Goal: Task Accomplishment & Management: Manage account settings

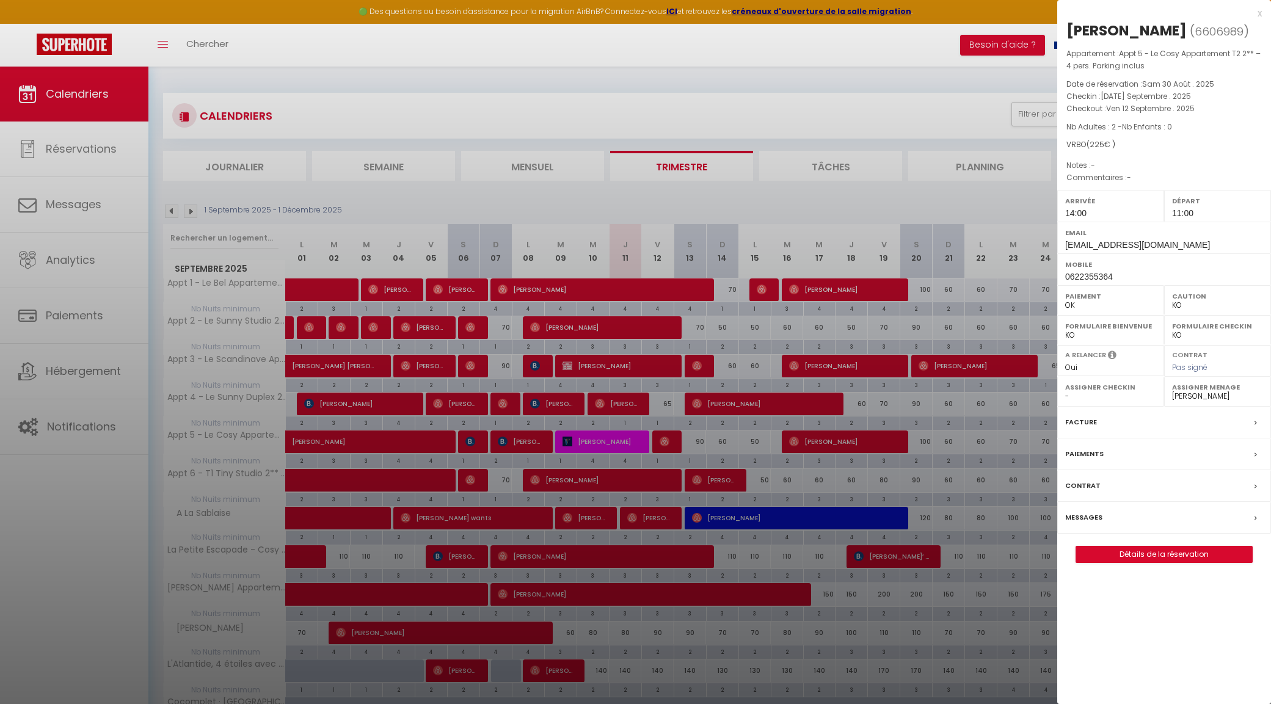
select select "KO"
select select "0"
select select "31195"
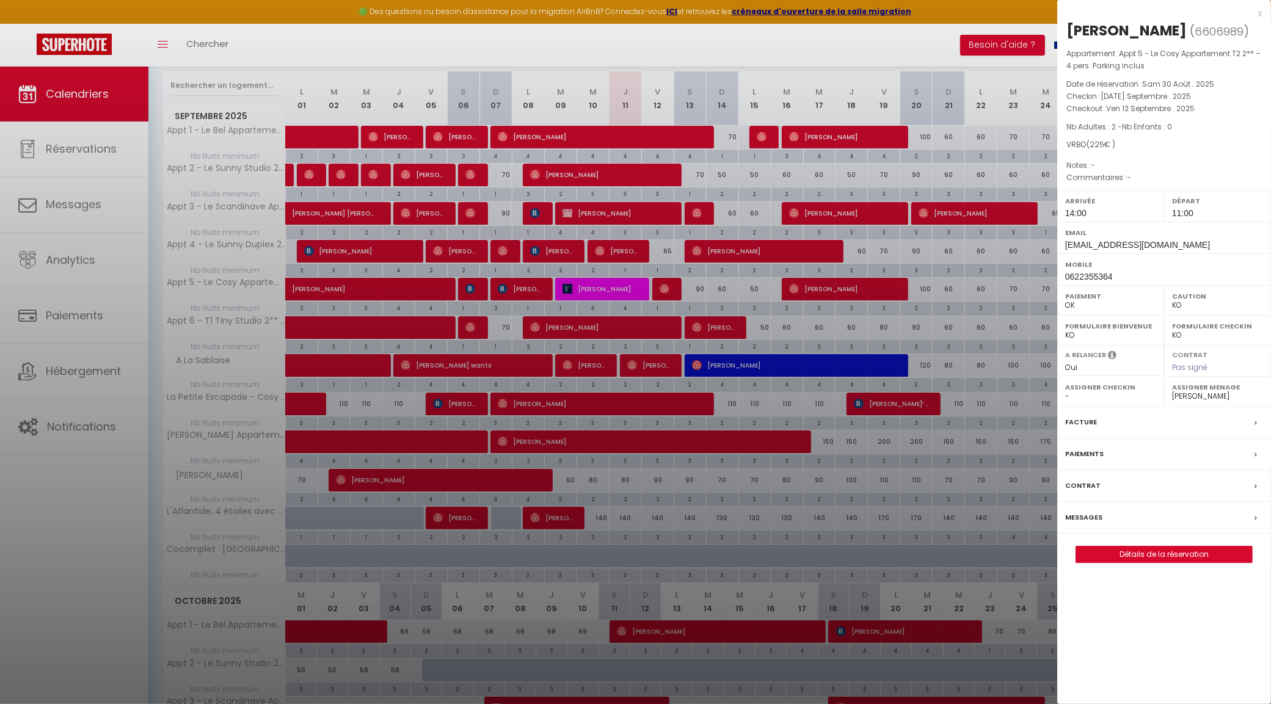
click at [1260, 10] on div "x" at bounding box center [1159, 13] width 205 height 15
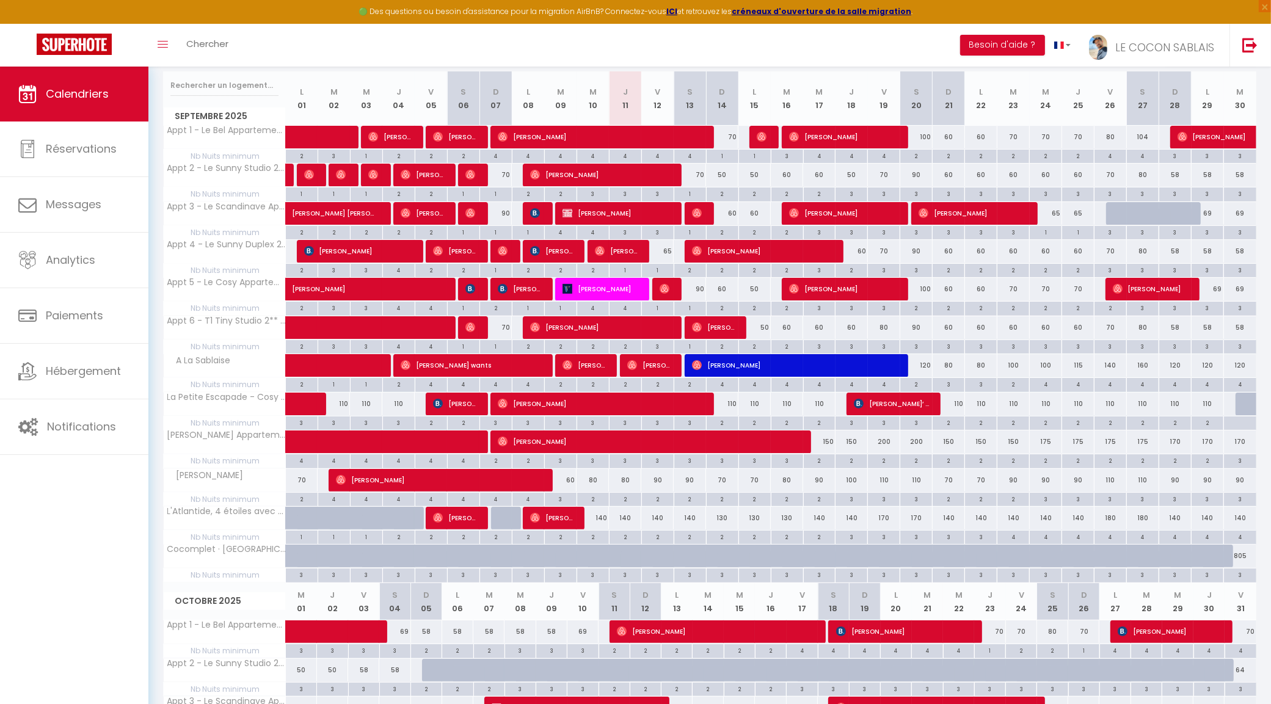
select select
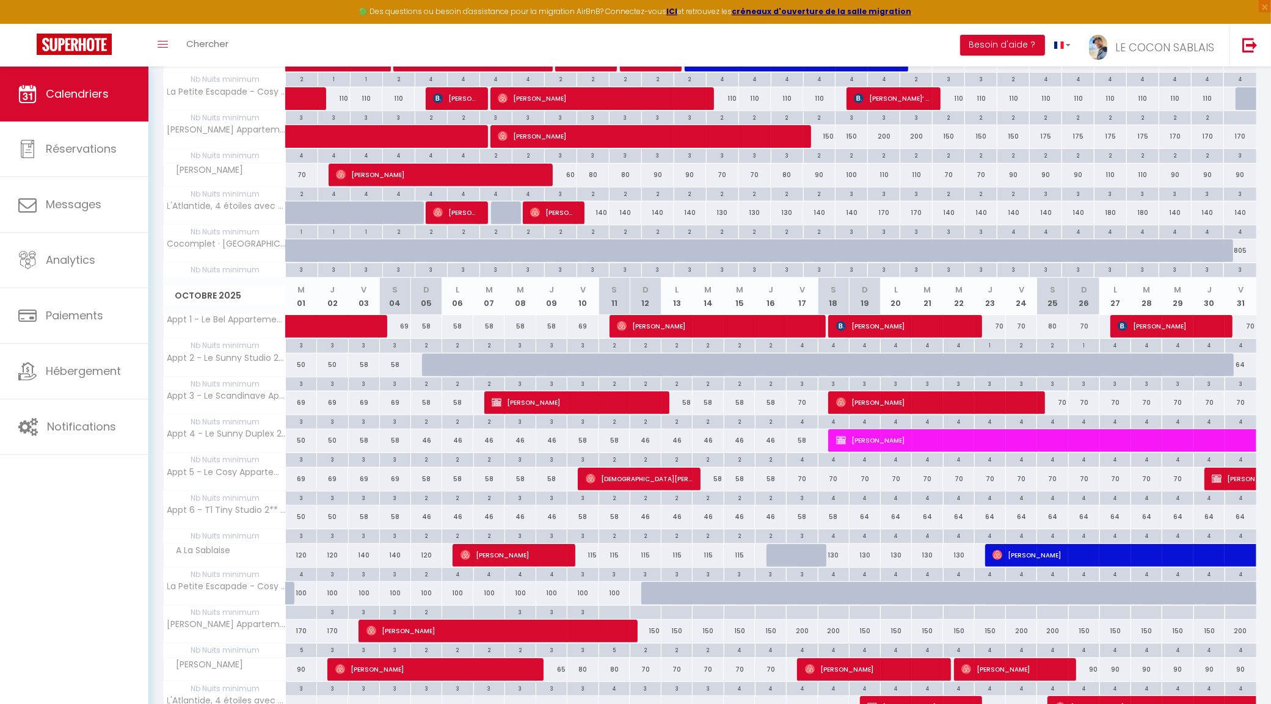
scroll to position [153, 0]
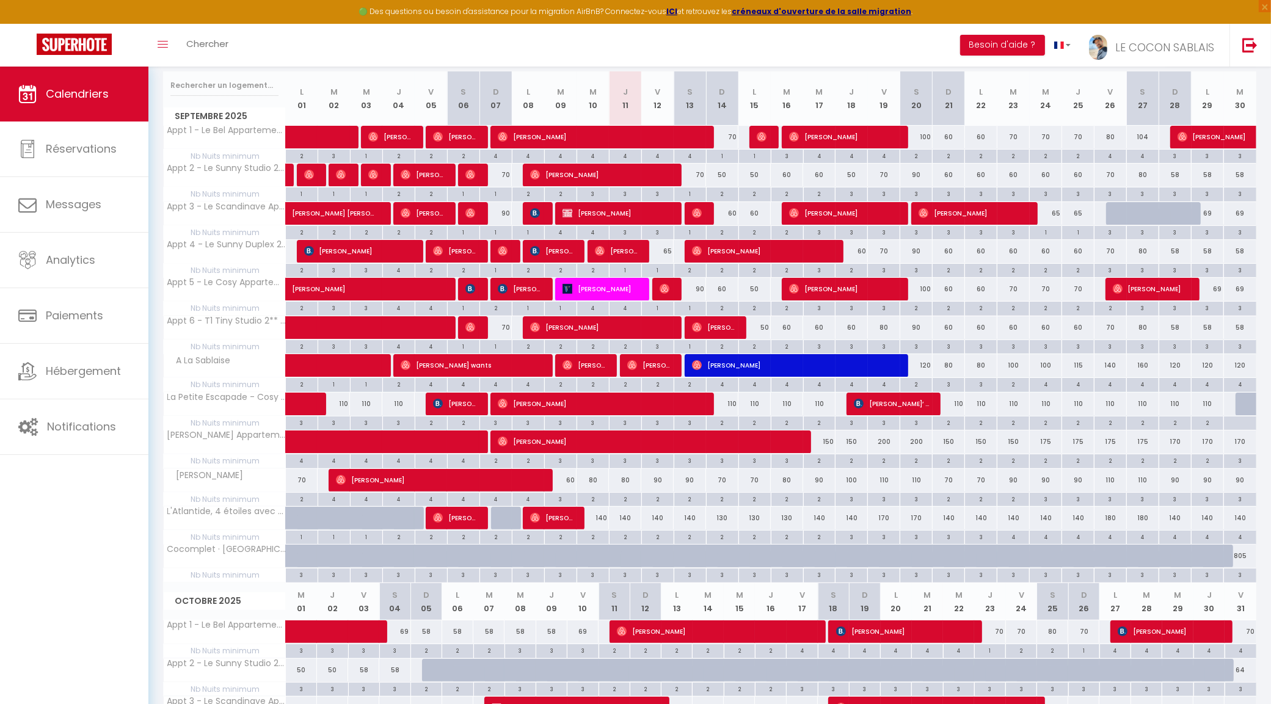
click at [1246, 406] on div at bounding box center [1251, 404] width 32 height 23
type input "[DATE] Septembre 2025"
type input "Mer 01 Octobre 2025"
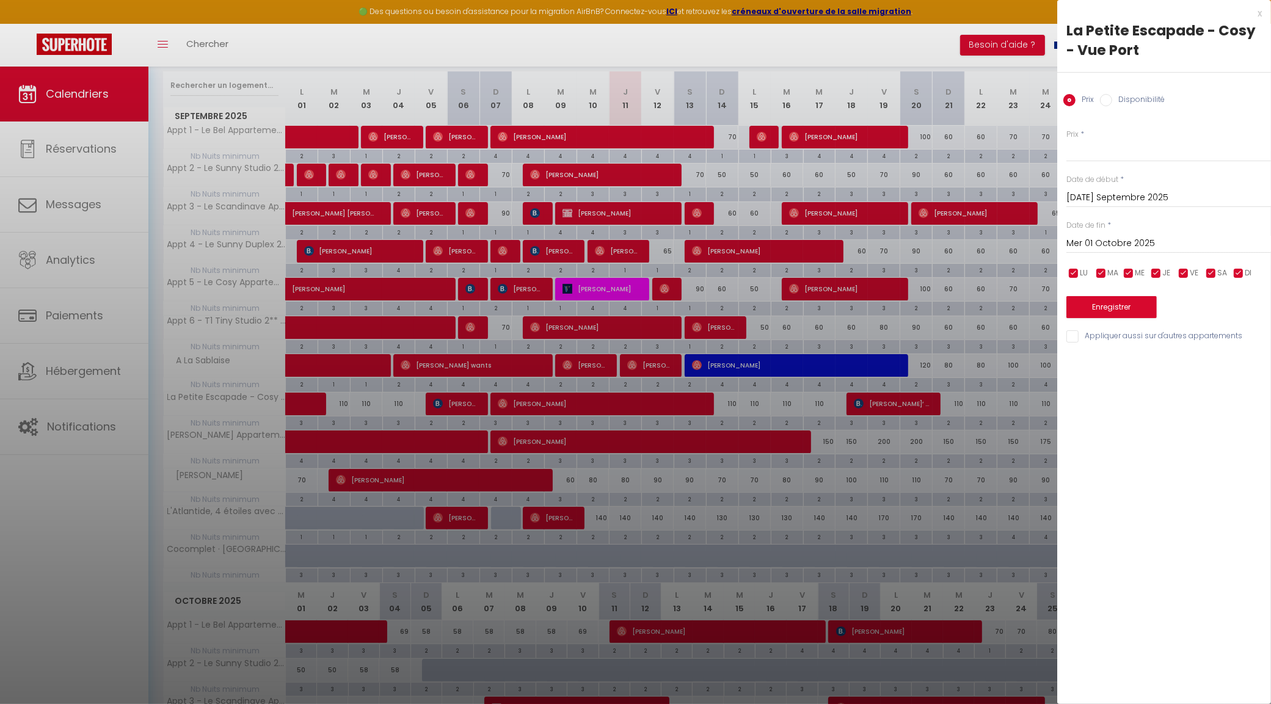
click at [1117, 102] on label "Disponibilité" at bounding box center [1138, 100] width 53 height 13
click at [1112, 102] on input "Disponibilité" at bounding box center [1106, 100] width 12 height 12
radio input "true"
radio input "false"
click at [1114, 306] on button "Enregistrer" at bounding box center [1111, 308] width 90 height 22
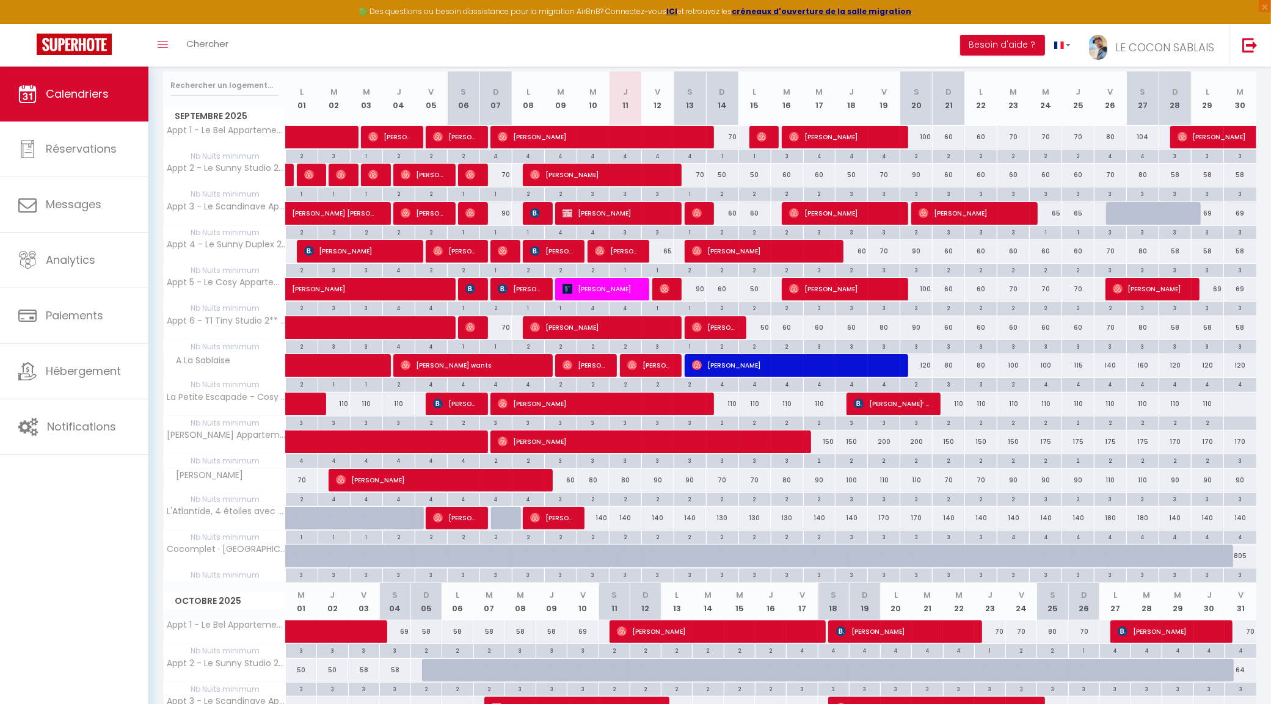
click at [855, 194] on div "3" at bounding box center [851, 193] width 32 height 12
type input "3"
type input "Jeu 18 Septembre 2025"
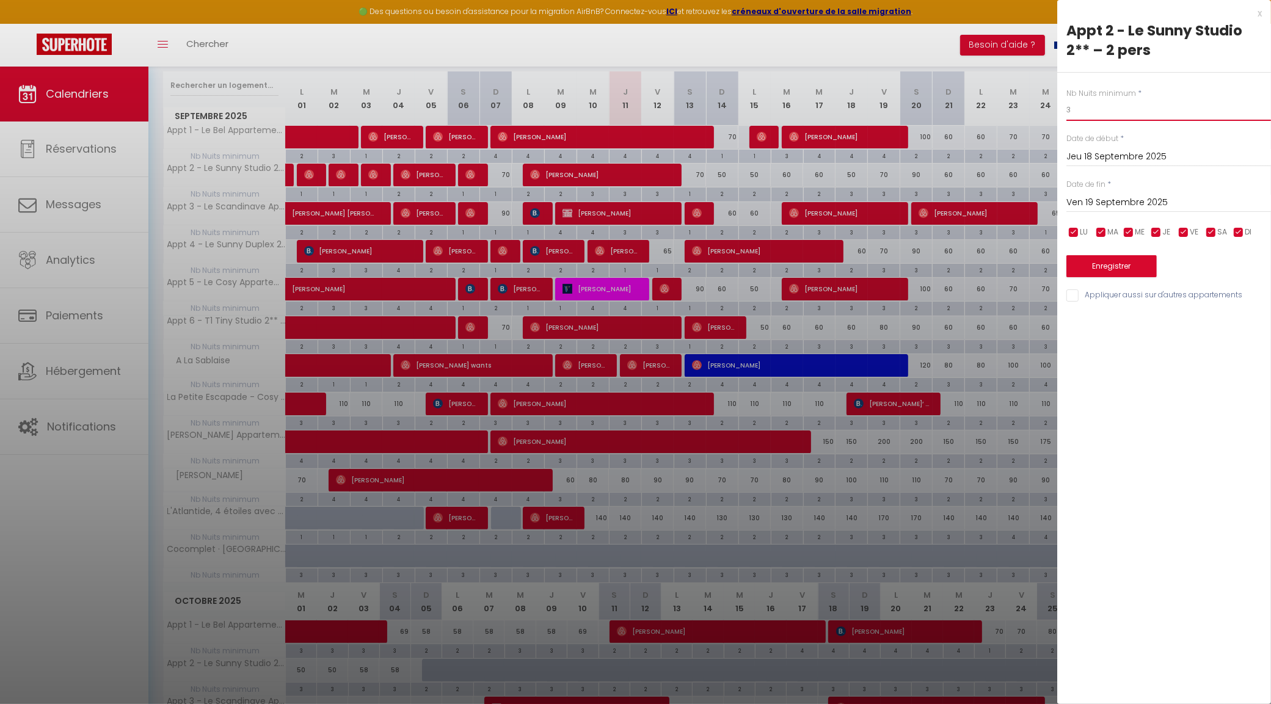
click at [1100, 114] on input "3" at bounding box center [1168, 110] width 205 height 22
click at [1125, 198] on input "Ven 19 Septembre 2025" at bounding box center [1168, 203] width 205 height 16
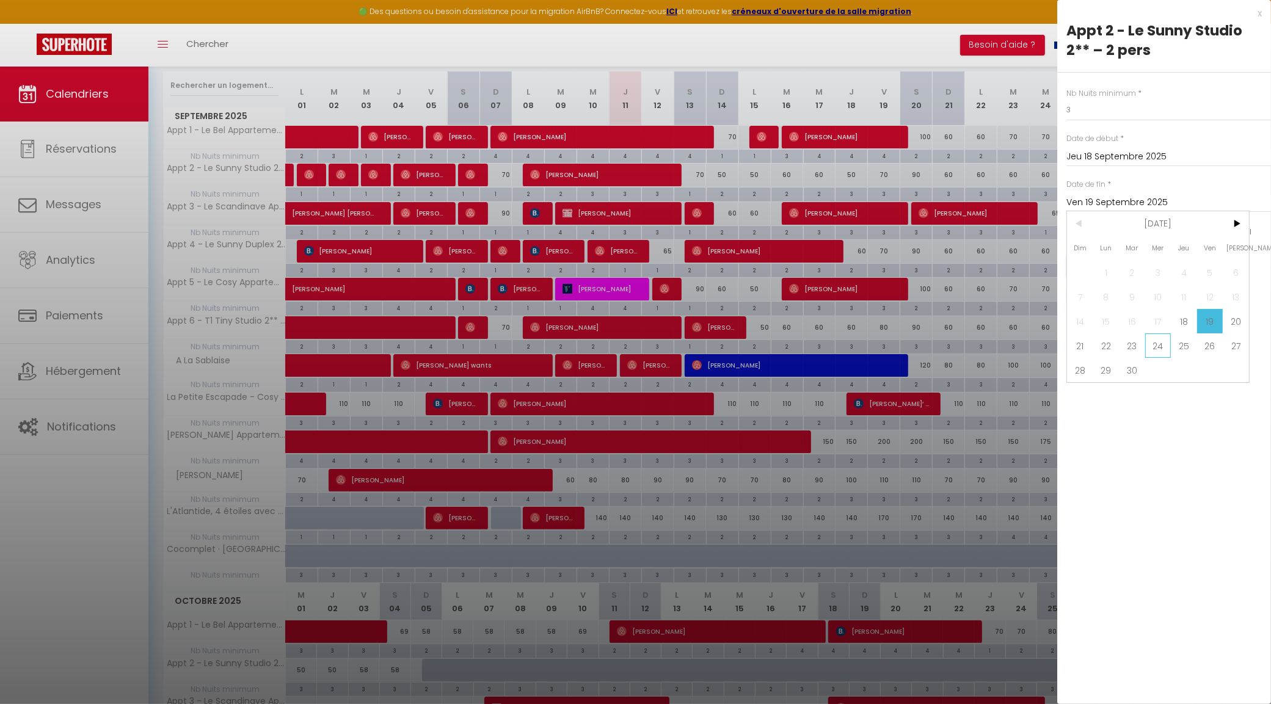
click at [1151, 346] on span "24" at bounding box center [1158, 345] width 26 height 24
type input "Mer 24 Septembre 2025"
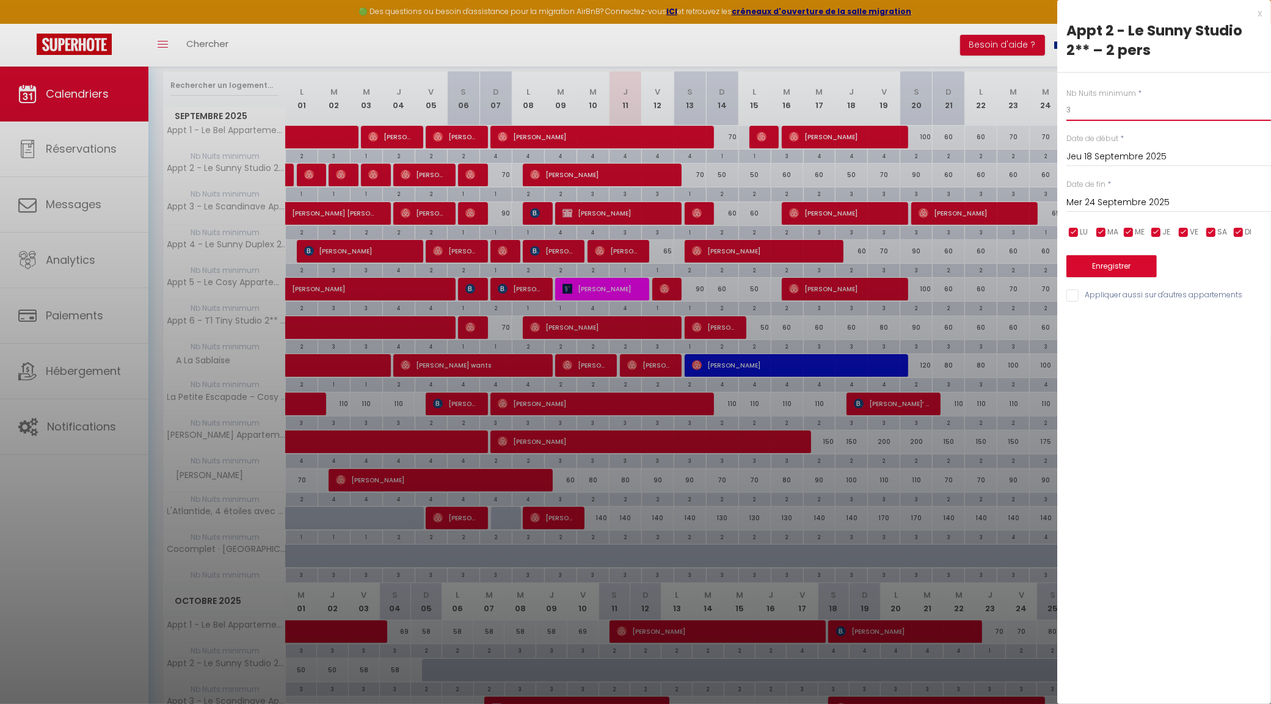
click at [1112, 108] on input "3" at bounding box center [1168, 110] width 205 height 22
type input "2"
click at [1100, 151] on input "Jeu 18 Septembre 2025" at bounding box center [1168, 157] width 205 height 16
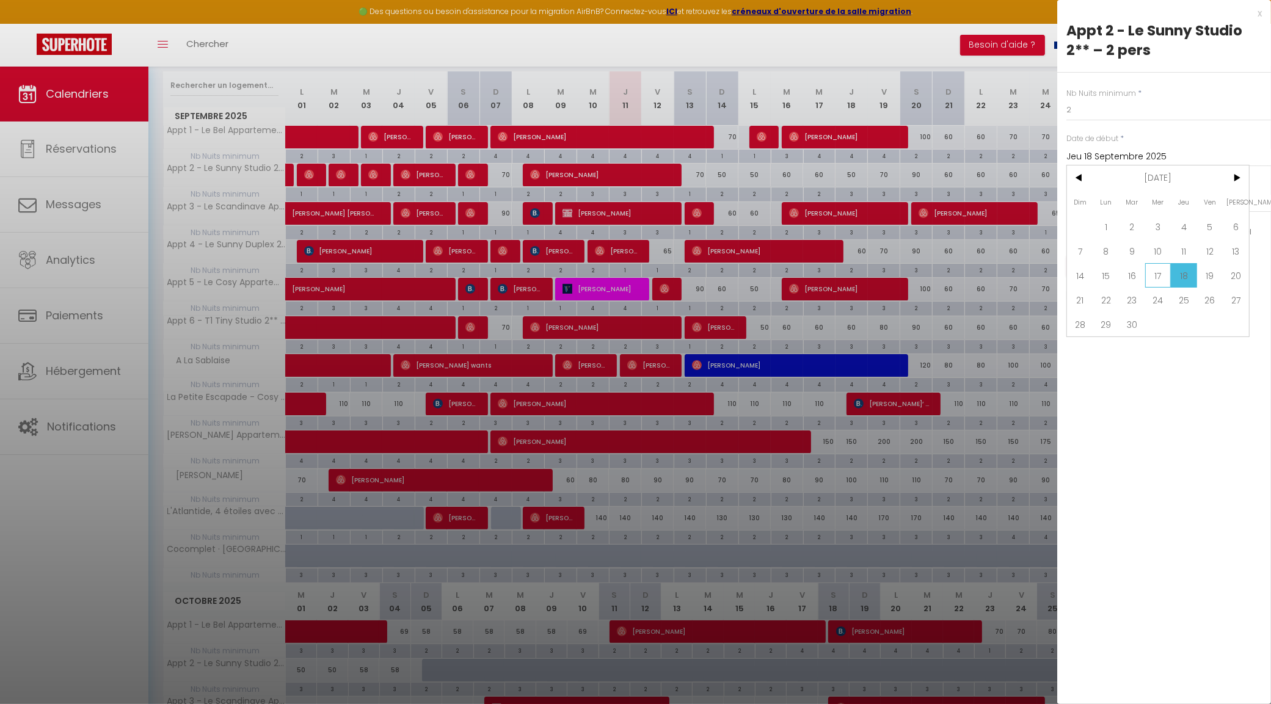
click at [1145, 275] on span "17" at bounding box center [1158, 275] width 26 height 24
type input "Mer 17 Septembre 2025"
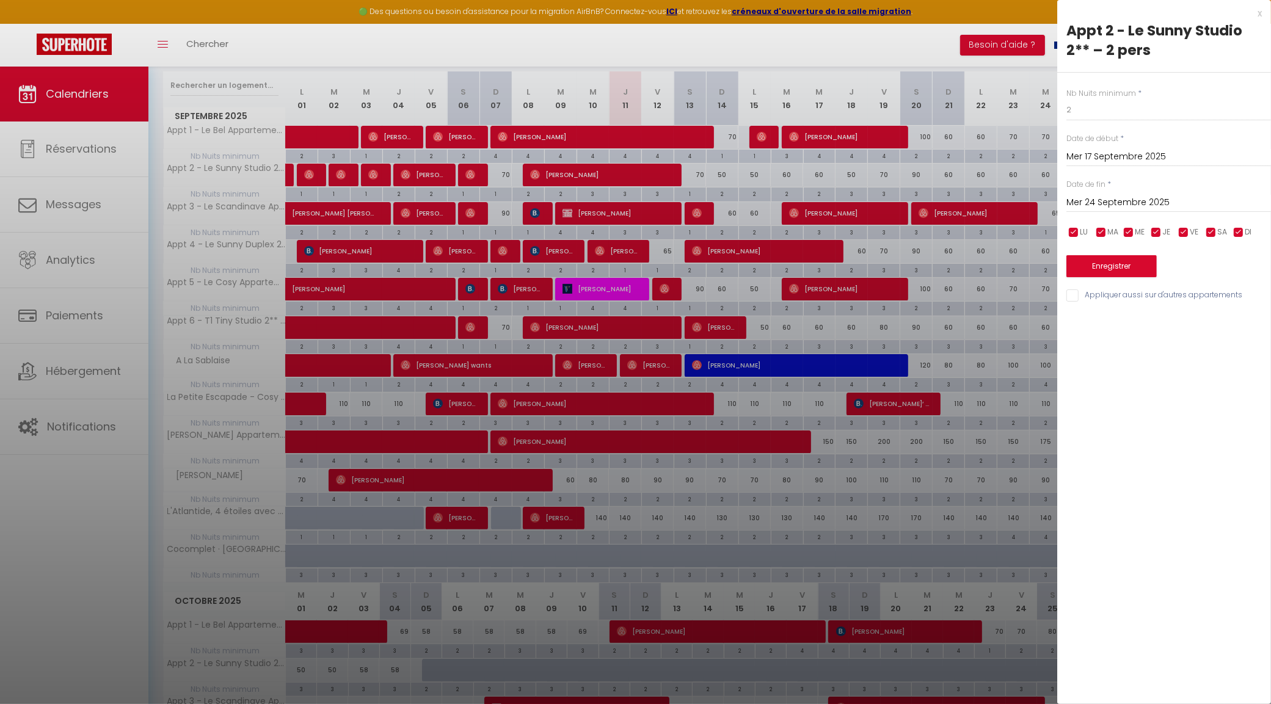
click at [1073, 294] on input "Appliquer aussi sur d'autres appartements" at bounding box center [1168, 295] width 205 height 12
checkbox input "true"
click at [1121, 264] on button "Enregistrer" at bounding box center [1111, 266] width 90 height 22
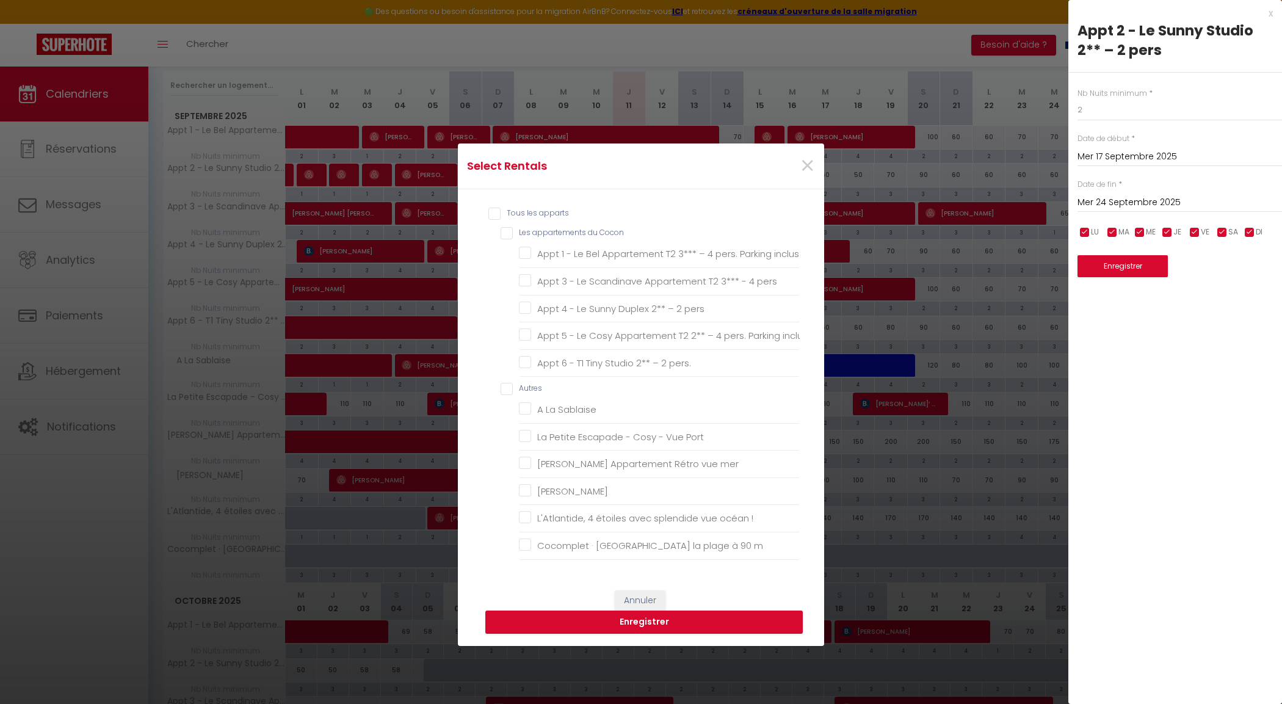
click at [501, 231] on Cocon "Les appartements du Cocon" at bounding box center [650, 233] width 299 height 12
checkbox Cocon "true"
checkbox inclus "true"
checkbox pers "true"
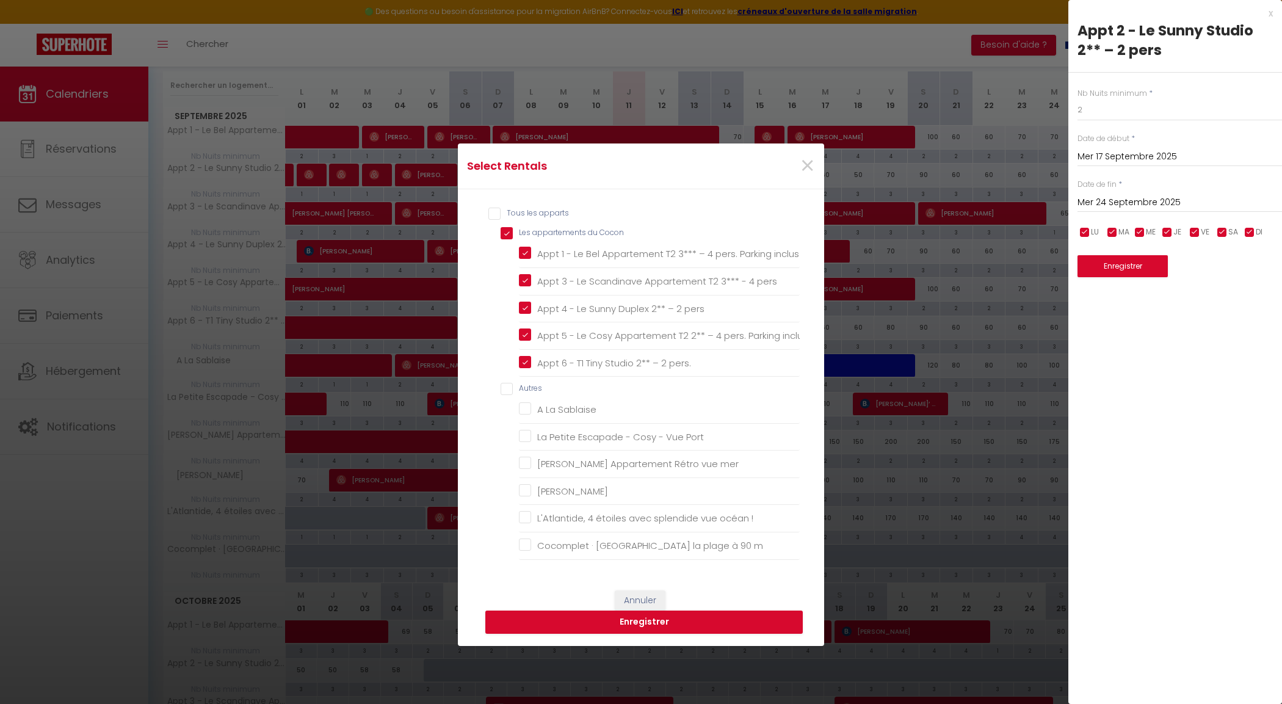
checkbox inclus "true"
checkbox pers\ "true"
checkbox input "false"
checkbox Sablaise "false"
checkbox Port "false"
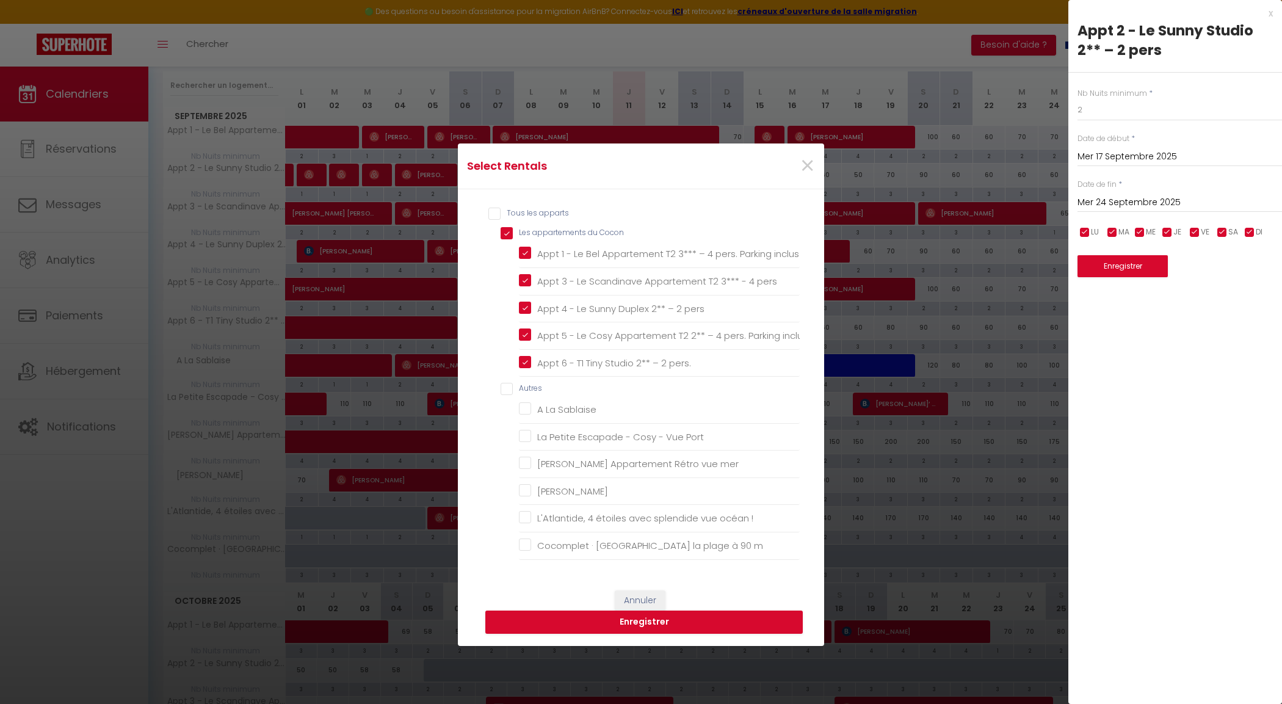
checkbox mer "false"
checkbox Remblai "false"
checkbox \! "false"
checkbox m "false"
click at [608, 615] on button "Enregistrer" at bounding box center [644, 622] width 318 height 23
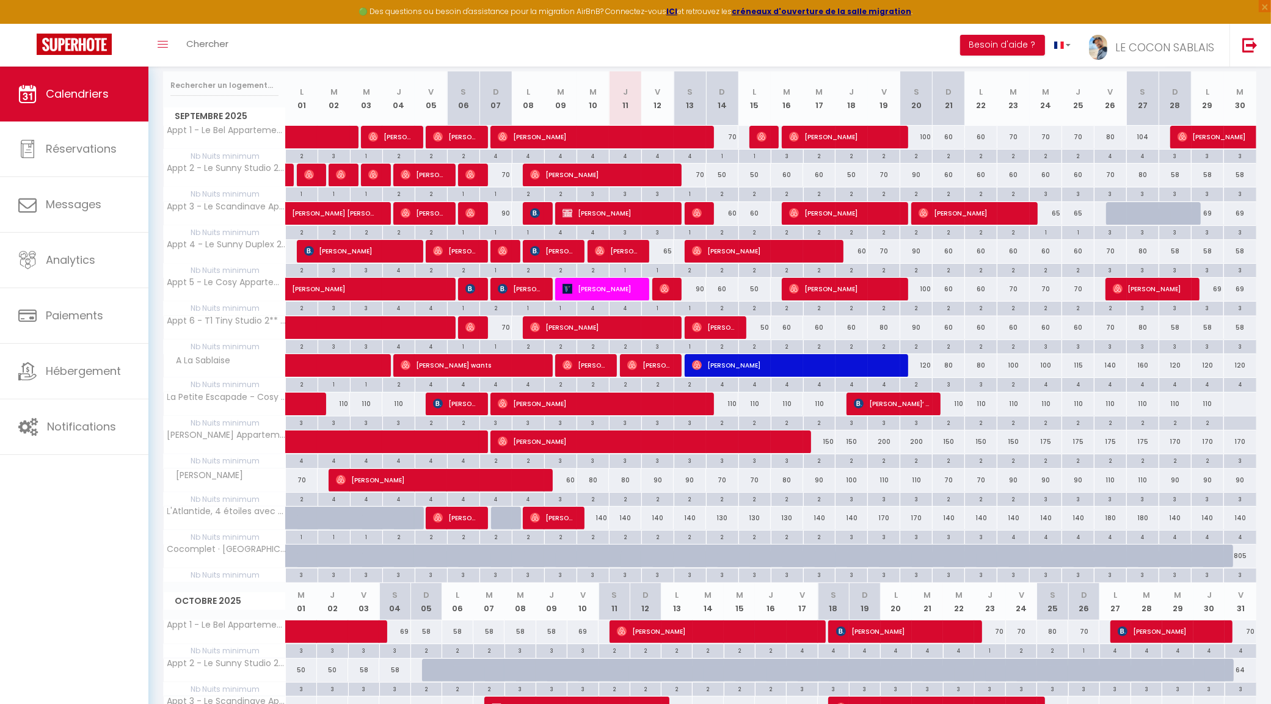
click at [823, 330] on div "60" at bounding box center [819, 327] width 32 height 23
type input "60"
select select "1"
type input "Mer 17 Septembre 2025"
type input "Jeu 18 Septembre 2025"
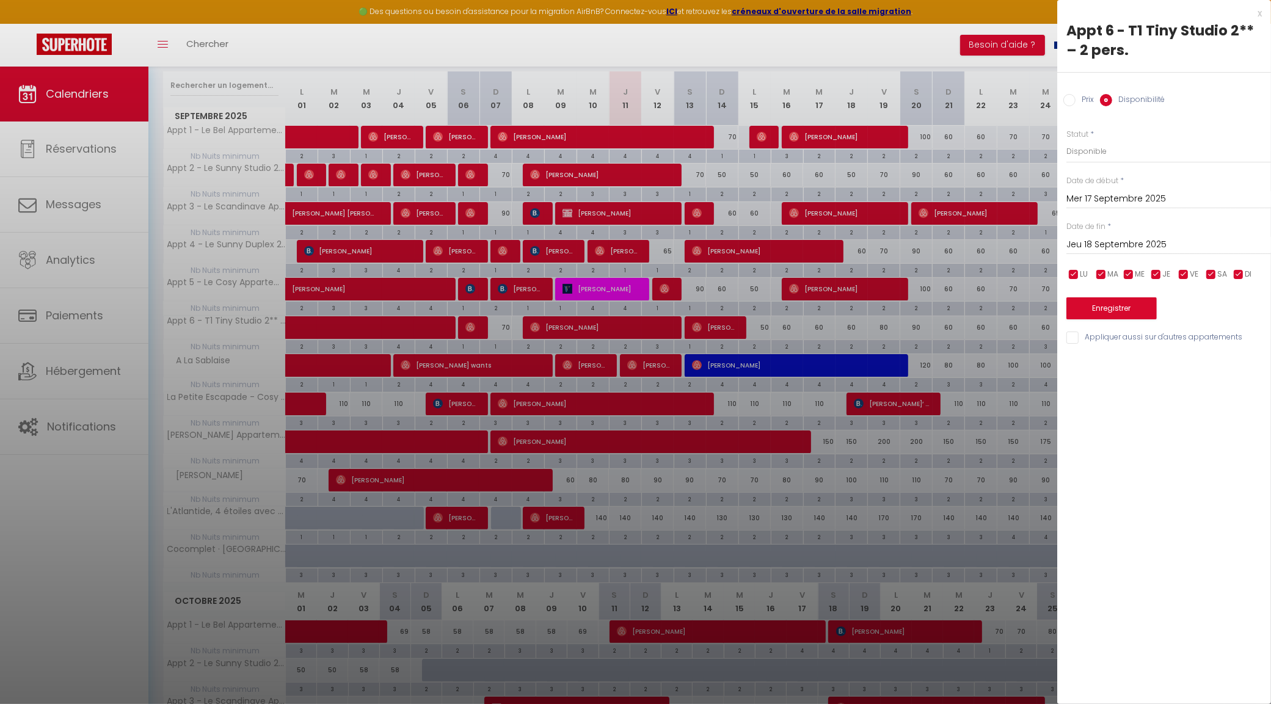
click at [1070, 104] on input "Prix" at bounding box center [1069, 100] width 12 height 12
radio input "true"
radio input "false"
click at [1084, 153] on input "60" at bounding box center [1168, 151] width 205 height 22
type input "6"
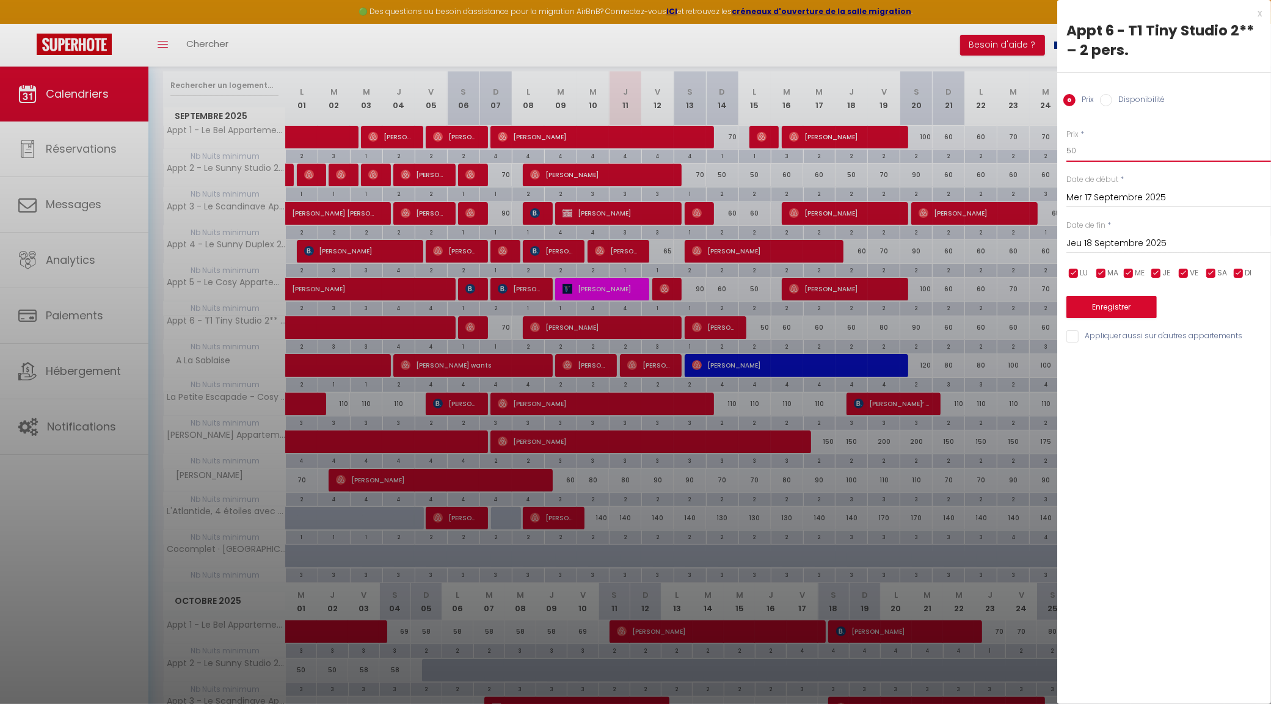
type input "50"
click at [1110, 313] on button "Enregistrer" at bounding box center [1111, 307] width 90 height 22
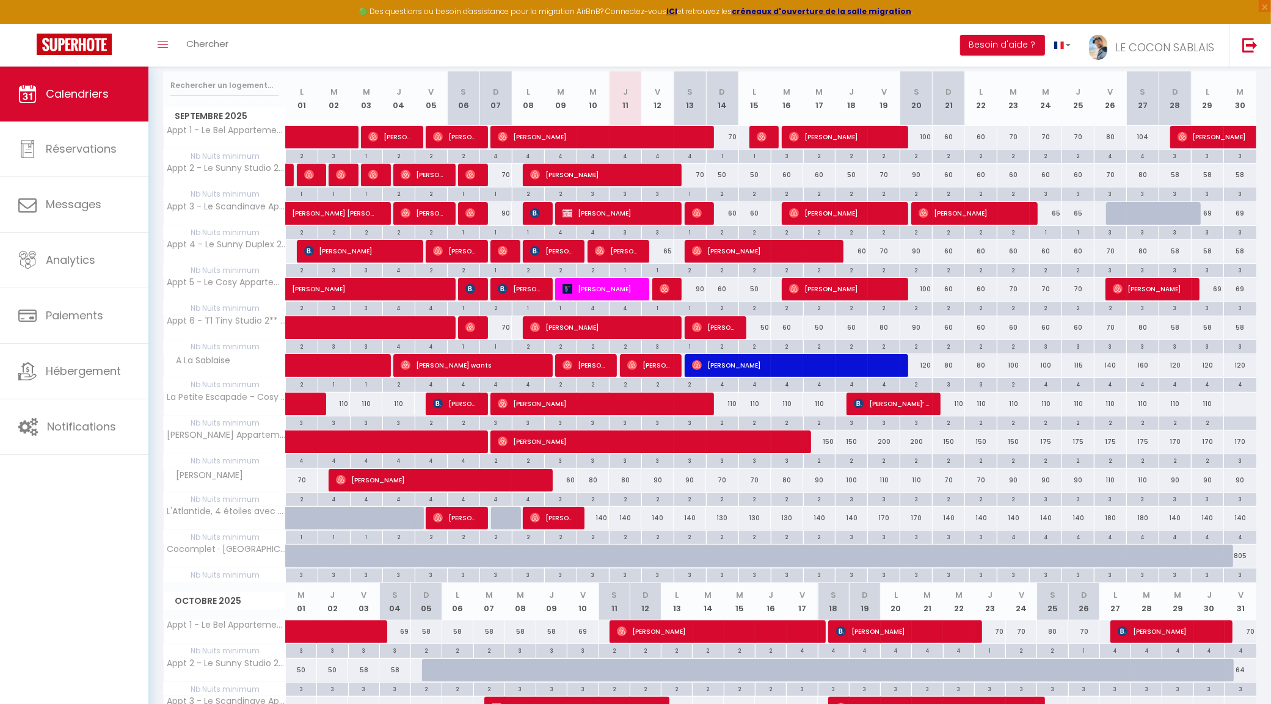
click at [926, 138] on div "100" at bounding box center [916, 137] width 32 height 23
type input "100"
type input "Sam 20 Septembre 2025"
type input "Dim 21 Septembre 2025"
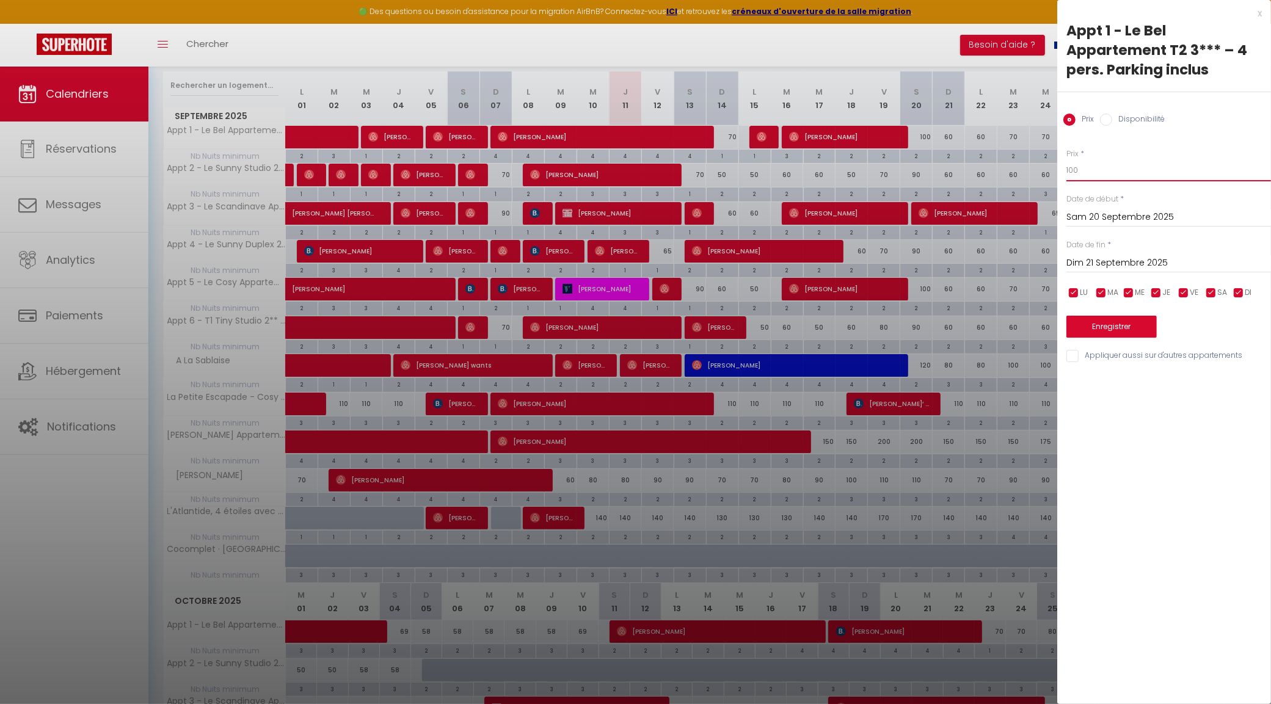
drag, startPoint x: 1017, startPoint y: 171, endPoint x: 987, endPoint y: 175, distance: 30.2
type input "90"
click at [1257, 13] on div "x" at bounding box center [1159, 13] width 205 height 15
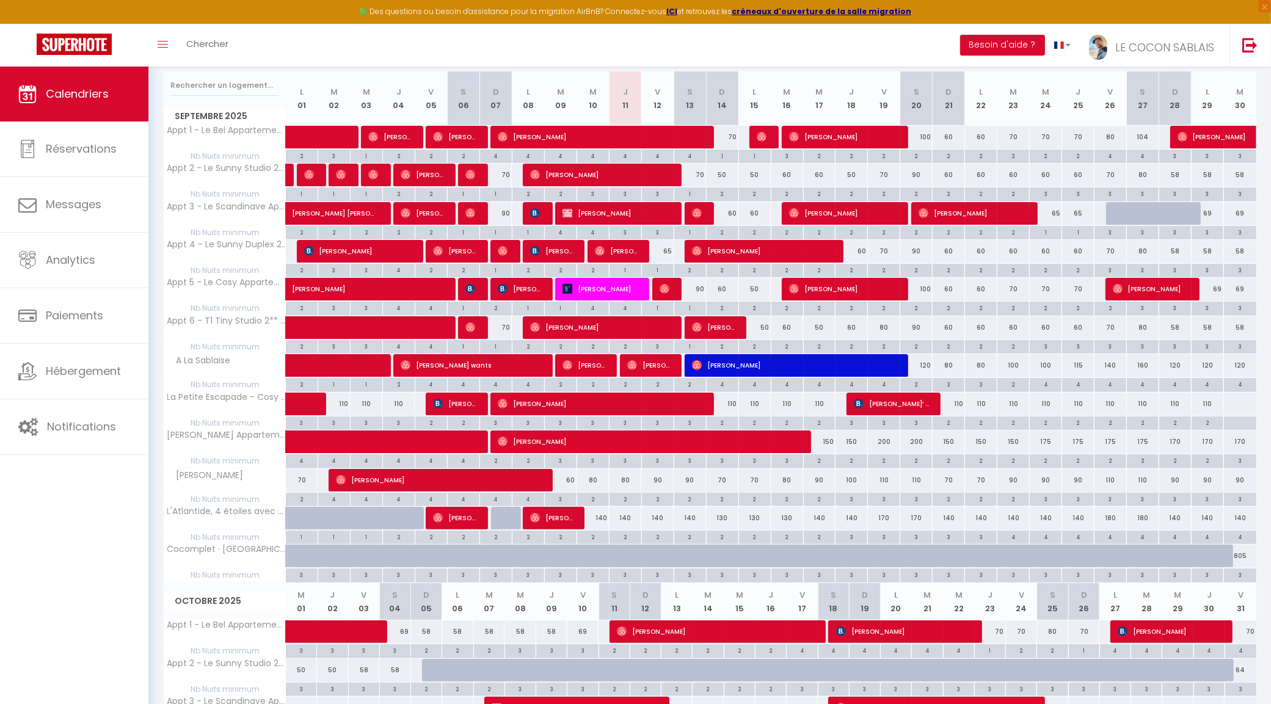
click at [918, 156] on div "2" at bounding box center [916, 156] width 32 height 12
type input "2"
type input "Sam 20 Septembre 2025"
type input "Dim 21 Septembre 2025"
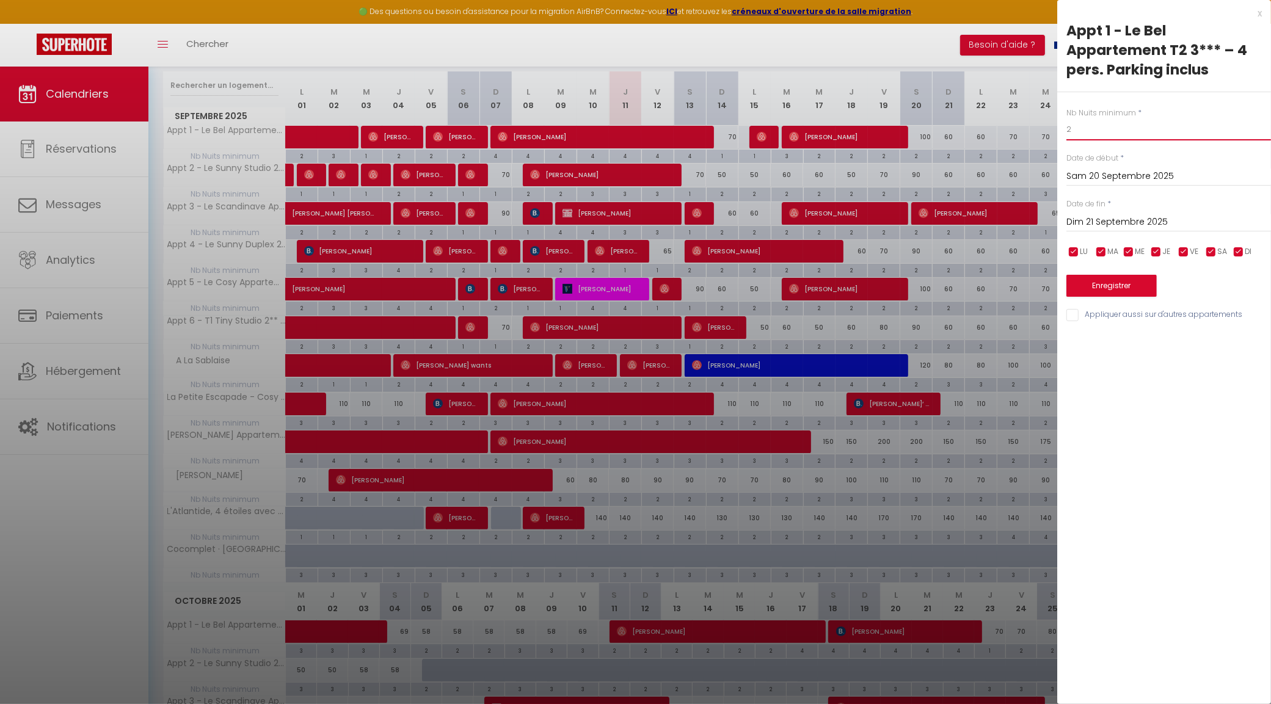
click at [1107, 132] on input "2" at bounding box center [1168, 129] width 205 height 22
type input "1"
click at [1116, 287] on button "Enregistrer" at bounding box center [1111, 286] width 90 height 22
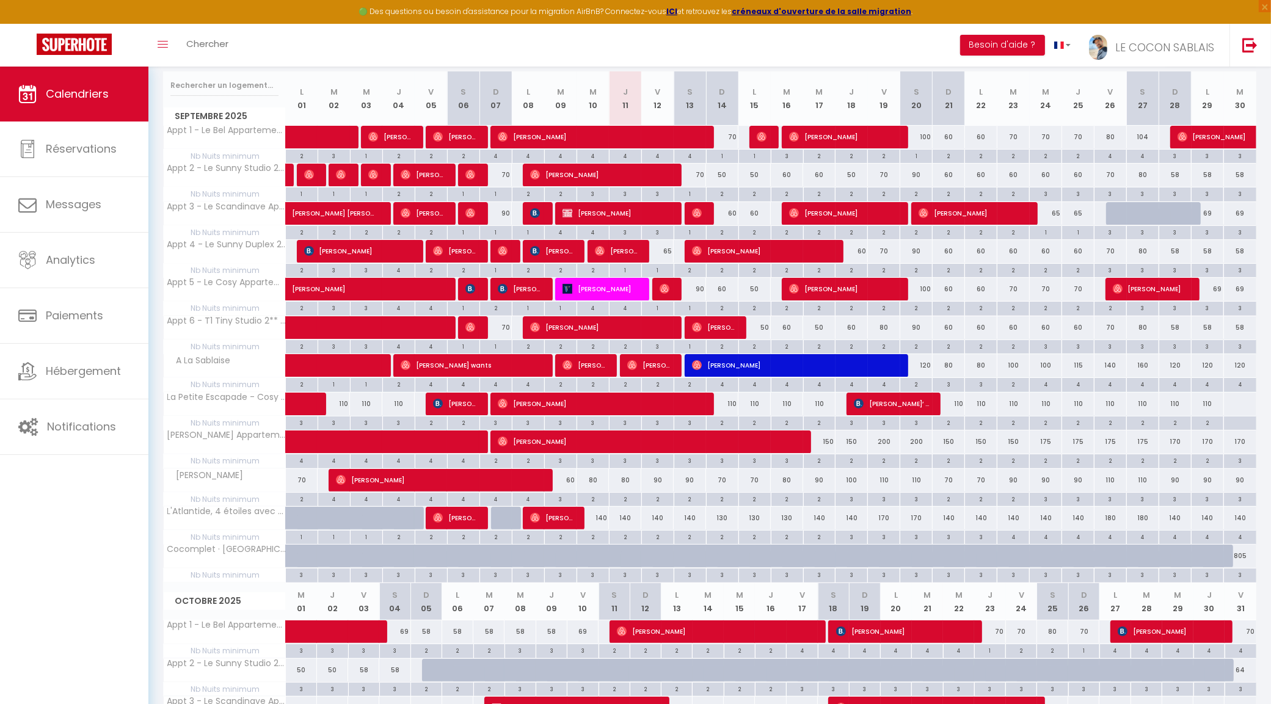
click at [953, 136] on div "60" at bounding box center [948, 137] width 32 height 23
type input "60"
type input "Dim 21 Septembre 2025"
type input "Lun 22 Septembre 2025"
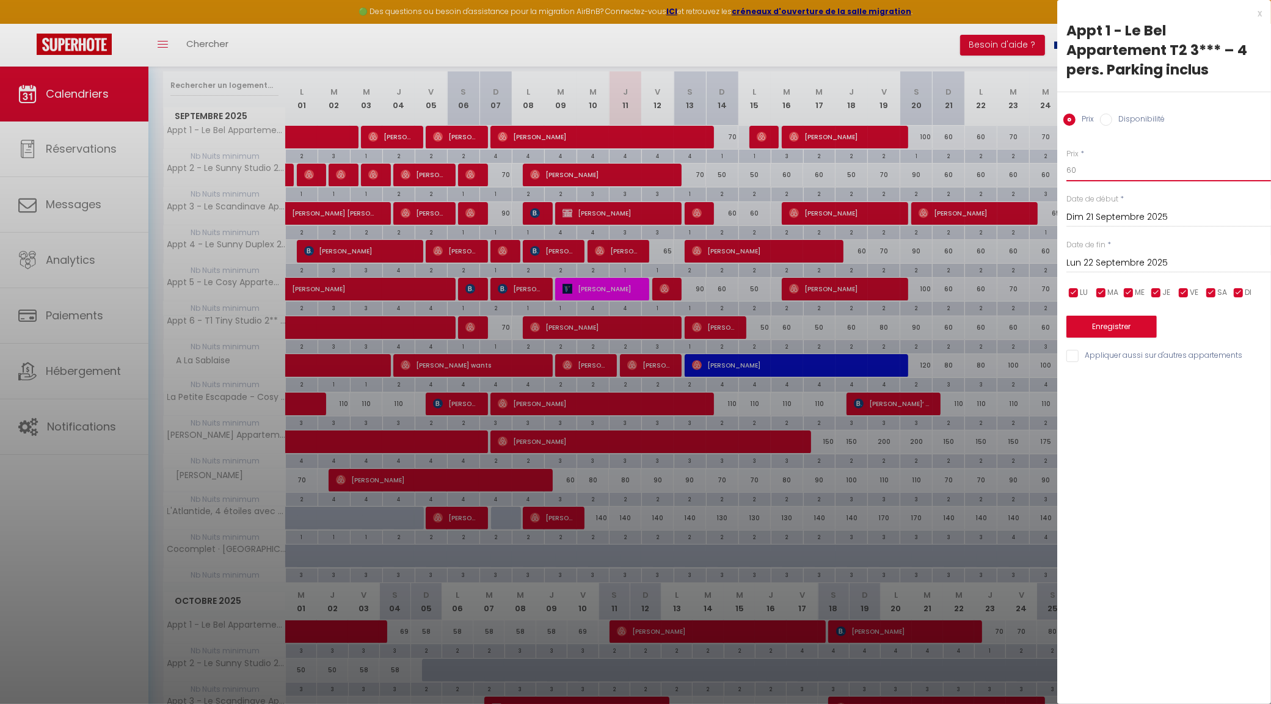
drag, startPoint x: 1104, startPoint y: 162, endPoint x: 1000, endPoint y: 174, distance: 104.4
type input "55"
click at [1122, 324] on button "Enregistrer" at bounding box center [1111, 327] width 90 height 22
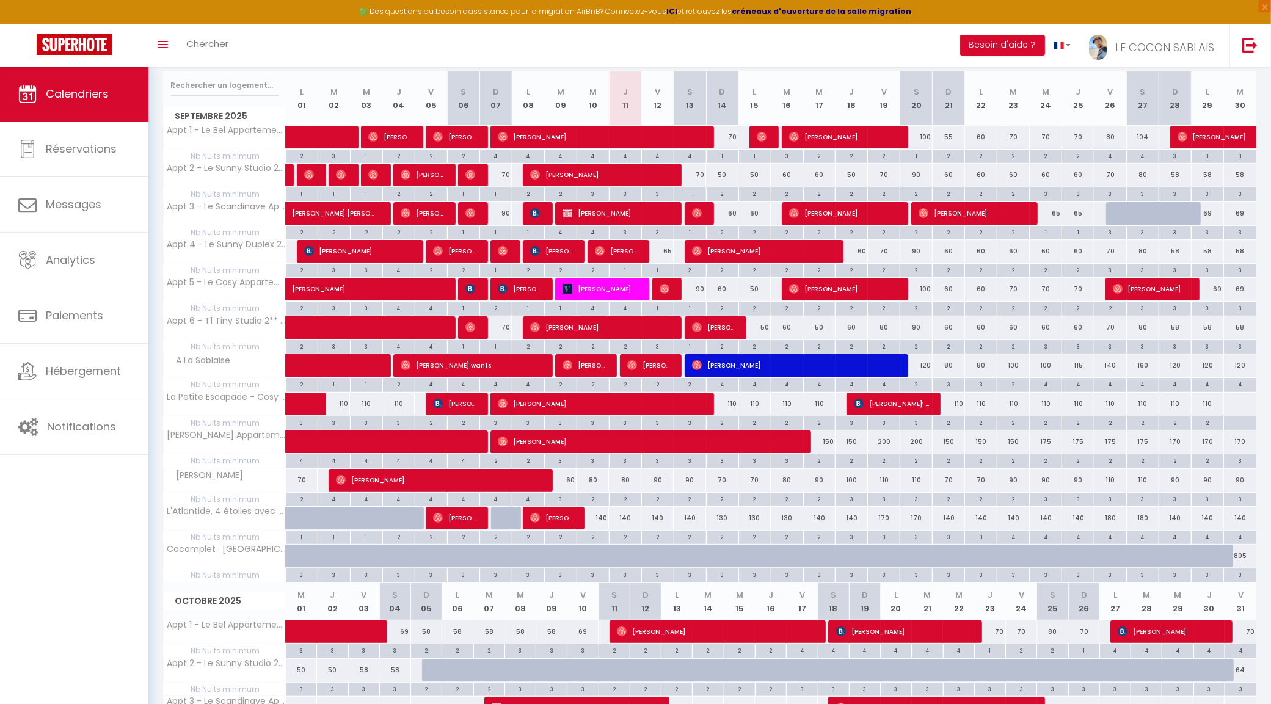
click at [950, 174] on div "60" at bounding box center [948, 175] width 32 height 23
type input "60"
type input "Dim 21 Septembre 2025"
type input "Lun 22 Septembre 2025"
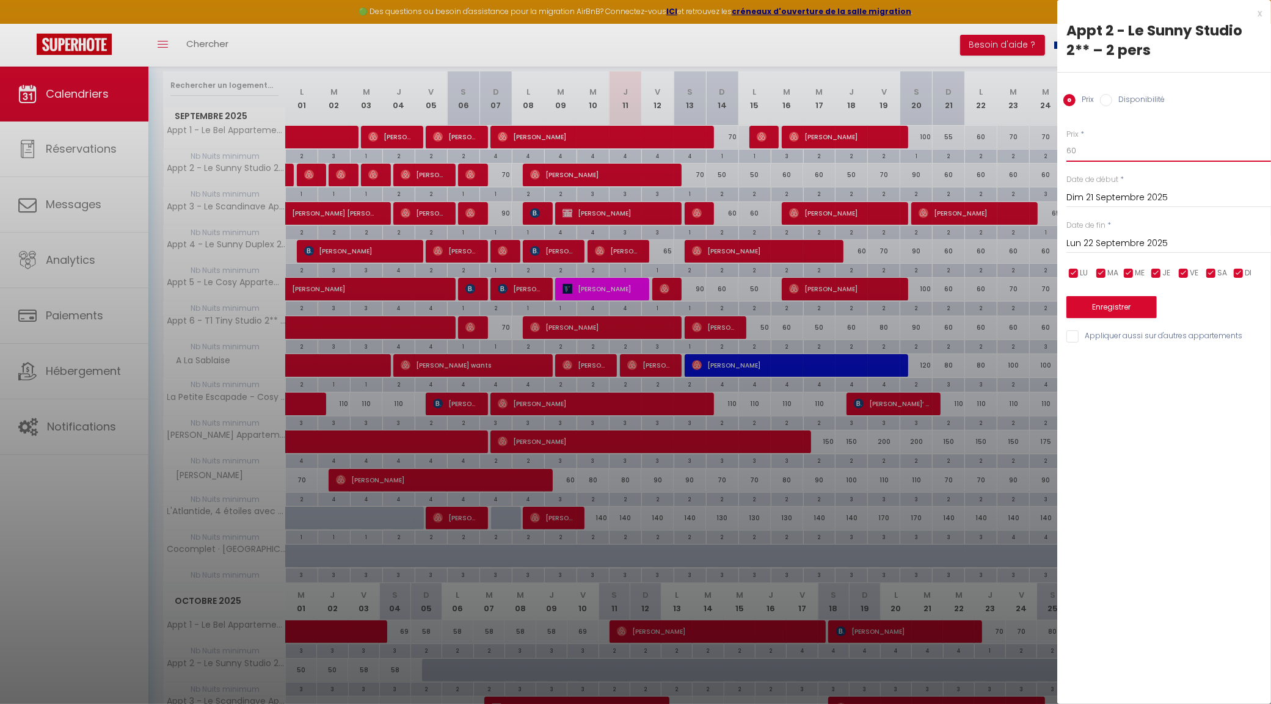
click at [1108, 156] on input "60" at bounding box center [1168, 151] width 205 height 22
type input "6"
type input "50"
click at [1076, 333] on input "Appliquer aussi sur d'autres appartements" at bounding box center [1168, 336] width 205 height 12
click at [1111, 310] on button "Enregistrer" at bounding box center [1111, 307] width 90 height 22
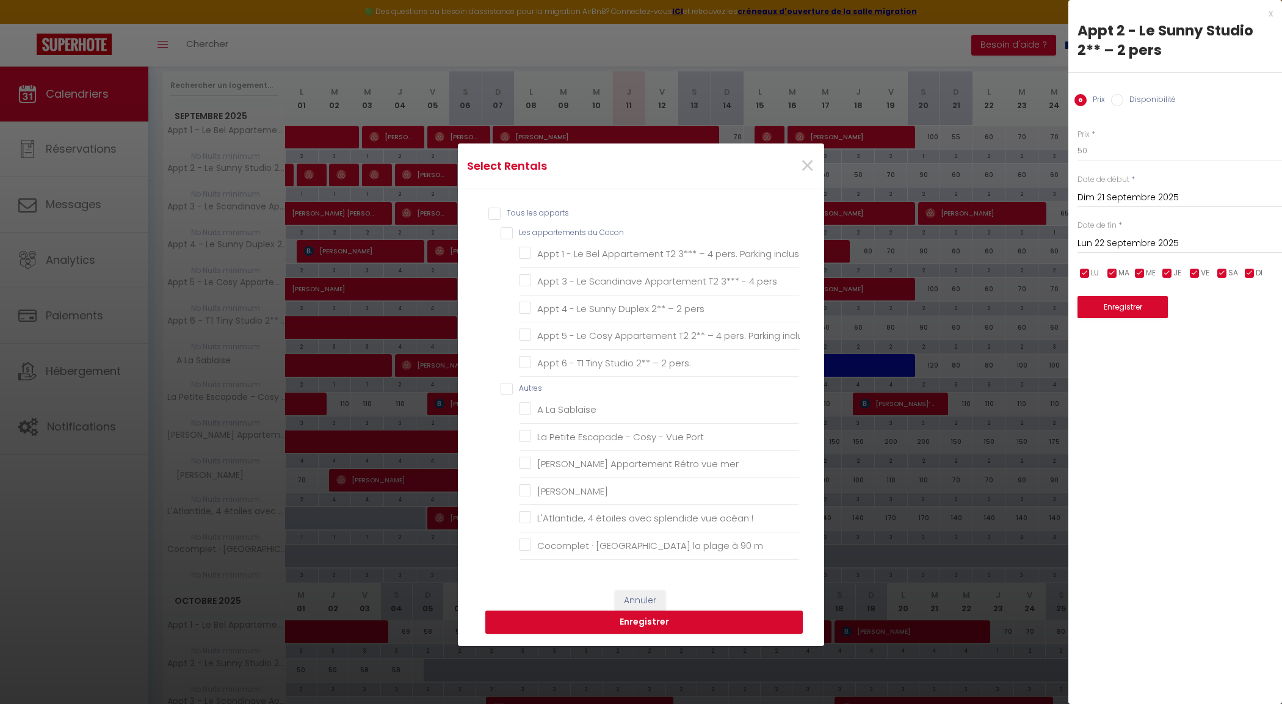
click at [501, 233] on Cocon "Les appartements du Cocon" at bounding box center [650, 233] width 299 height 12
checkbox Cocon "true"
checkbox inclus "true"
checkbox pers "true"
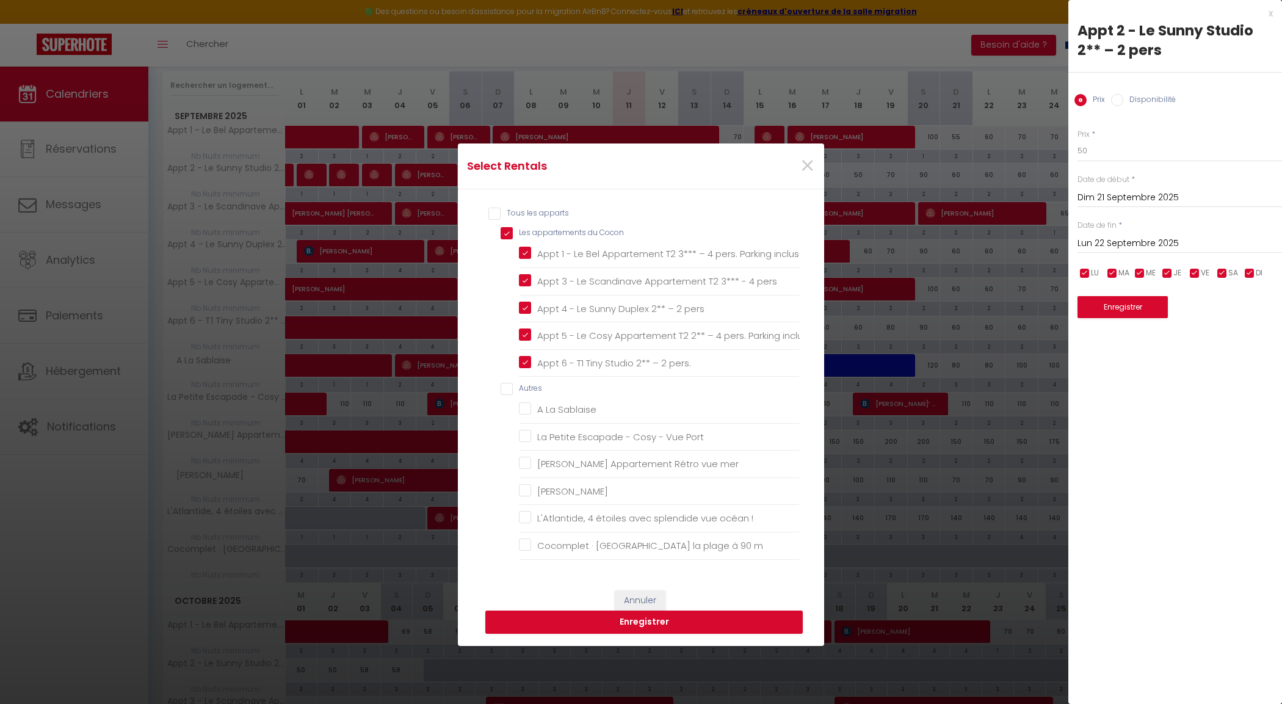
checkbox inclus "true"
checkbox pers\ "true"
checkbox input "false"
checkbox Sablaise "false"
checkbox Port "false"
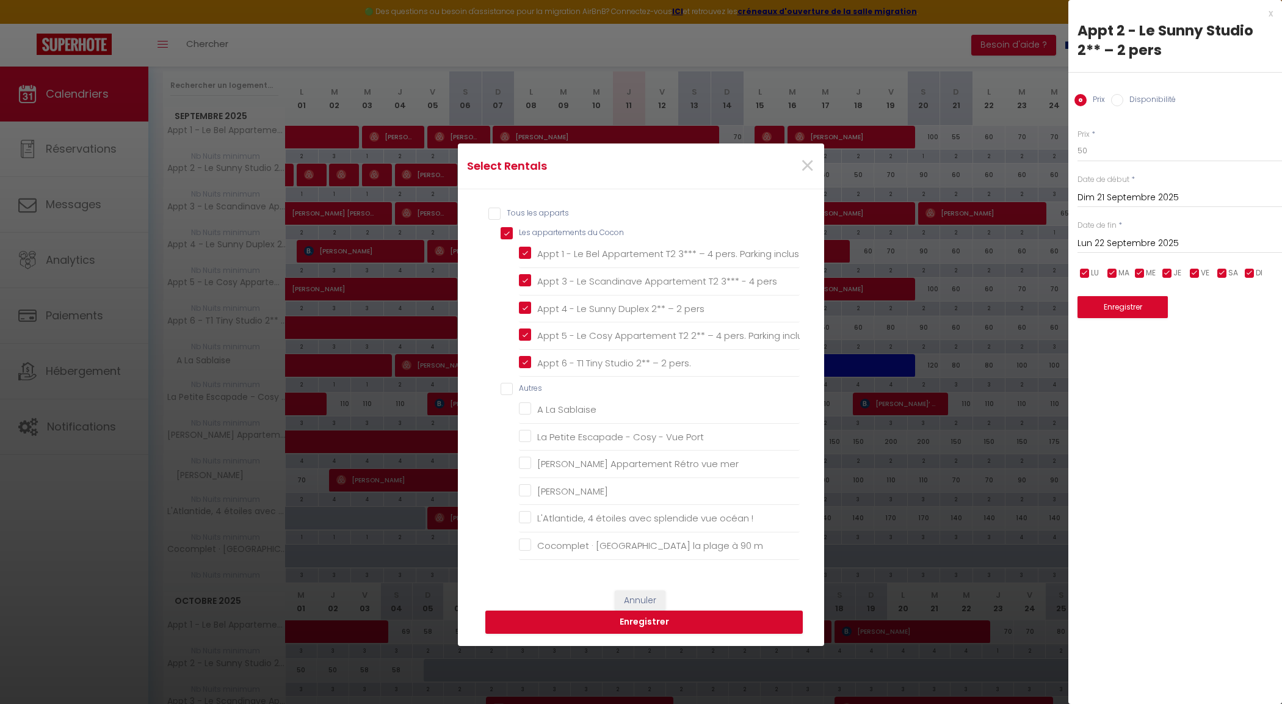
checkbox mer "false"
checkbox Remblai "false"
checkbox \! "false"
checkbox m "false"
click at [651, 633] on button "Enregistrer" at bounding box center [644, 622] width 318 height 23
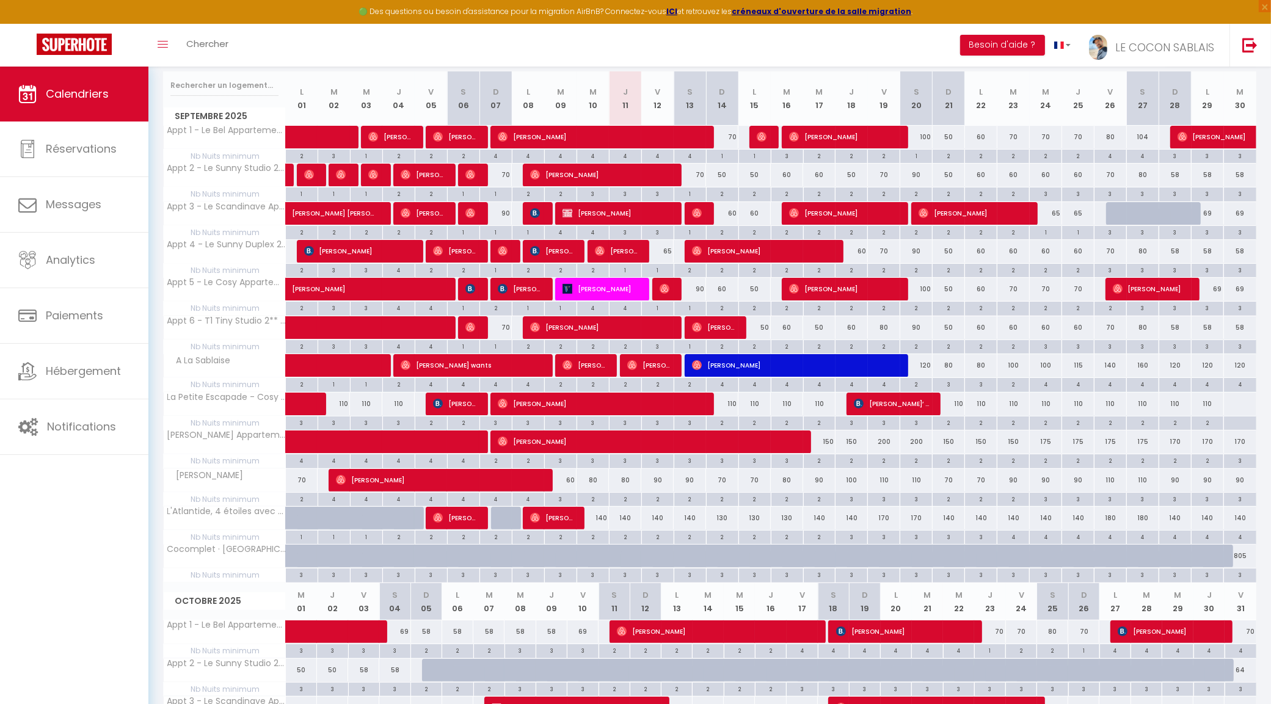
click at [1078, 291] on div "70" at bounding box center [1078, 289] width 32 height 23
type input "70"
type input "Jeu 25 Septembre 2025"
type input "Ven 26 Septembre 2025"
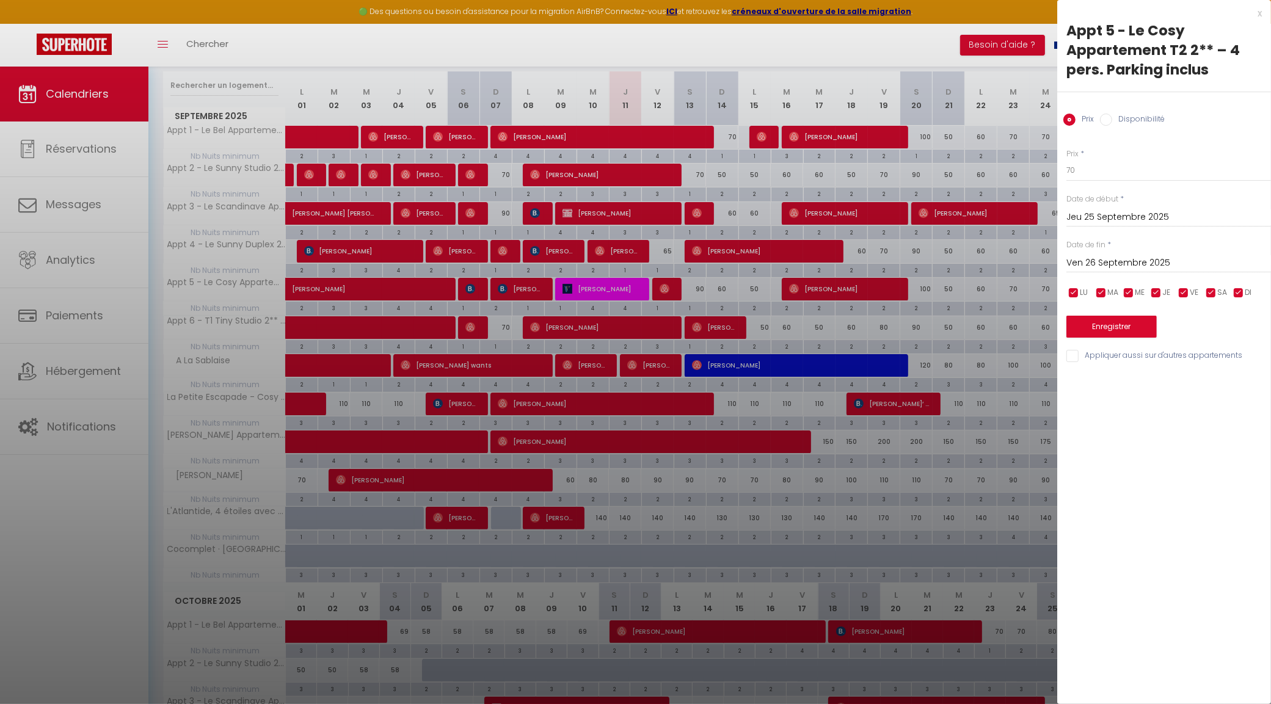
click at [1261, 13] on div "x Appt 5 - Le Cosy Appartement T2 2** – 4 pers. Parking inclus Prix Disponibili…" at bounding box center [1164, 188] width 214 height 376
click at [1258, 13] on div "x" at bounding box center [1159, 13] width 205 height 15
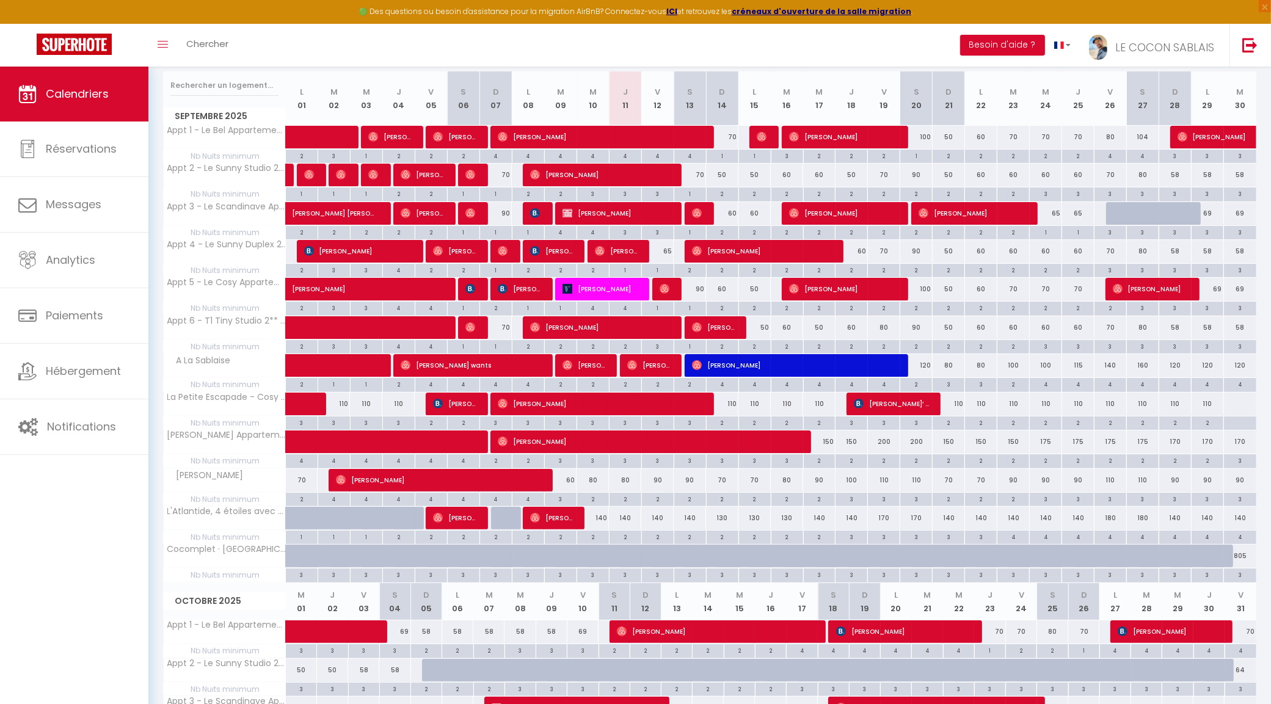
click at [886, 327] on div "80" at bounding box center [884, 327] width 32 height 23
type input "80"
type input "Ven 19 Septembre 2025"
type input "Sam 20 Septembre 2025"
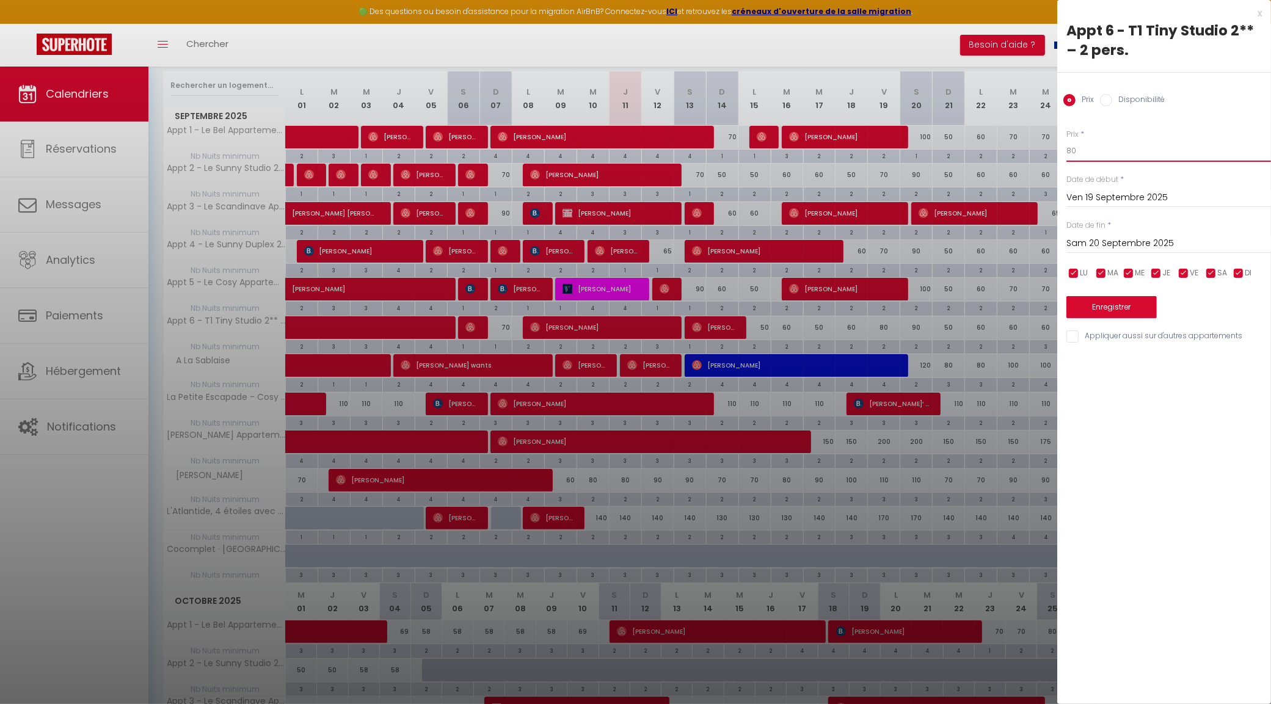
drag, startPoint x: 1102, startPoint y: 147, endPoint x: 1030, endPoint y: 156, distance: 72.6
type input "60"
click at [1115, 304] on button "Enregistrer" at bounding box center [1111, 307] width 90 height 22
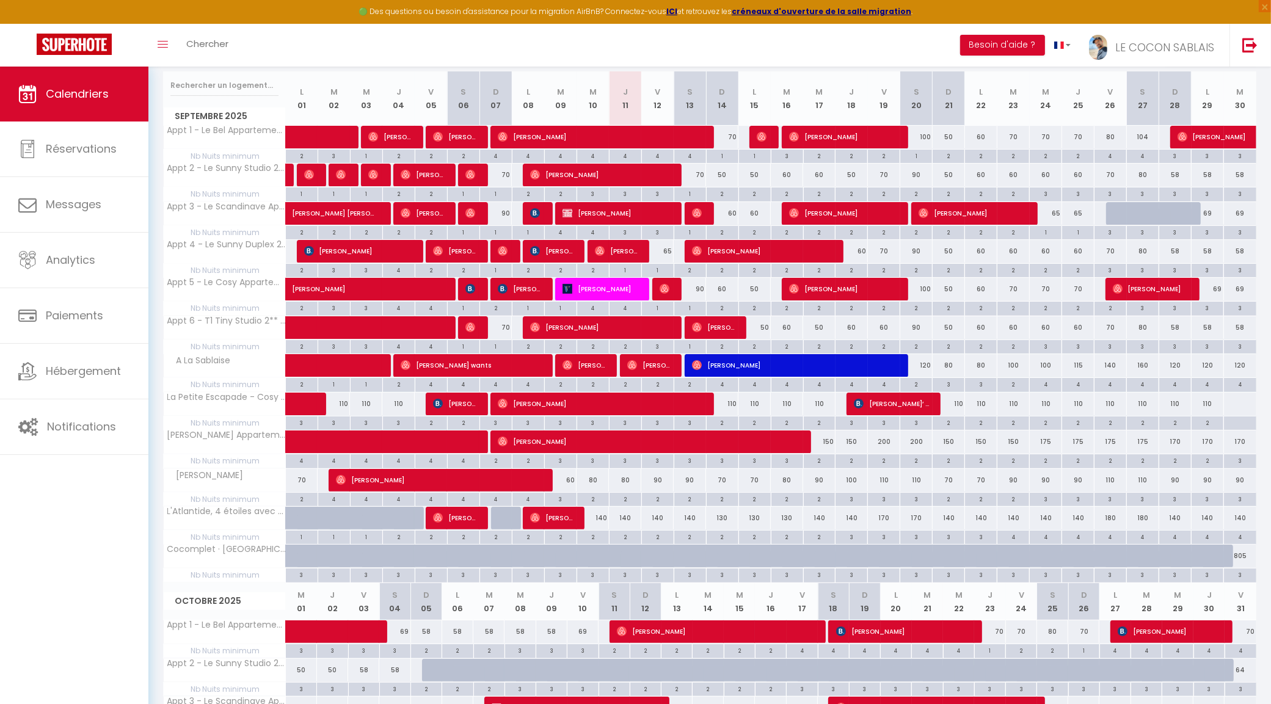
click at [920, 328] on div "90" at bounding box center [916, 327] width 32 height 23
type input "90"
type input "Sam 20 Septembre 2025"
type input "Dim 21 Septembre 2025"
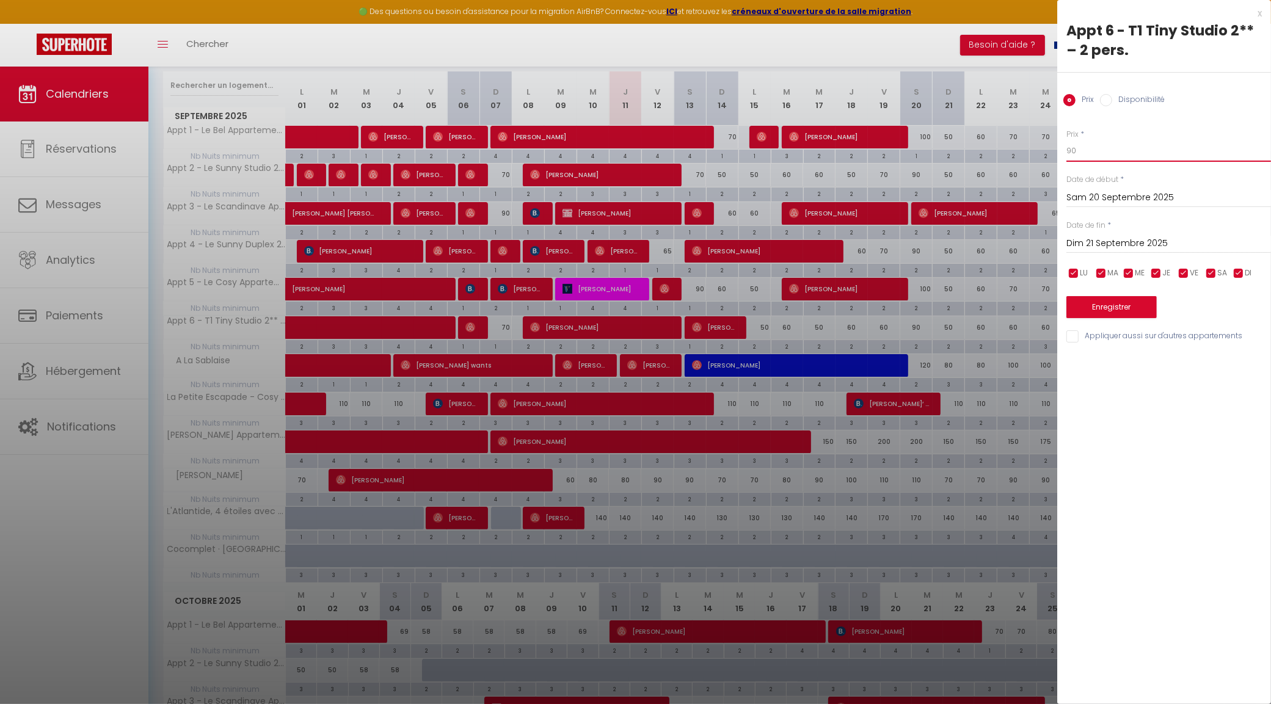
drag, startPoint x: 1120, startPoint y: 154, endPoint x: 1031, endPoint y: 159, distance: 89.9
type input "85"
click at [1114, 303] on button "Enregistrer" at bounding box center [1111, 307] width 90 height 22
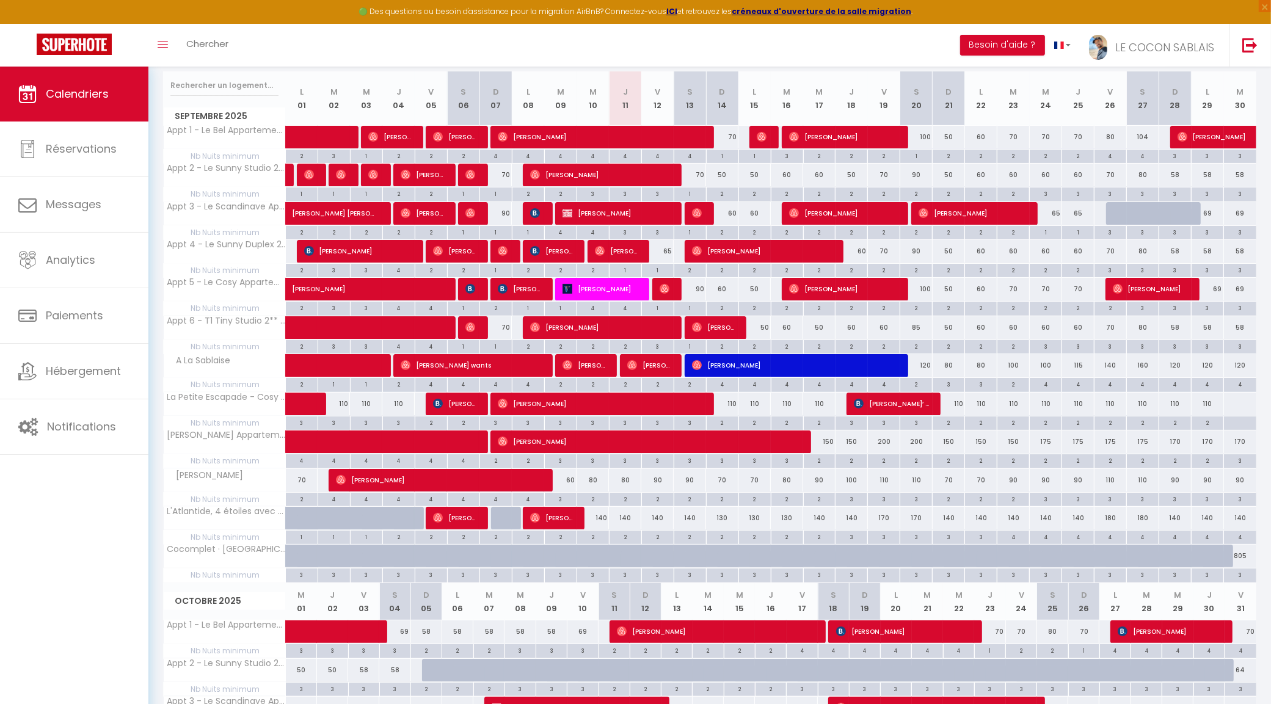
click at [1241, 404] on div at bounding box center [1239, 404] width 33 height 23
type input "[DATE] Septembre 2025"
type input "Mer 01 Octobre 2025"
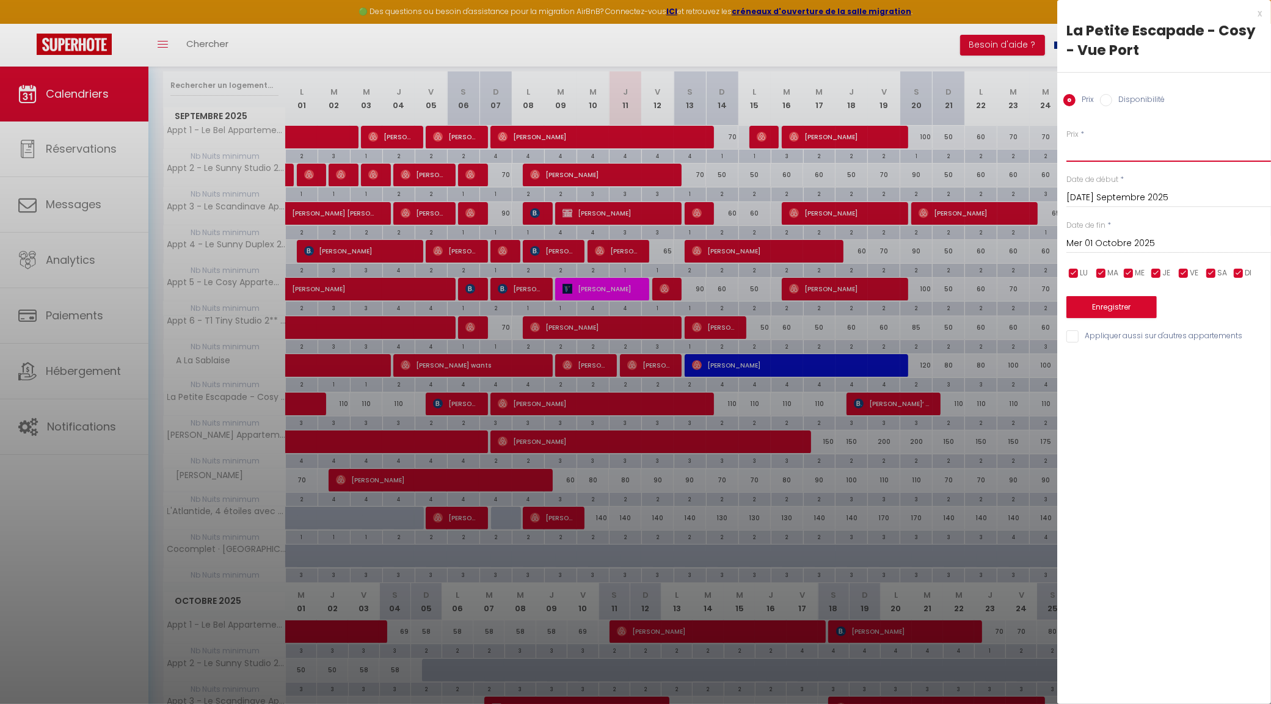
click at [1109, 151] on input "Prix" at bounding box center [1168, 151] width 205 height 22
type input "110"
click at [1115, 321] on div "Prix * 110 Statut * Disponible Indisponible Date de début * [DATE] Septembre 20…" at bounding box center [1164, 229] width 214 height 231
click at [1109, 310] on button "Enregistrer" at bounding box center [1111, 307] width 90 height 22
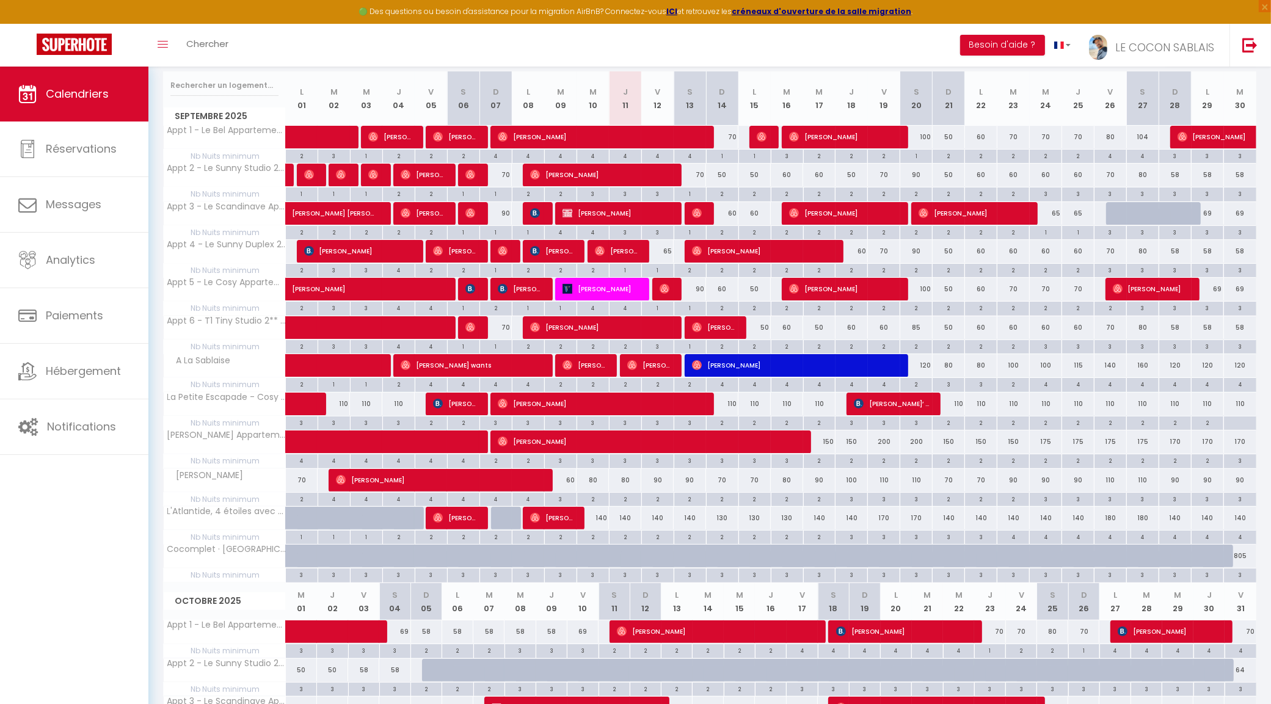
click at [1238, 426] on div at bounding box center [1239, 423] width 33 height 14
type input "[DATE] Septembre 2025"
type input "Mer 01 Octobre 2025"
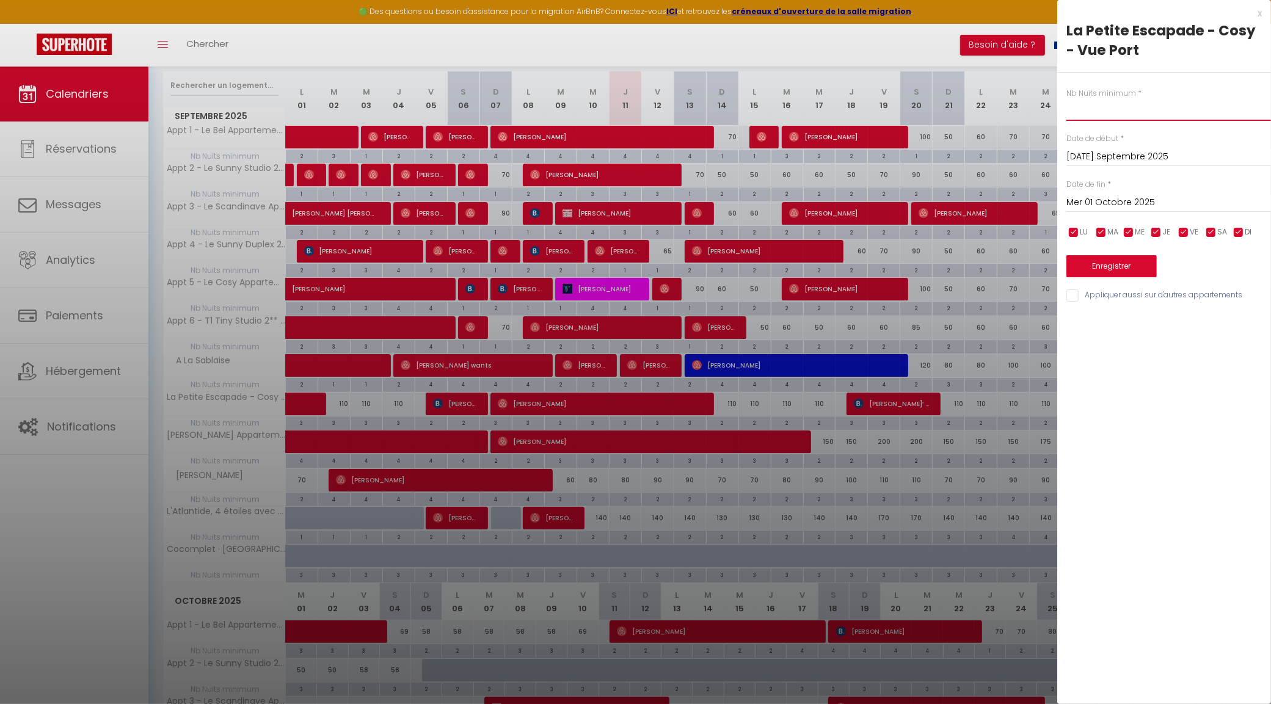
click at [1091, 112] on input "text" at bounding box center [1168, 110] width 205 height 22
type input "2"
click at [1136, 275] on button "Enregistrer" at bounding box center [1111, 266] width 90 height 22
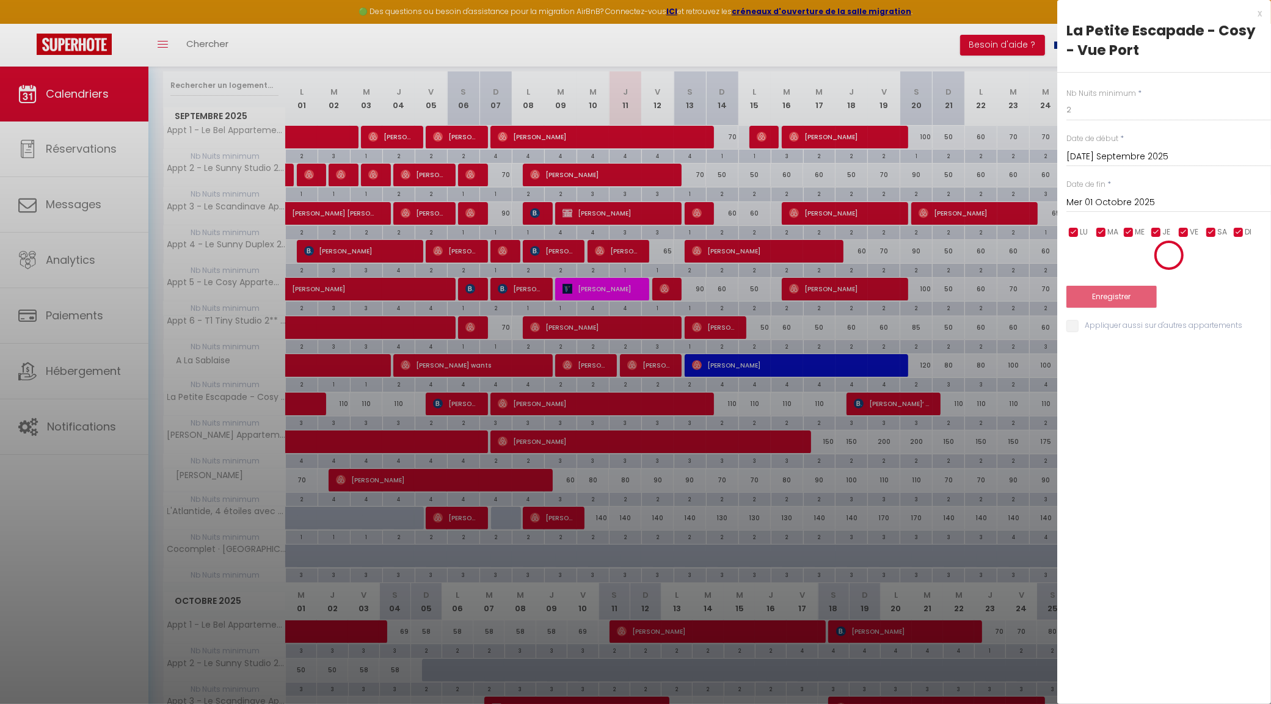
click at [1134, 272] on div "Enregistrer" at bounding box center [1168, 274] width 205 height 68
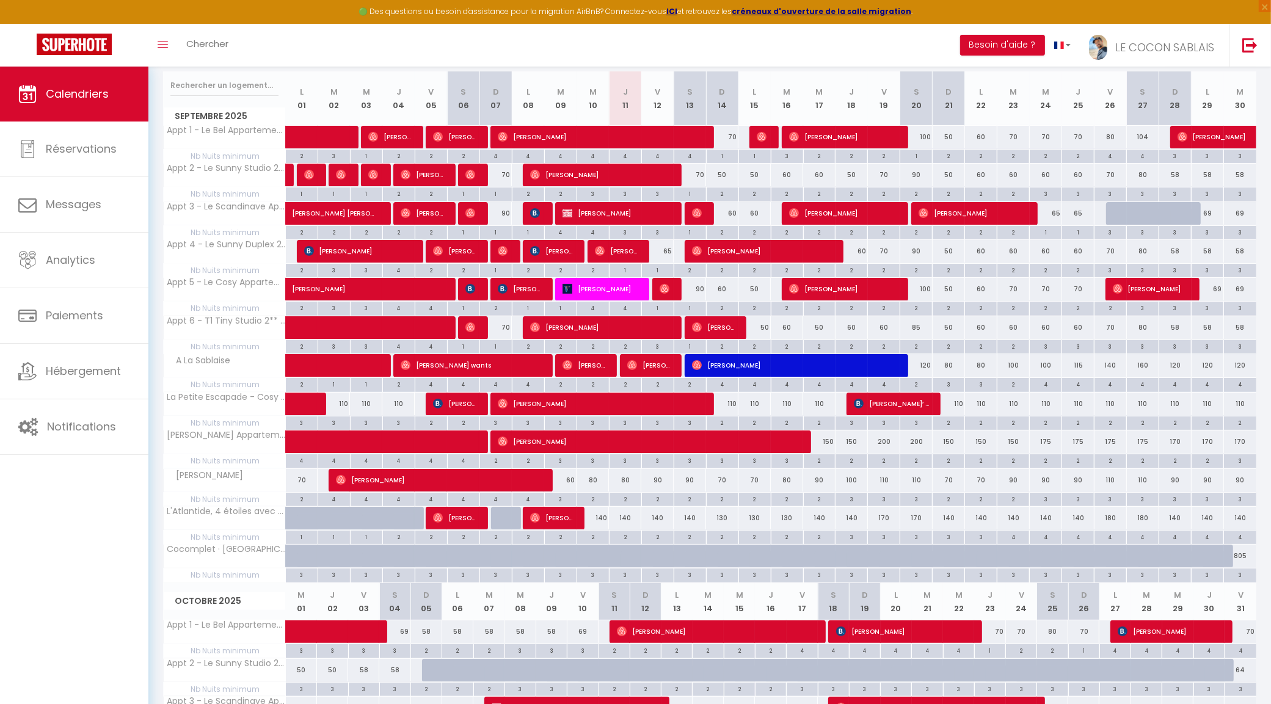
click at [882, 447] on div "200" at bounding box center [884, 441] width 32 height 23
type input "200"
type input "Ven 19 Septembre 2025"
type input "Sam 20 Septembre 2025"
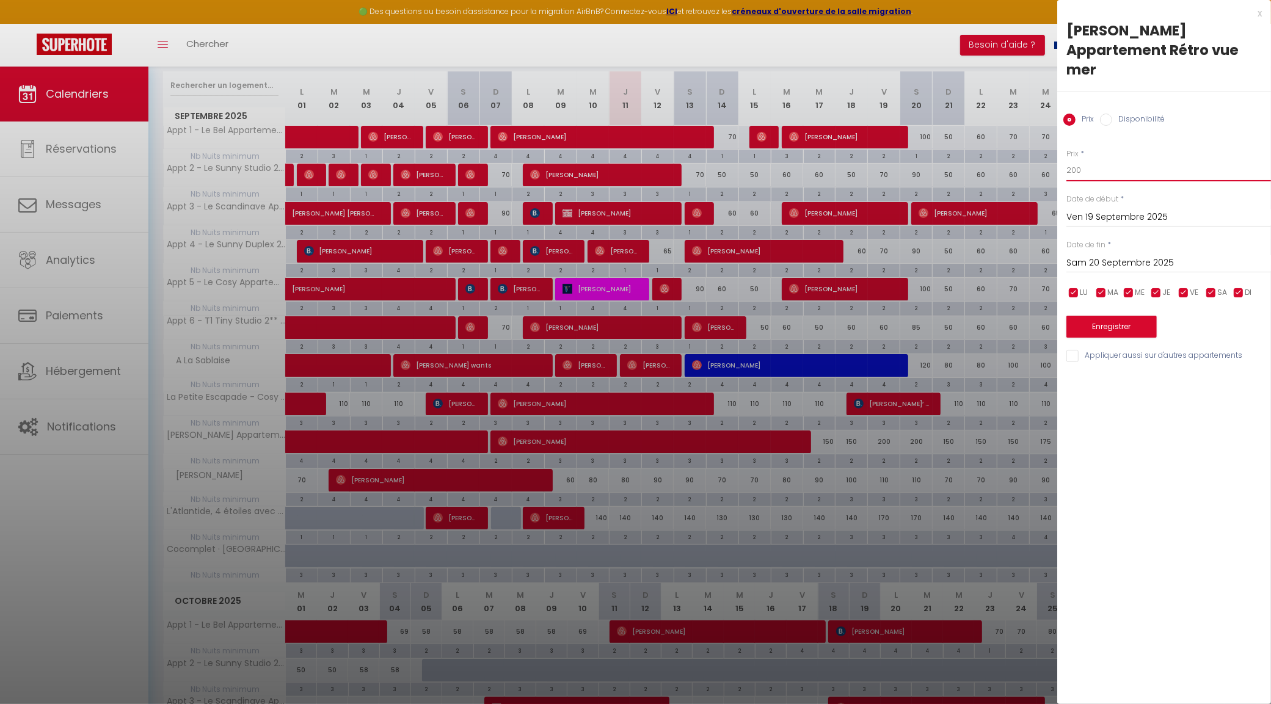
click at [1110, 159] on input "200" at bounding box center [1168, 170] width 205 height 22
type input "2"
type input "150"
click at [1111, 316] on button "Enregistrer" at bounding box center [1111, 327] width 90 height 22
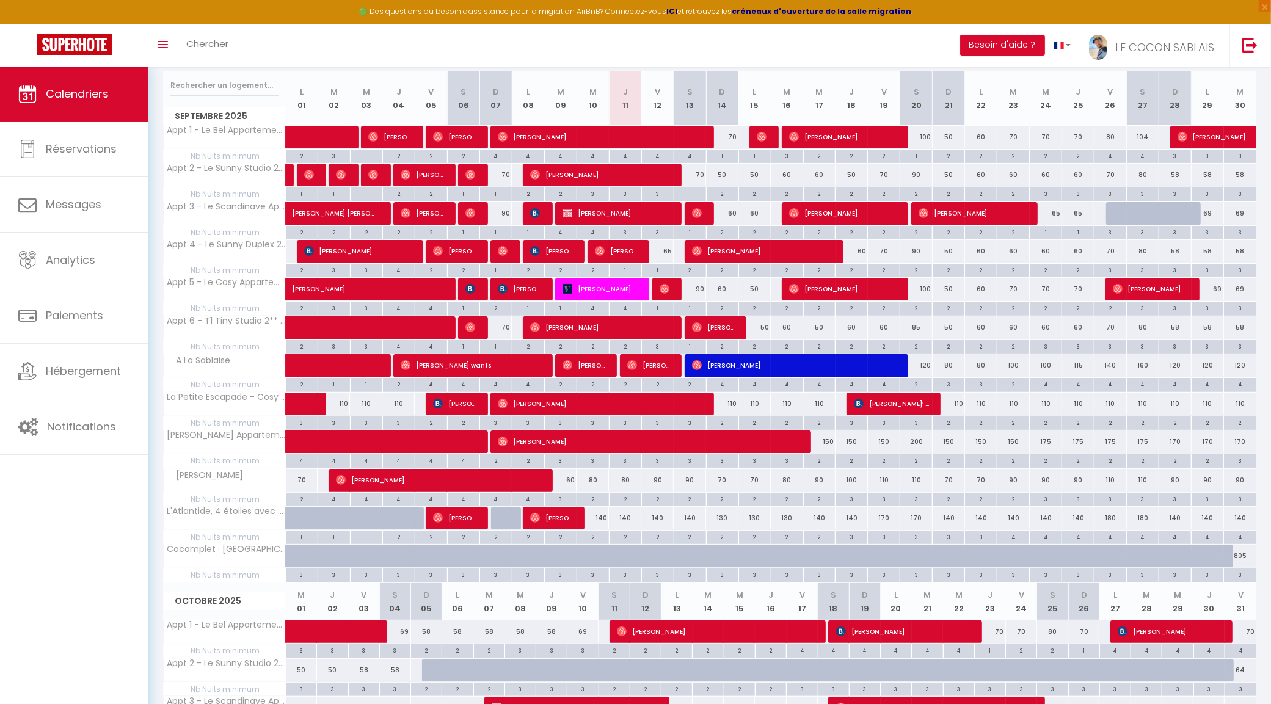
click at [884, 446] on div "150" at bounding box center [884, 441] width 32 height 23
type input "150"
type input "Ven 19 Septembre 2025"
type input "Sam 20 Septembre 2025"
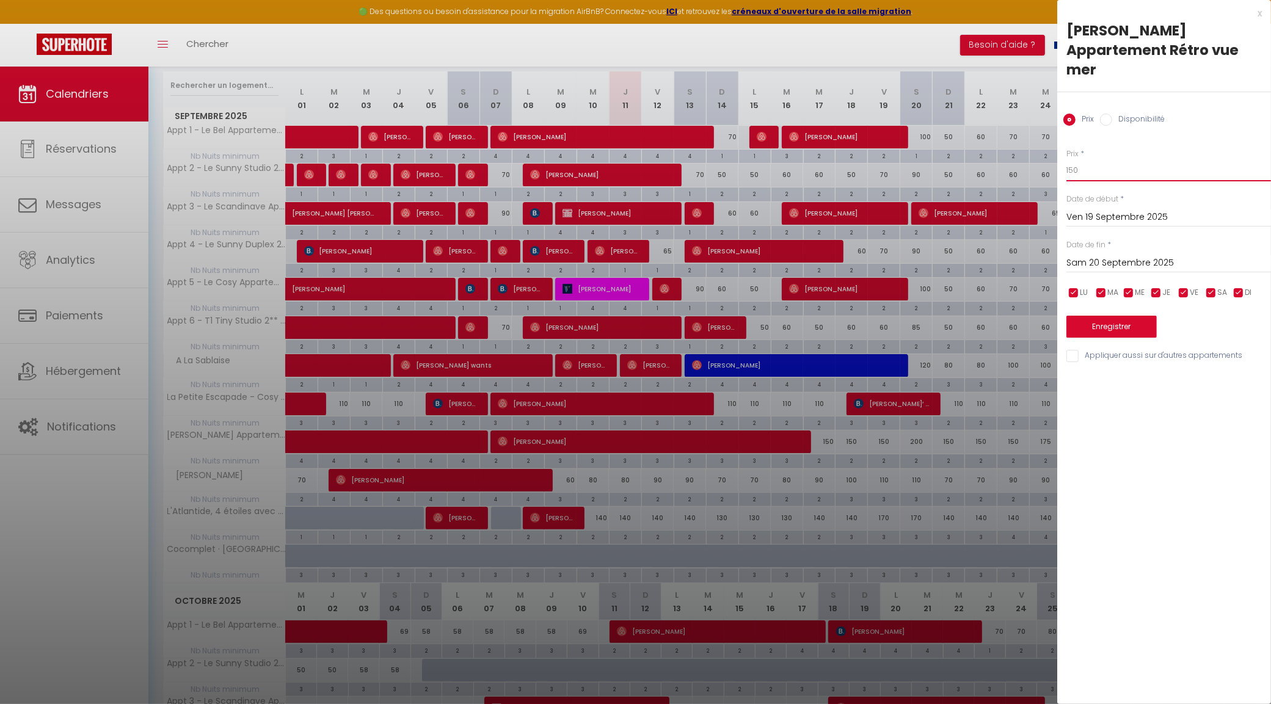
click at [1092, 159] on input "150" at bounding box center [1168, 170] width 205 height 22
type input "175"
click at [1114, 316] on button "Enregistrer" at bounding box center [1111, 327] width 90 height 22
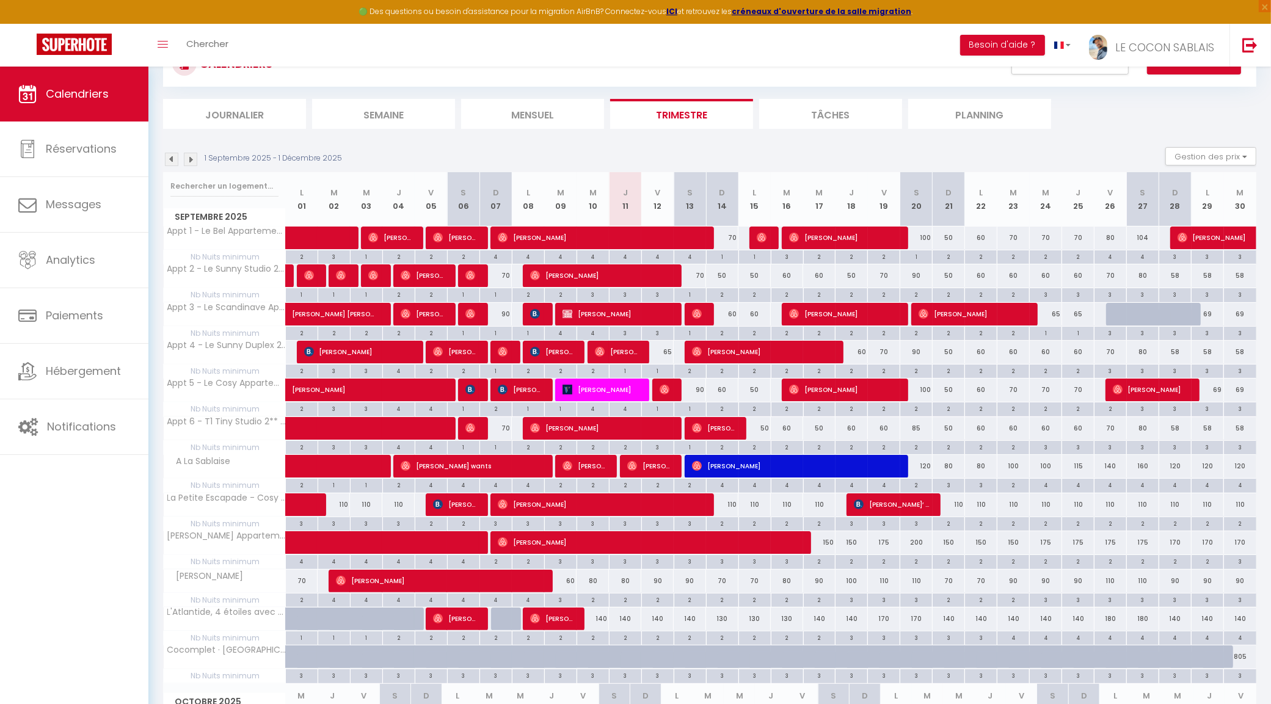
scroll to position [0, 0]
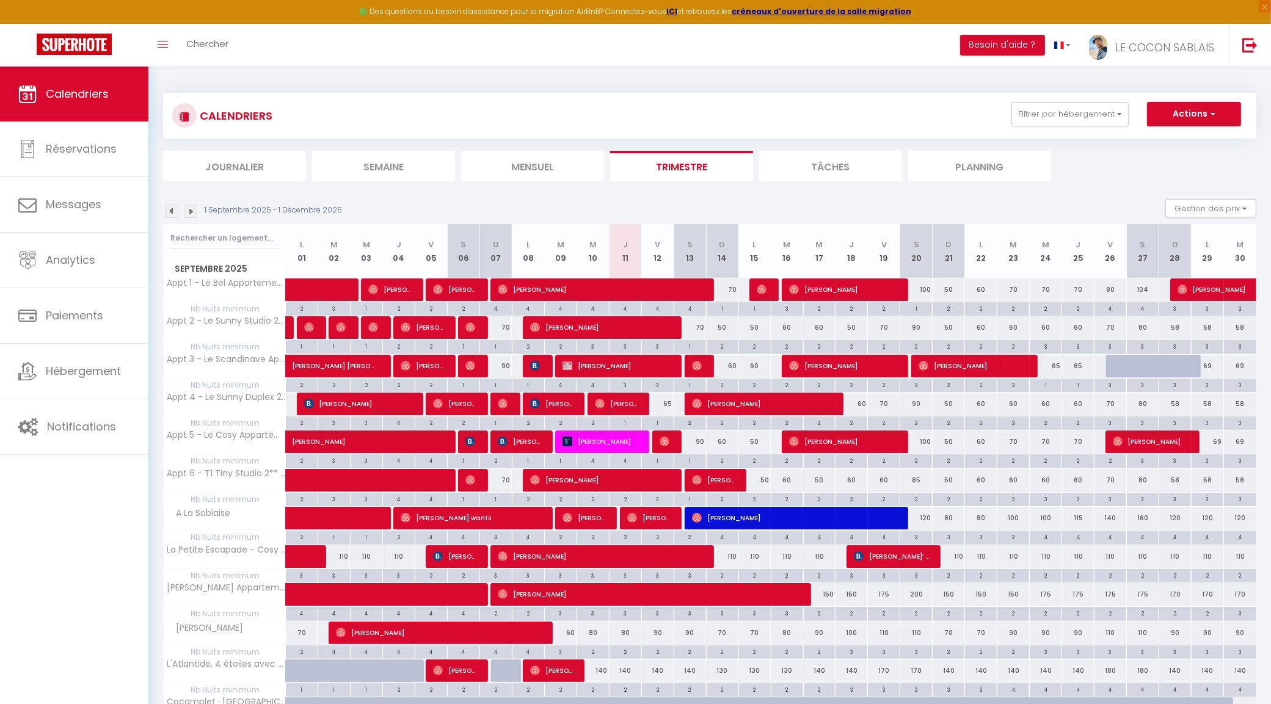
click at [661, 637] on div "90" at bounding box center [657, 633] width 32 height 23
type input "90"
type input "Ven 12 Septembre 2025"
type input "Sam 13 Septembre 2025"
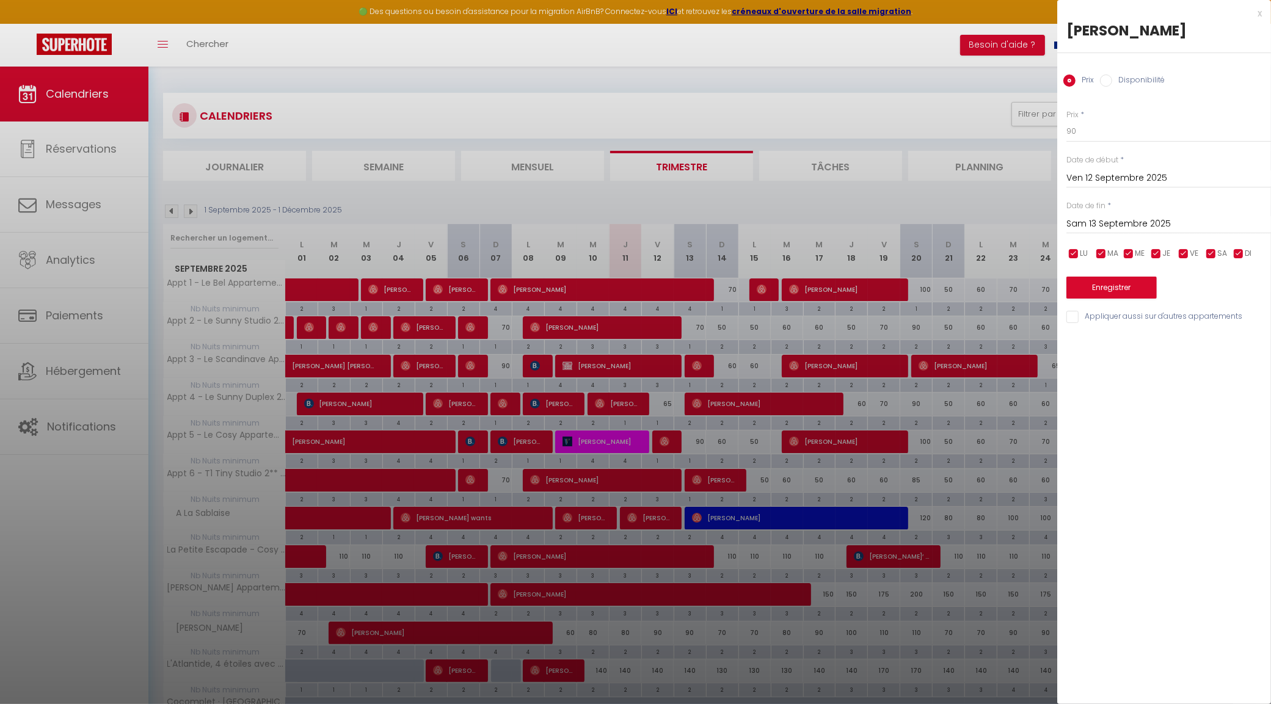
click at [1097, 117] on div "Prix * 90" at bounding box center [1168, 126] width 205 height 34
click at [1097, 124] on input "90" at bounding box center [1168, 131] width 205 height 22
type input "9"
type input "85"
click at [1127, 287] on button "Enregistrer" at bounding box center [1111, 288] width 90 height 22
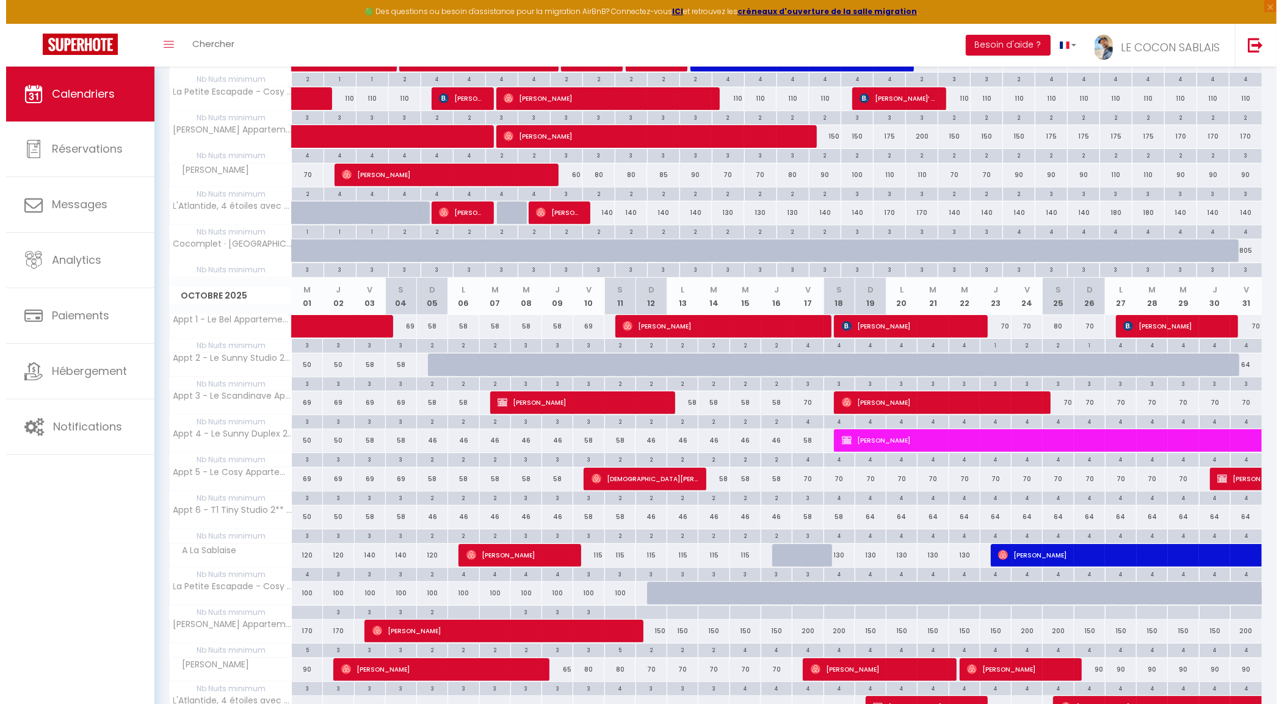
scroll to position [611, 0]
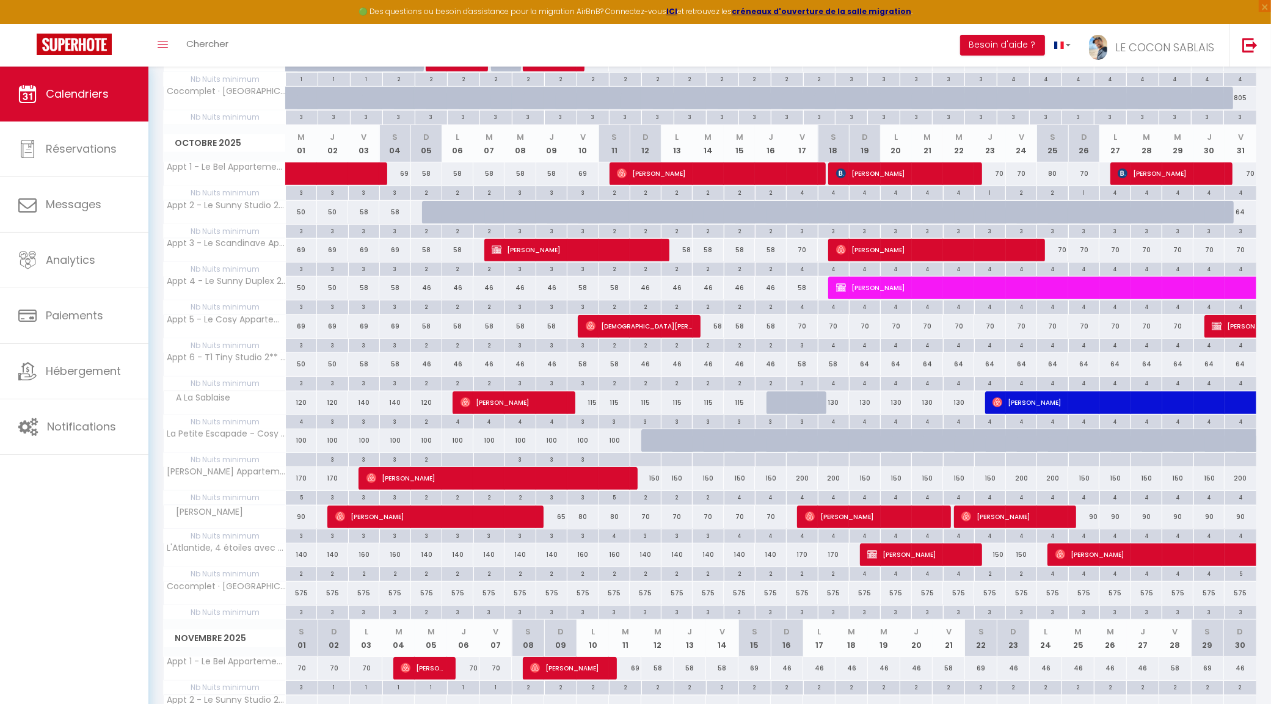
click at [300, 234] on div "3" at bounding box center [301, 231] width 31 height 12
type input "3"
type input "Mer 01 Octobre 2025"
type input "Jeu 02 Octobre 2025"
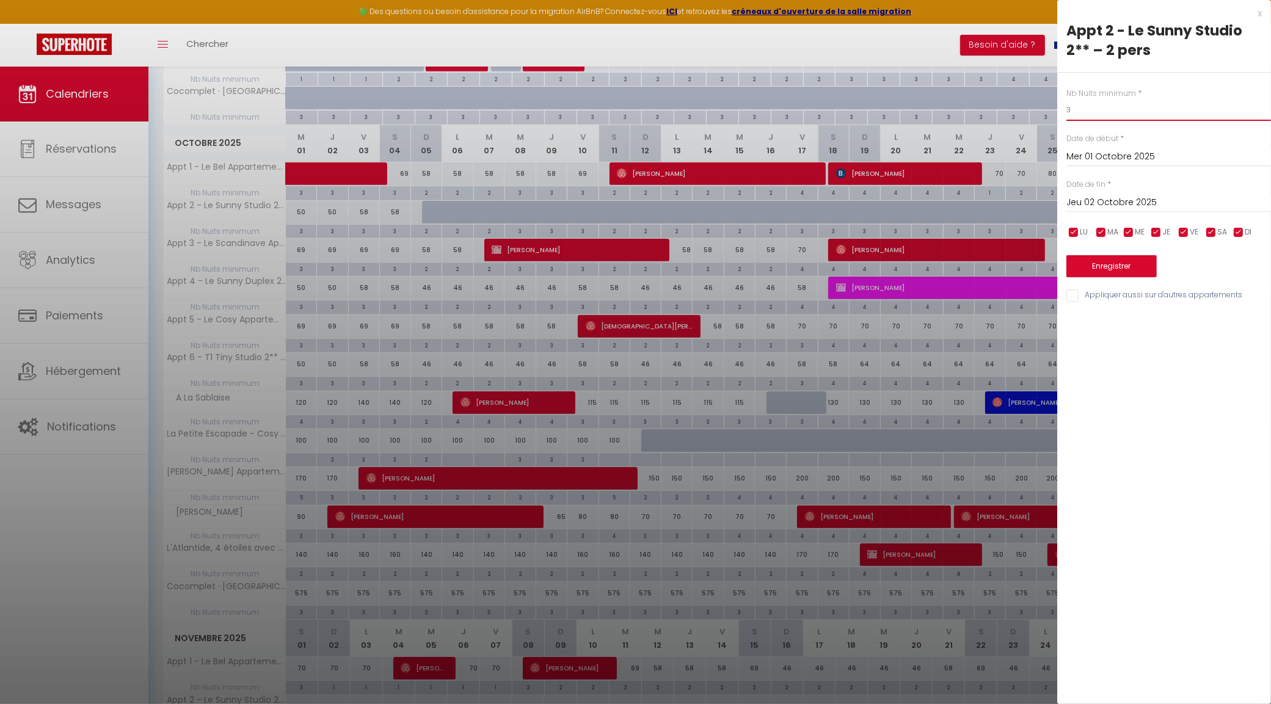
click at [1122, 104] on input "3" at bounding box center [1168, 110] width 205 height 22
type input "2"
click at [1109, 205] on input "Jeu 02 Octobre 2025" at bounding box center [1168, 203] width 205 height 16
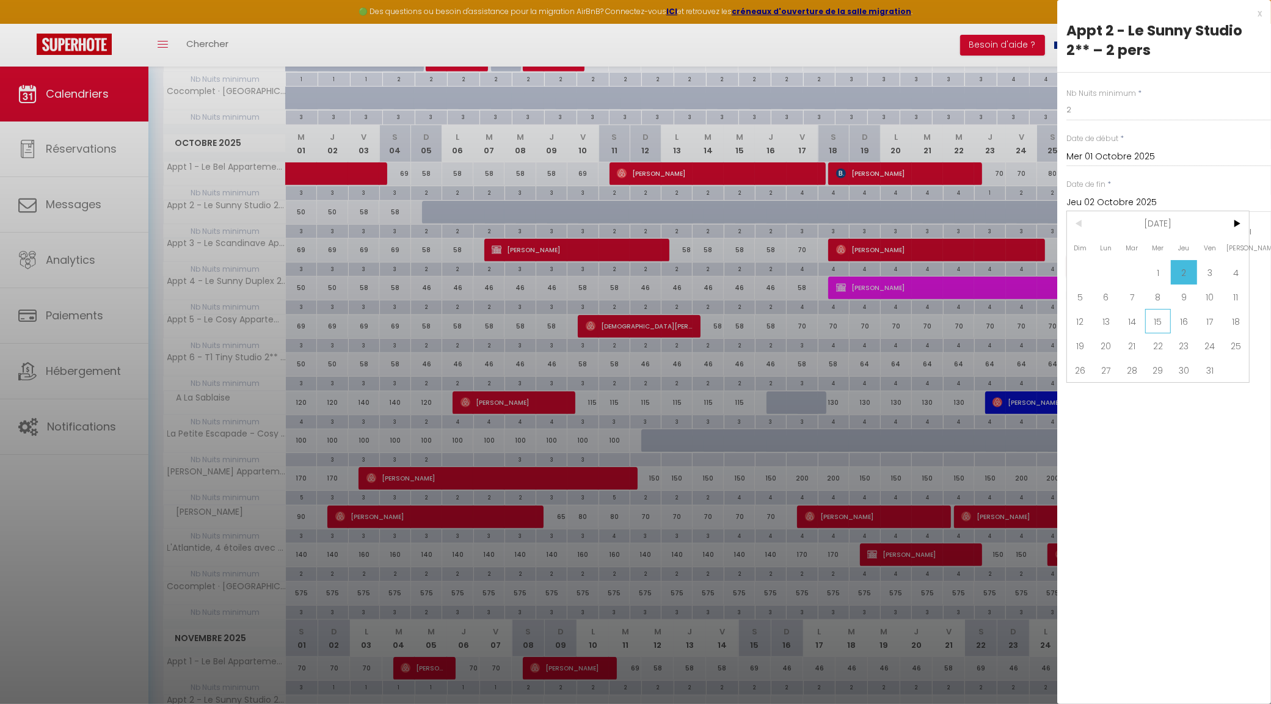
click at [1154, 322] on span "15" at bounding box center [1158, 321] width 26 height 24
type input "Mer 15 Octobre 2025"
click at [1069, 297] on input "Appliquer aussi sur d'autres appartements" at bounding box center [1168, 295] width 205 height 12
checkbox input "true"
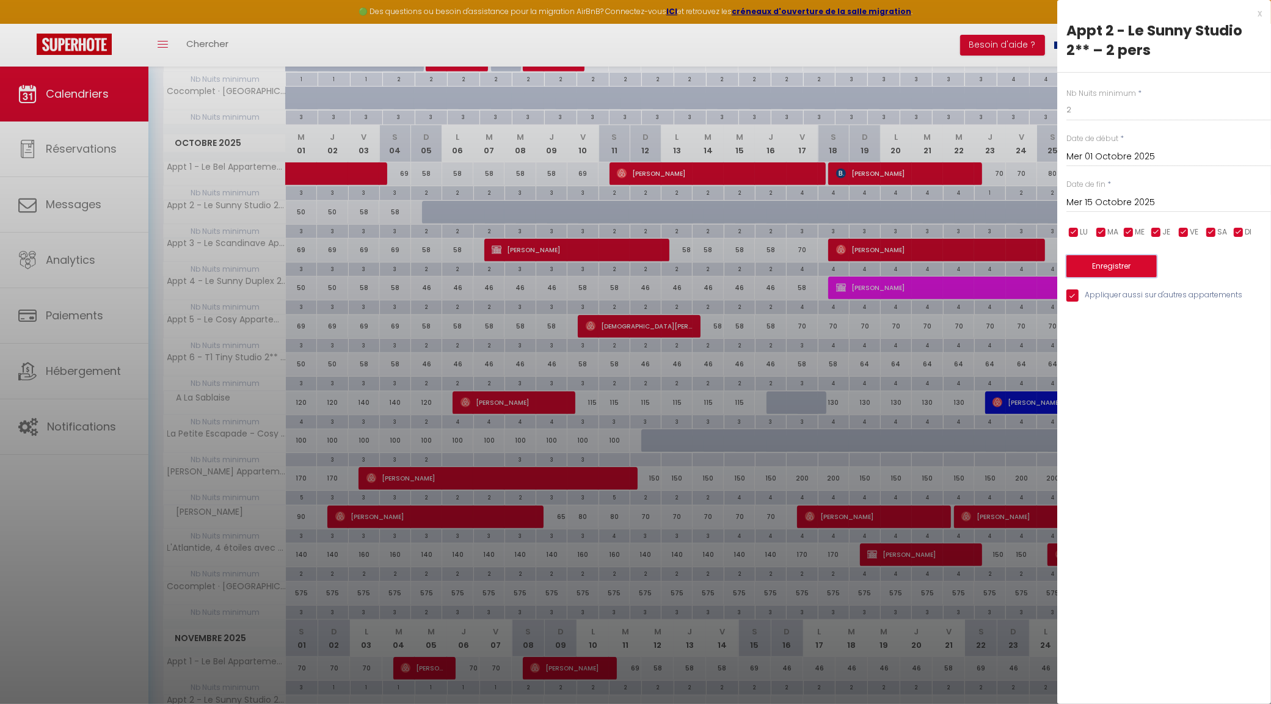
click at [1111, 269] on button "Enregistrer" at bounding box center [1111, 266] width 90 height 22
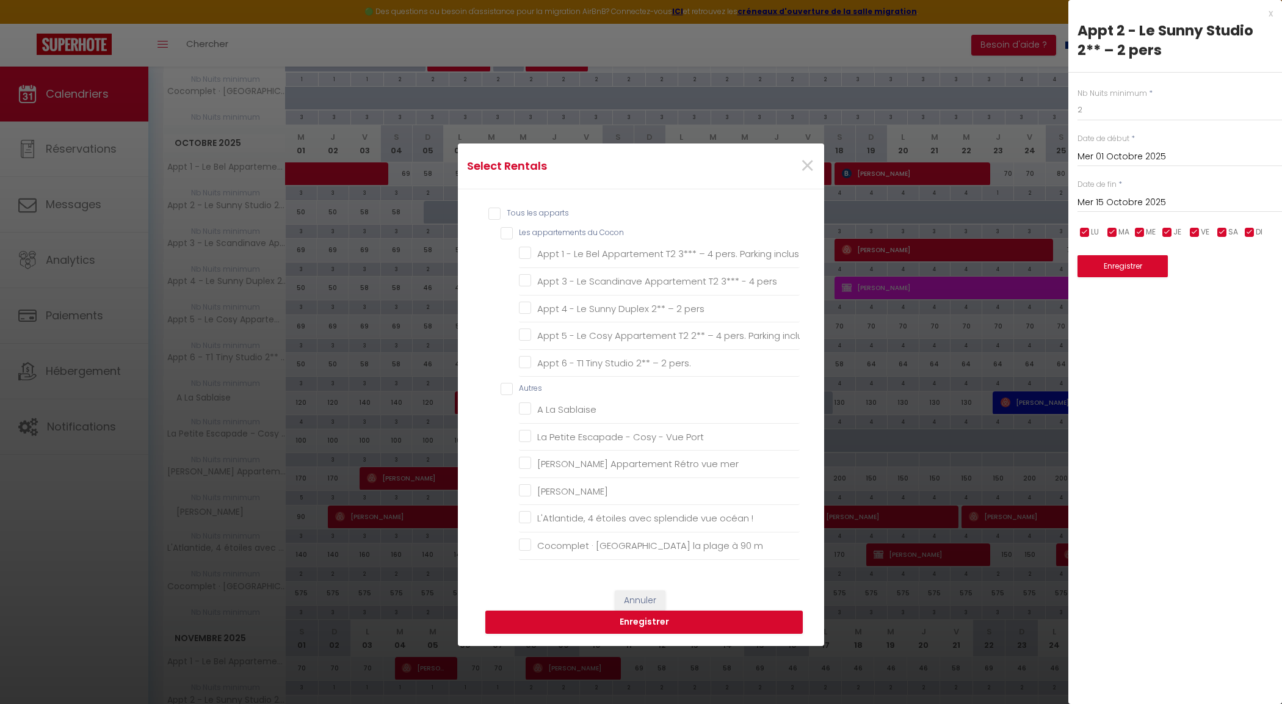
click at [501, 236] on Cocon "Les appartements du Cocon" at bounding box center [650, 233] width 299 height 12
checkbox Cocon "true"
checkbox inclus "true"
checkbox pers "true"
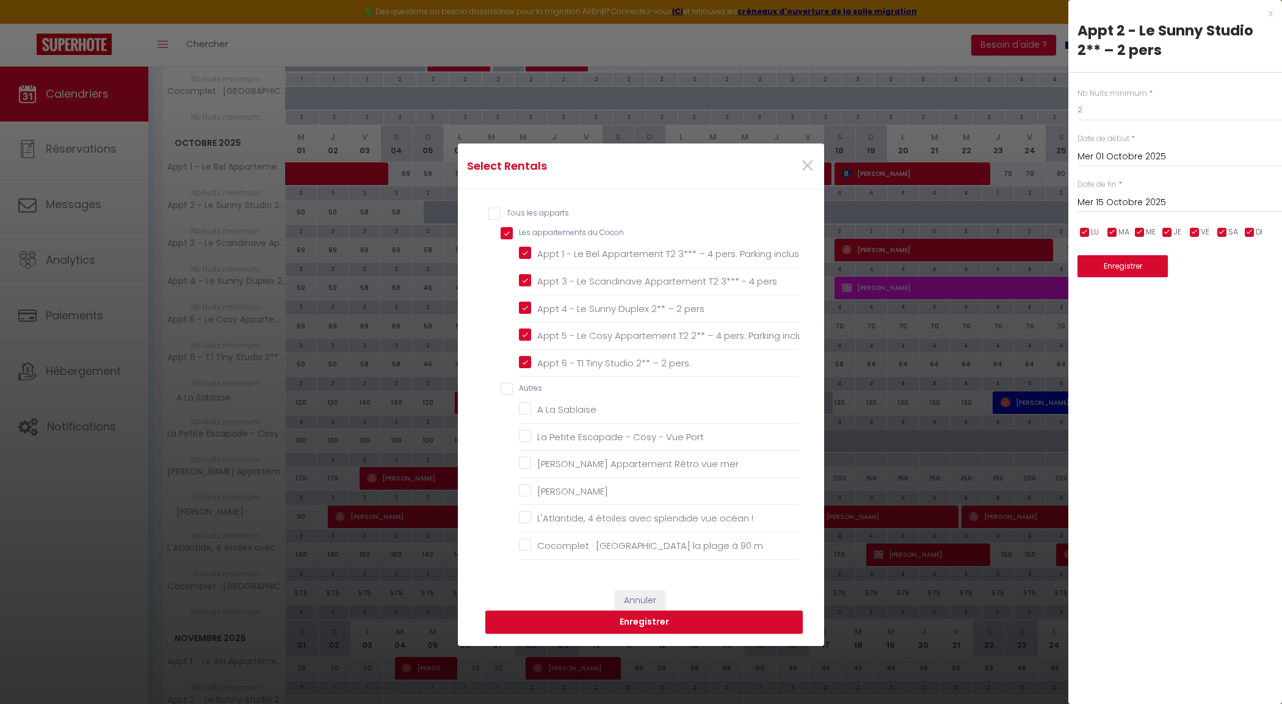
checkbox inclus "true"
checkbox pers\ "true"
checkbox input "false"
checkbox Sablaise "false"
checkbox Port "false"
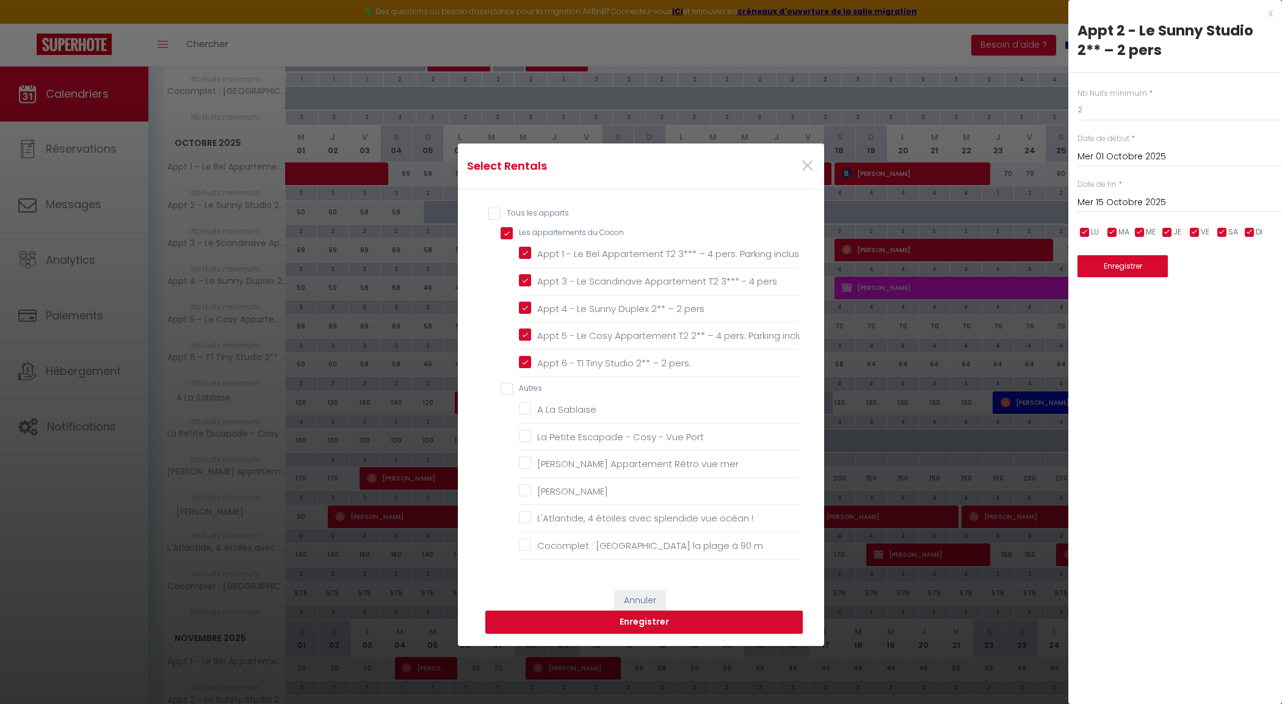
checkbox mer "false"
checkbox Remblai "false"
checkbox \! "false"
checkbox m "false"
click at [609, 620] on button "Enregistrer" at bounding box center [644, 622] width 318 height 23
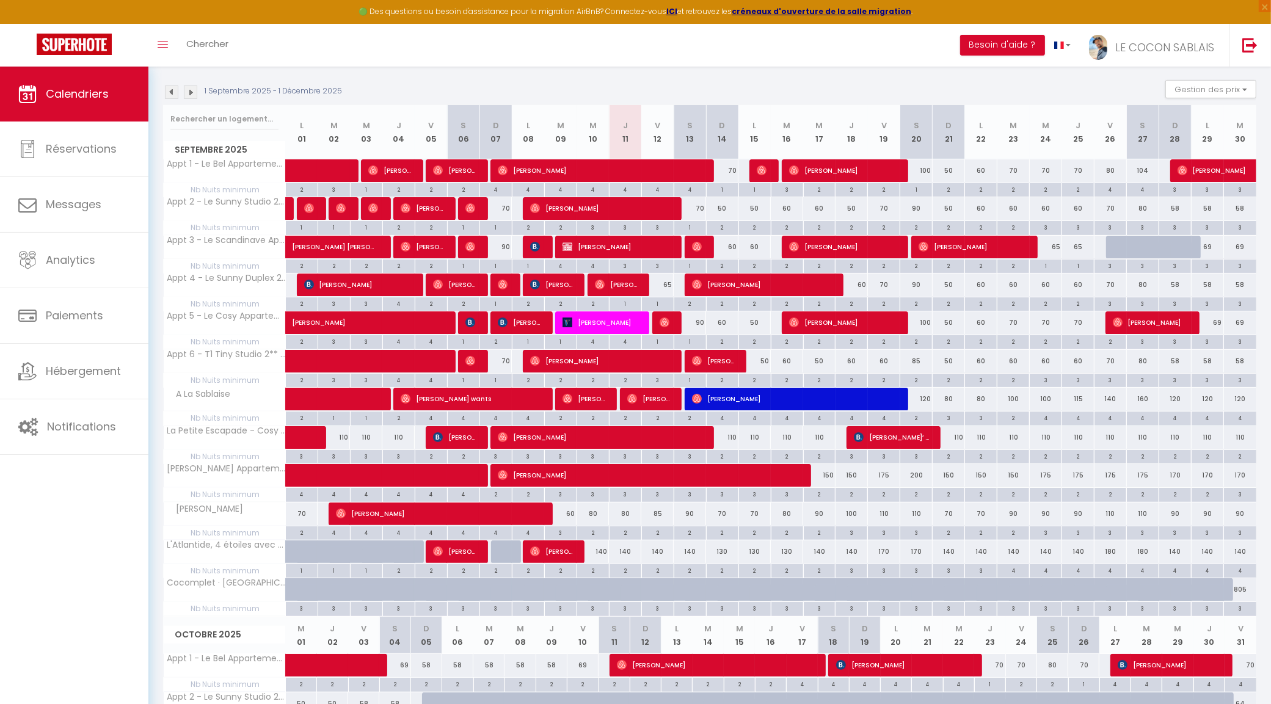
scroll to position [0, 0]
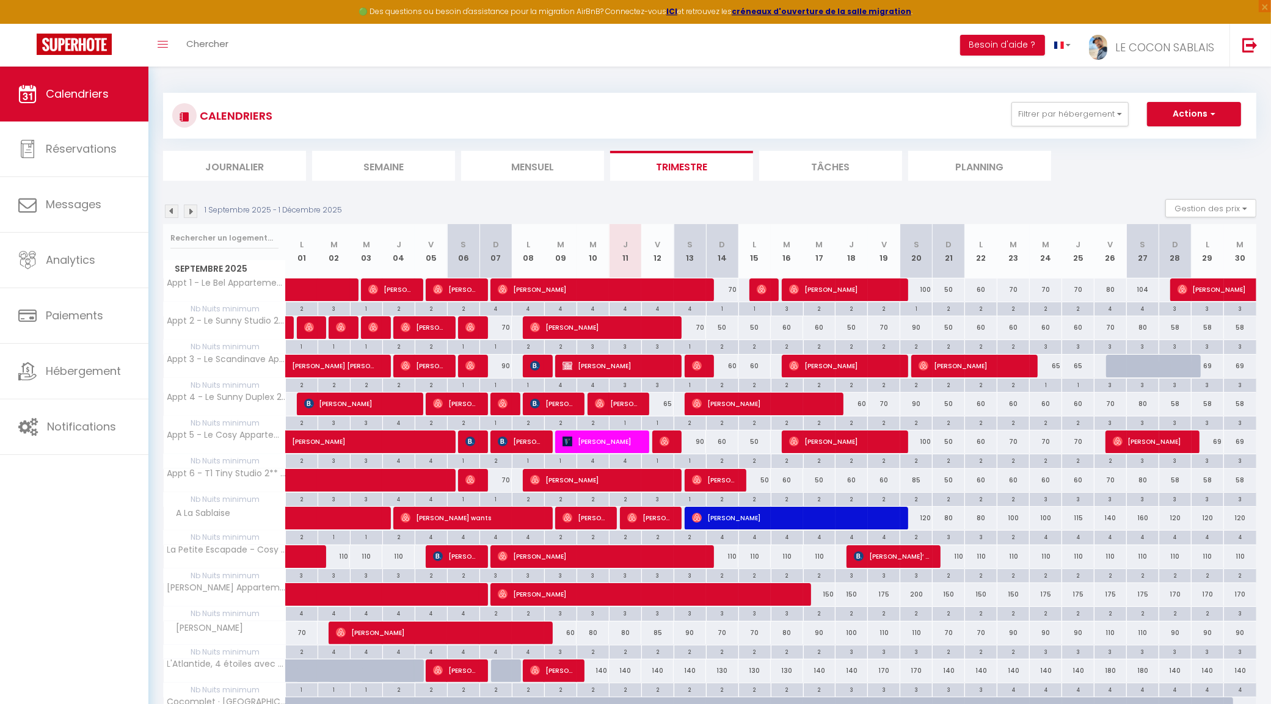
click at [855, 633] on div "100" at bounding box center [851, 633] width 32 height 23
type input "100"
type input "Jeu 18 Septembre 2025"
type input "Ven 19 Septembre 2025"
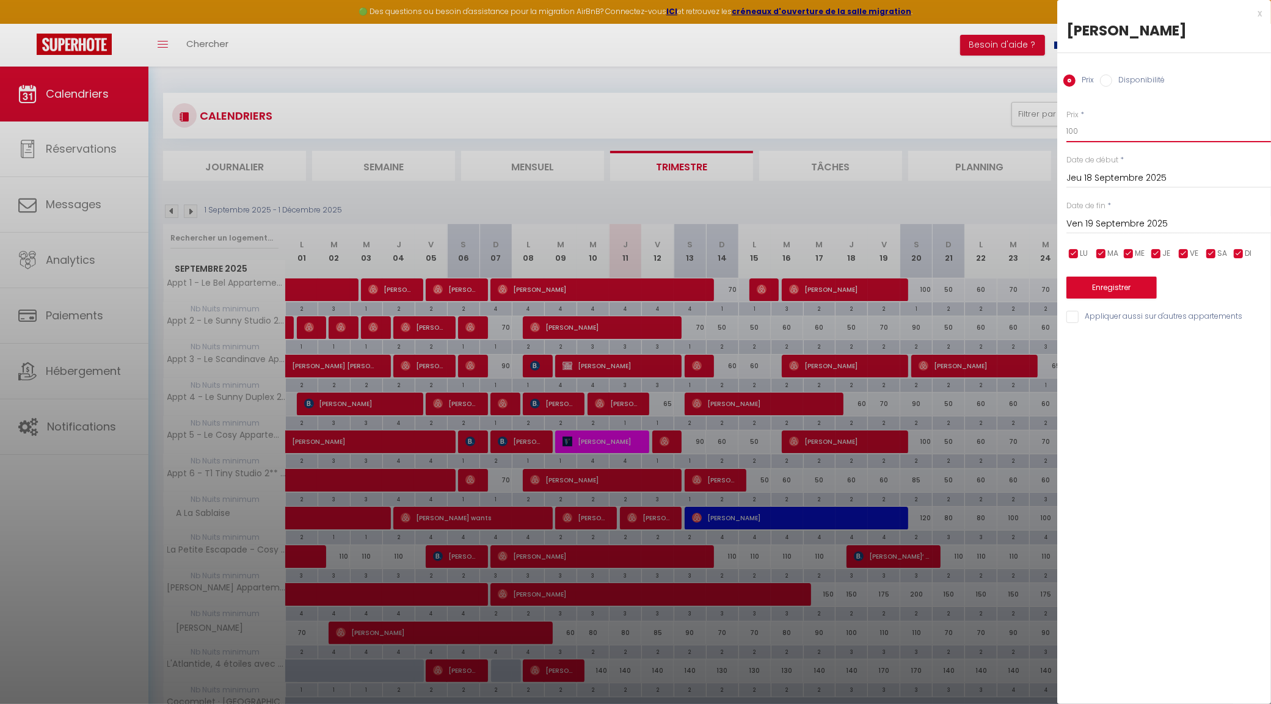
click at [1057, 133] on div "Prix * 100 Statut * Disponible Indisponible Date de début * Jeu 18 Septembre 20…" at bounding box center [1164, 209] width 214 height 231
type input "90"
click at [1114, 216] on input "Ven 19 Septembre 2025" at bounding box center [1168, 224] width 205 height 16
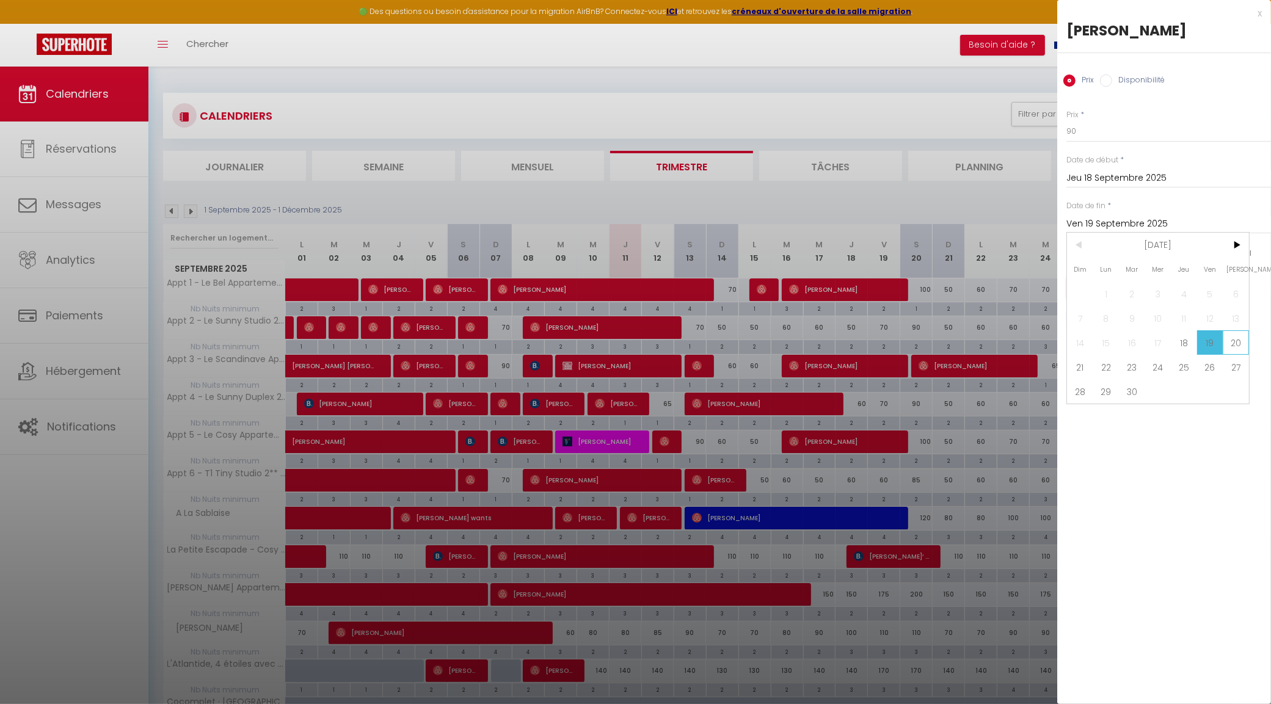
click at [1243, 339] on span "20" at bounding box center [1235, 342] width 26 height 24
type input "Sam 20 Septembre 2025"
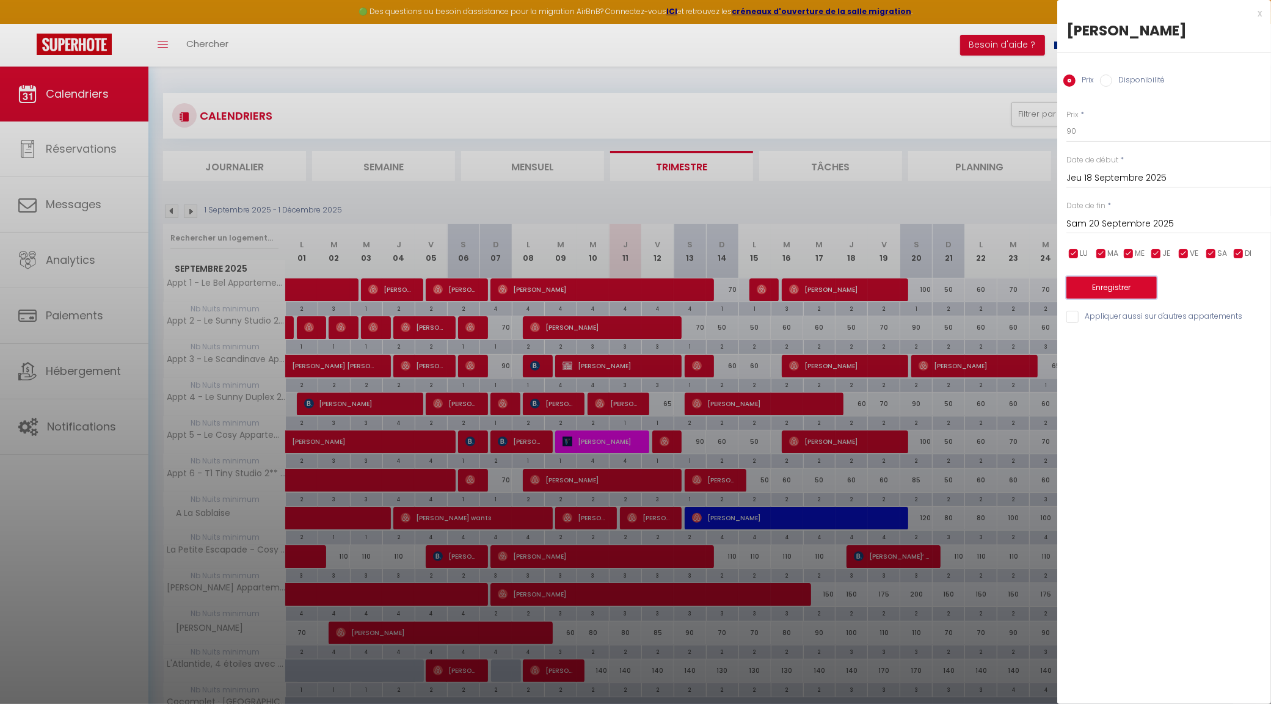
click at [1128, 297] on button "Enregistrer" at bounding box center [1111, 288] width 90 height 22
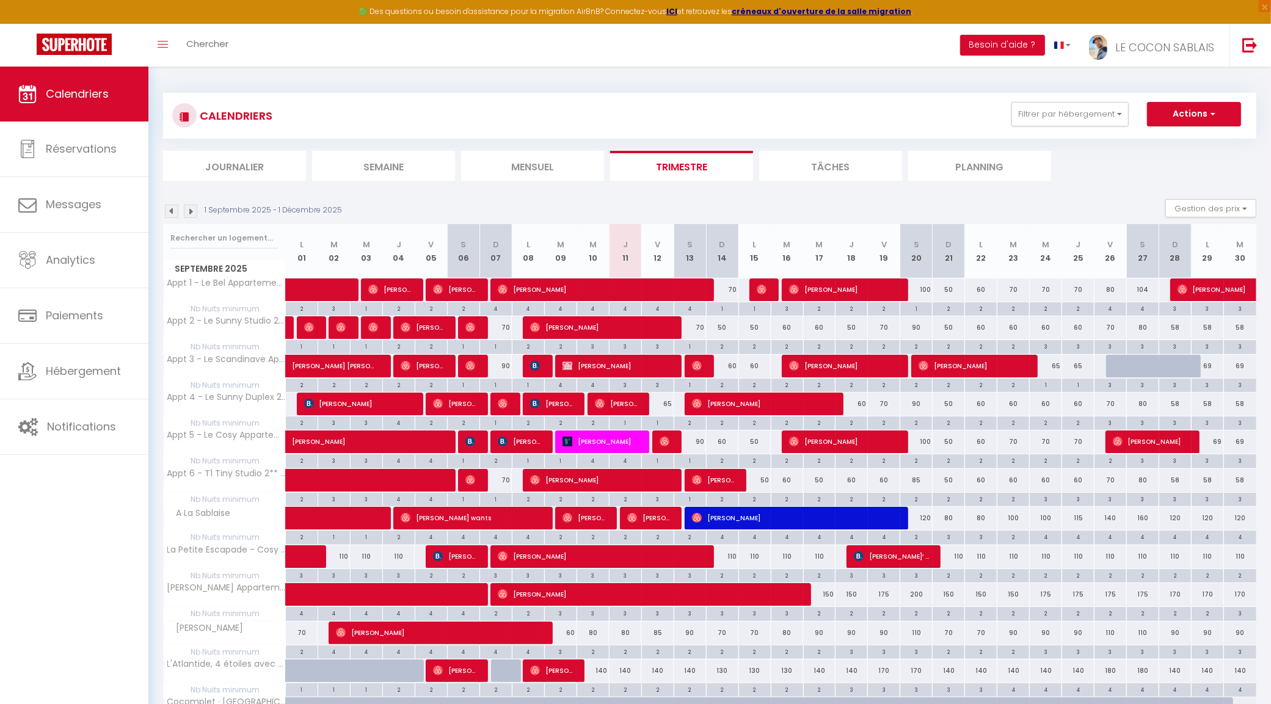
click at [918, 633] on div "110" at bounding box center [916, 633] width 32 height 23
type input "110"
type input "Sam 20 Septembre 2025"
type input "Dim 21 Septembre 2025"
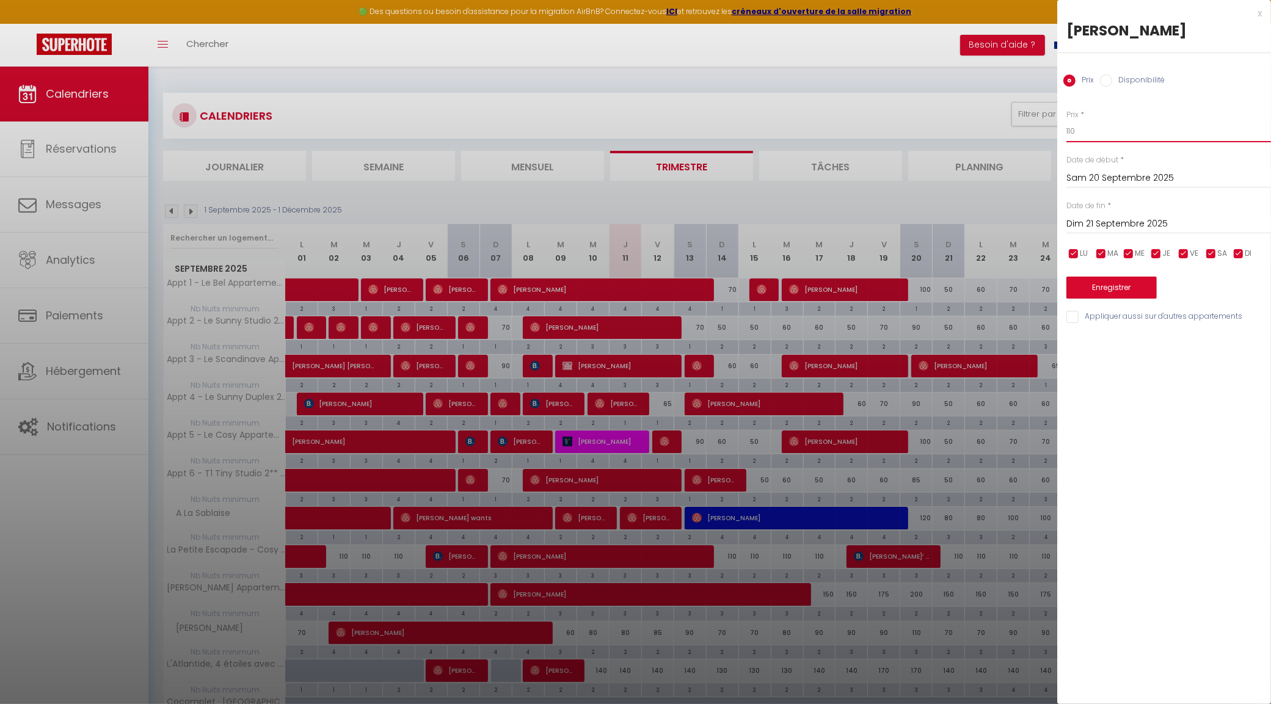
click at [1094, 130] on input "110" at bounding box center [1168, 131] width 205 height 22
type input "100"
click at [1120, 290] on button "Enregistrer" at bounding box center [1111, 288] width 90 height 22
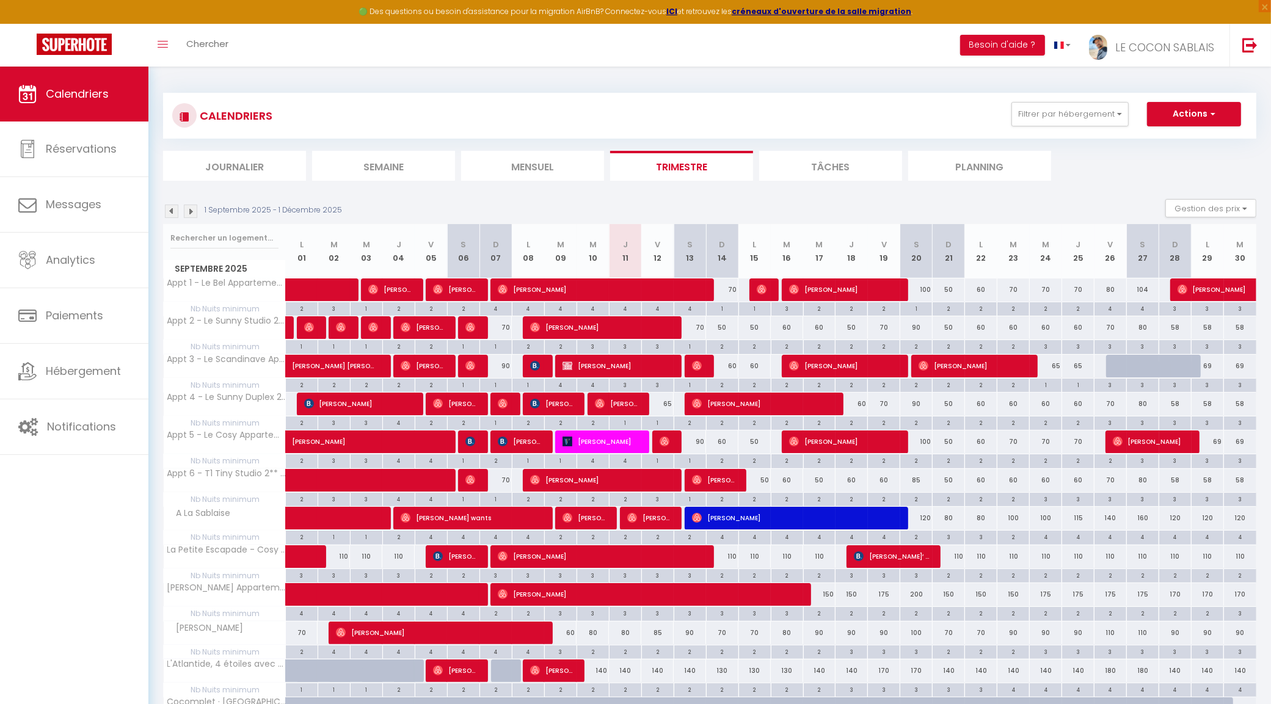
click at [1014, 636] on div "90" at bounding box center [1013, 633] width 32 height 23
type input "90"
type input "[DATE] Septembre 2025"
type input "Mer 24 Septembre 2025"
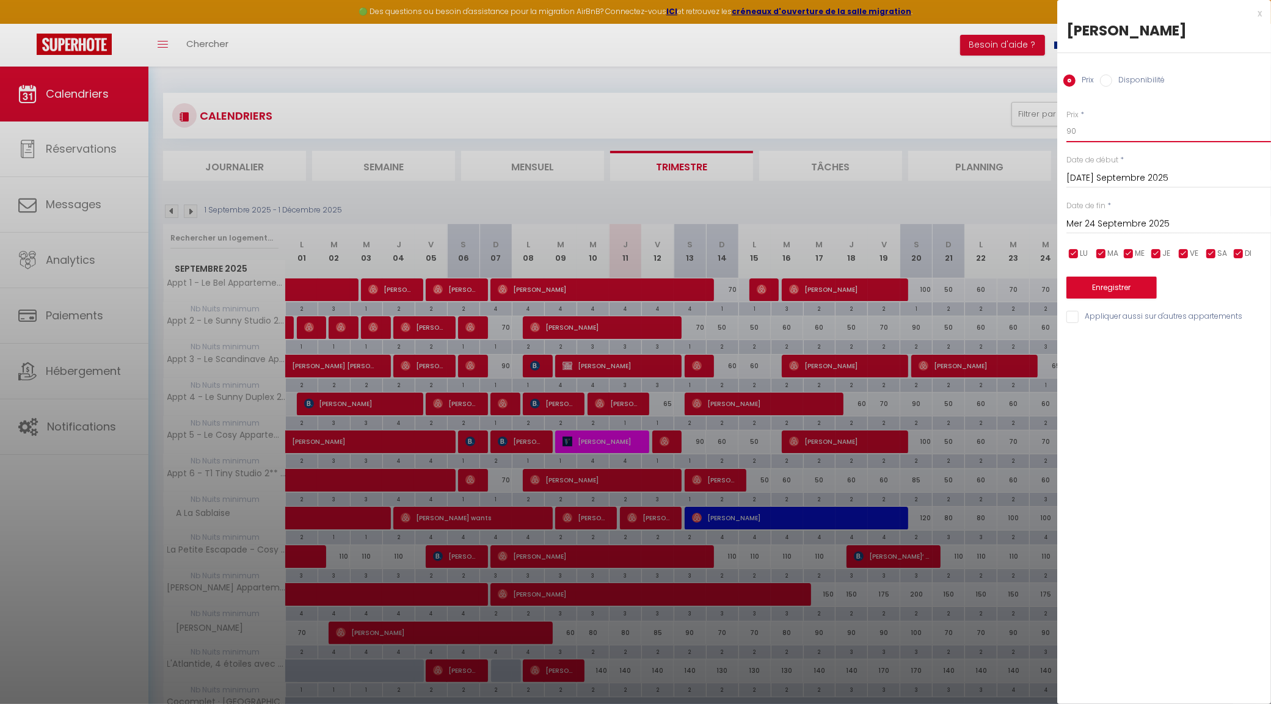
type input "80"
click at [1113, 224] on input "Mer 24 Septembre 2025" at bounding box center [1168, 224] width 205 height 16
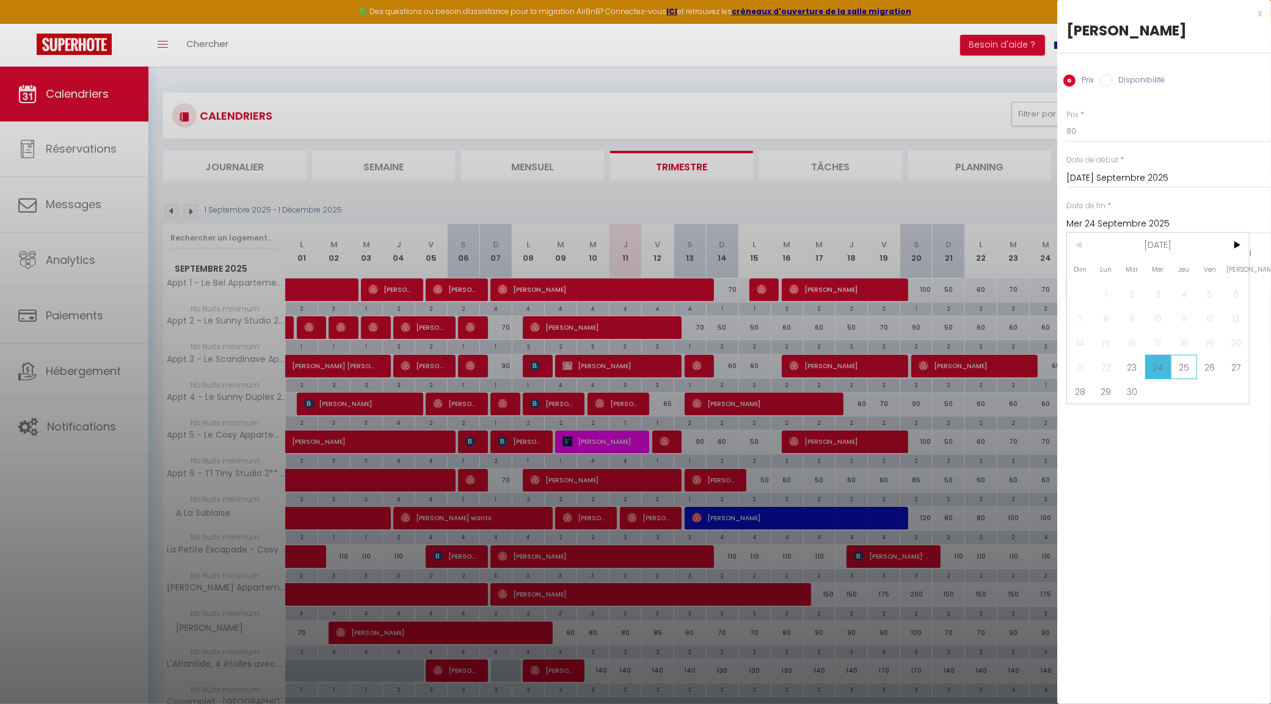
click at [1174, 368] on span "25" at bounding box center [1184, 367] width 26 height 24
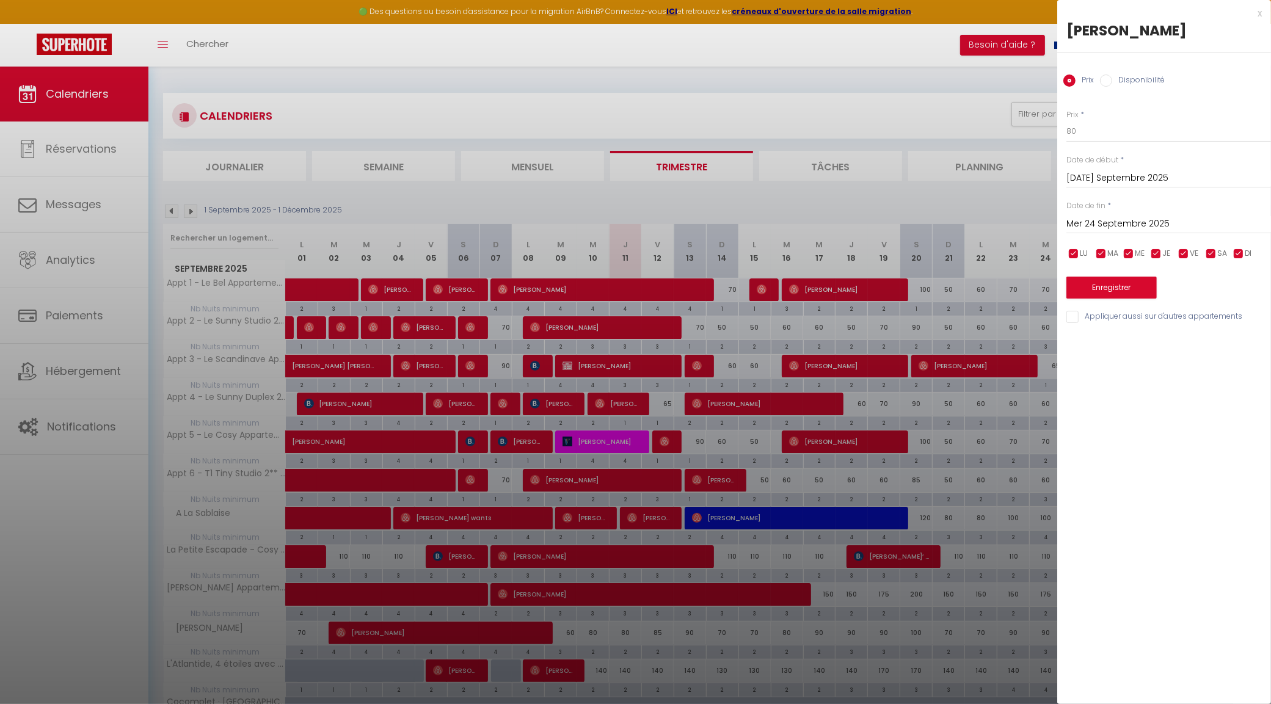
type input "Jeu 25 Septembre 2025"
type input "90"
click at [1110, 285] on button "Enregistrer" at bounding box center [1111, 288] width 90 height 22
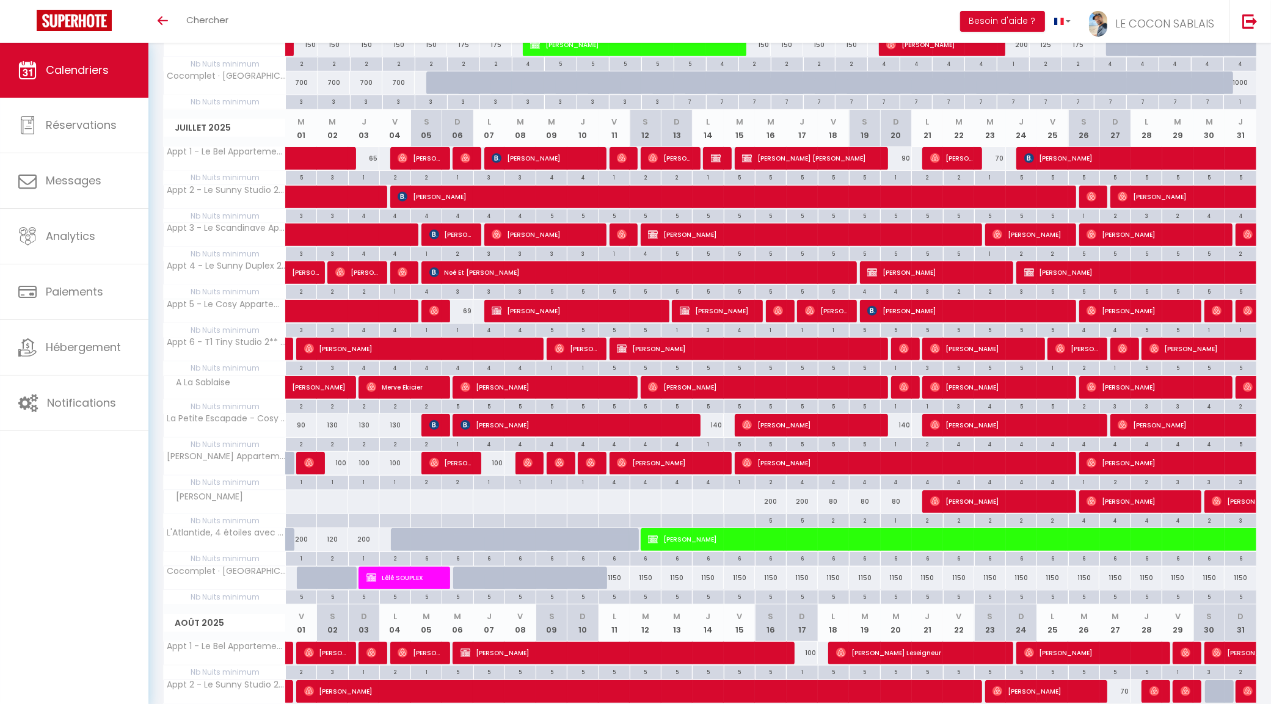
scroll to position [599, 0]
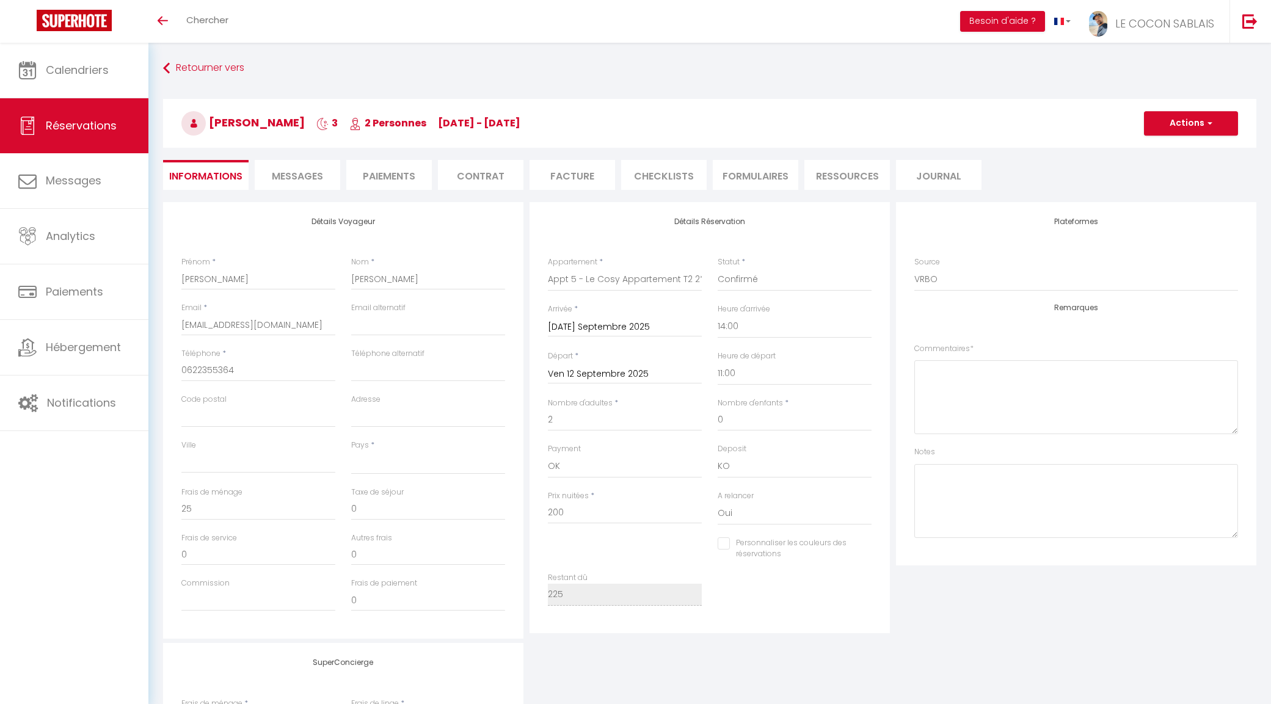
select select
select select "27106"
select select "14:00"
select select "11:00"
select select "14"
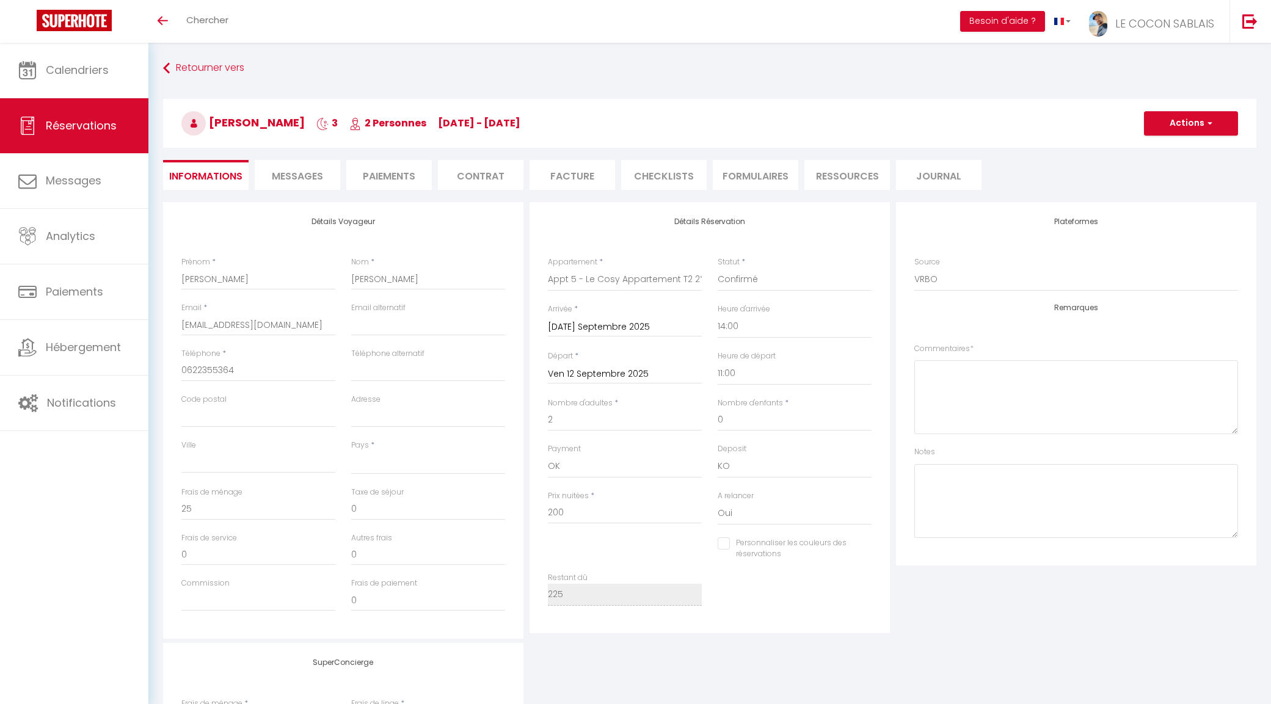
select select "74"
click at [1173, 130] on button "Actions" at bounding box center [1191, 123] width 94 height 24
click at [1172, 142] on link "Enregistrer" at bounding box center [1178, 150] width 96 height 16
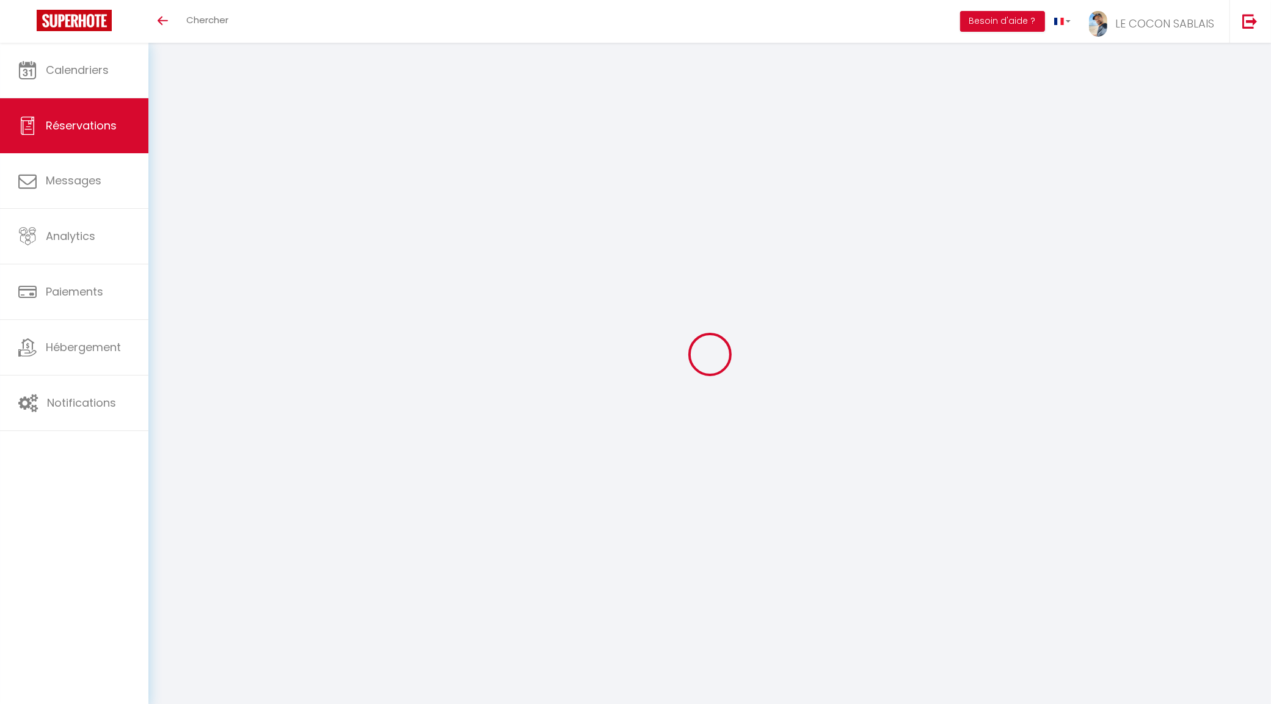
select select "not_cancelled"
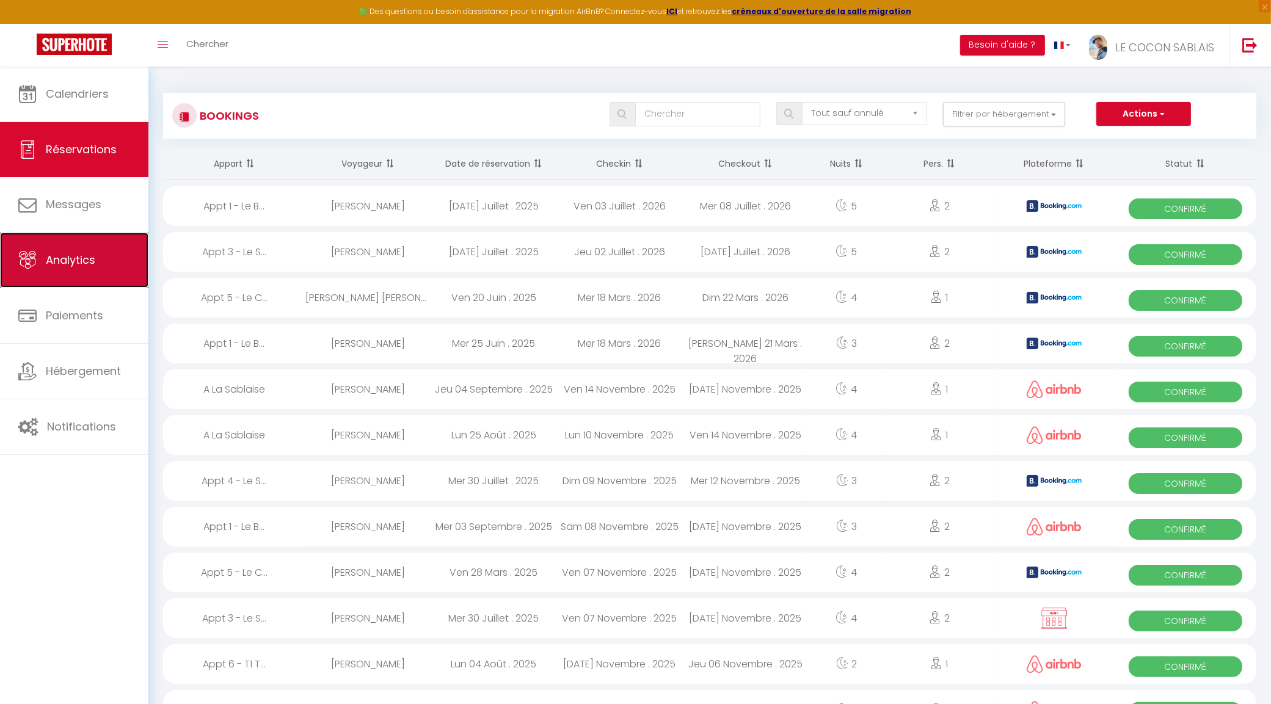
click at [81, 255] on span "Analytics" at bounding box center [70, 259] width 49 height 15
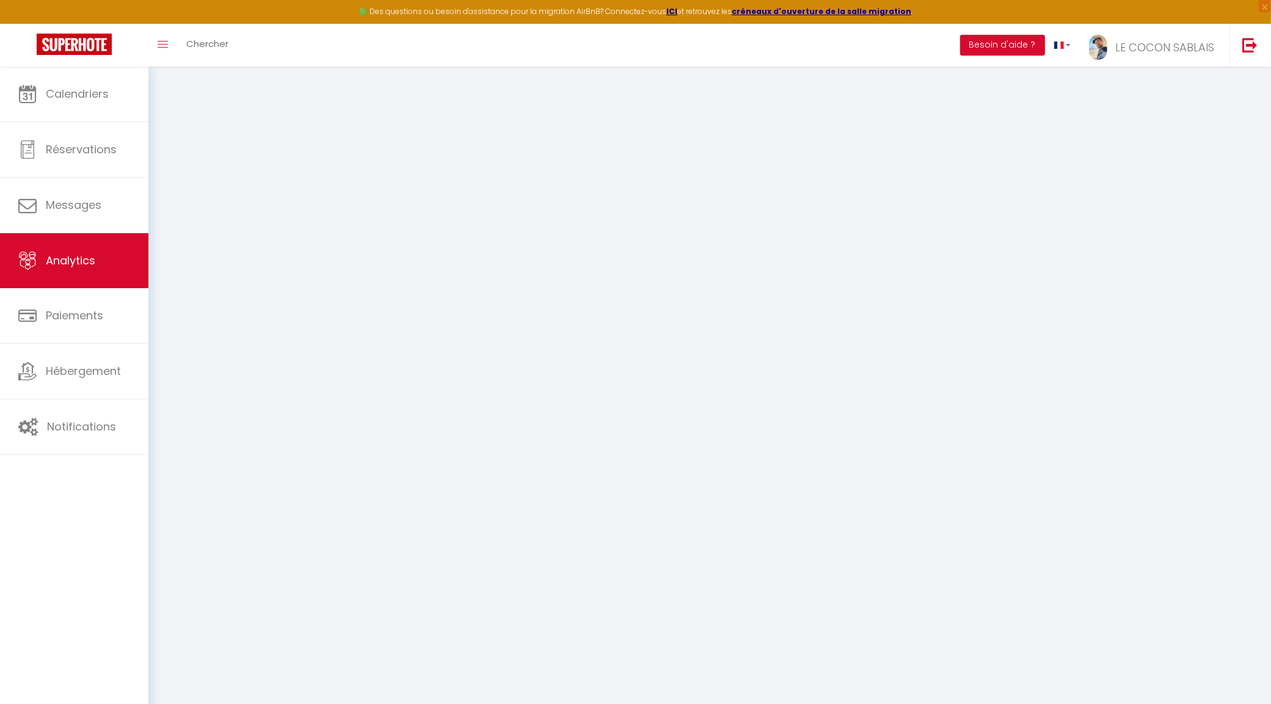
select select "2025"
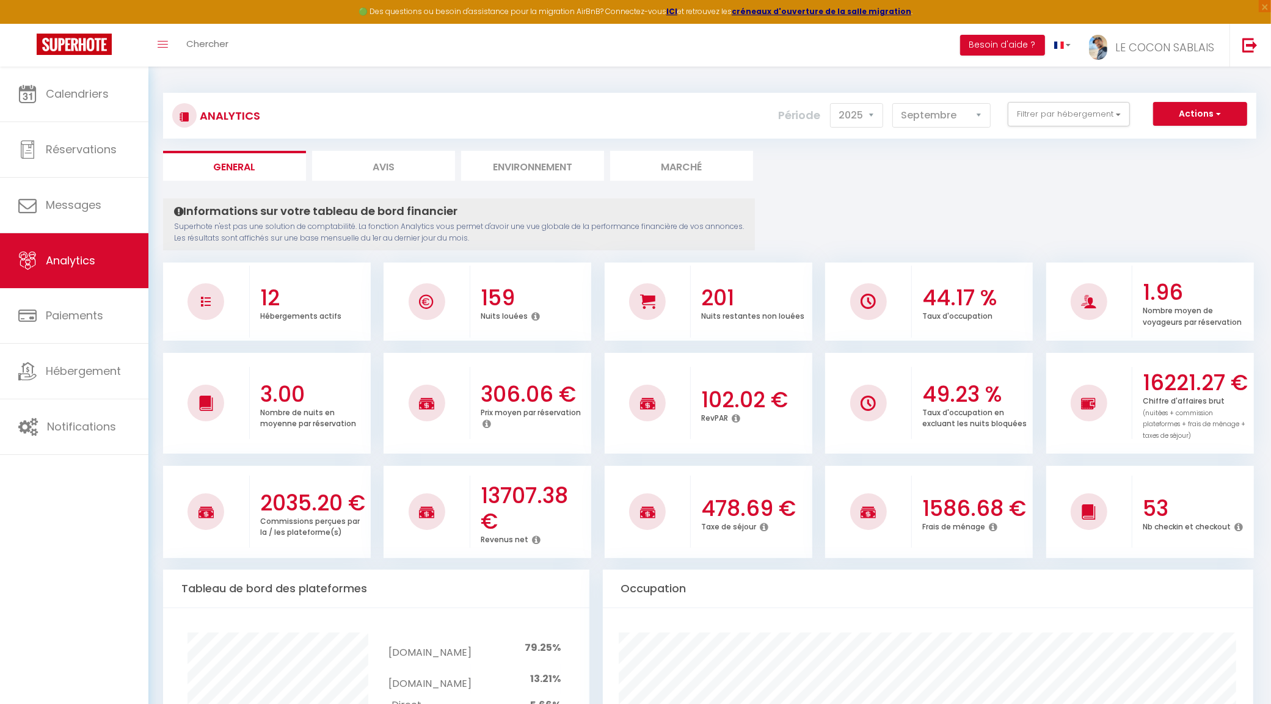
click at [948, 119] on select "Janvier Février Mars Avril Mai Juin Juillet Août Septembre Octobre Novembre Déc…" at bounding box center [941, 115] width 98 height 24
select select "8"
click at [893, 103] on select "Janvier Février Mars Avril Mai Juin Juillet Août Septembre Octobre Novembre Déc…" at bounding box center [941, 115] width 98 height 24
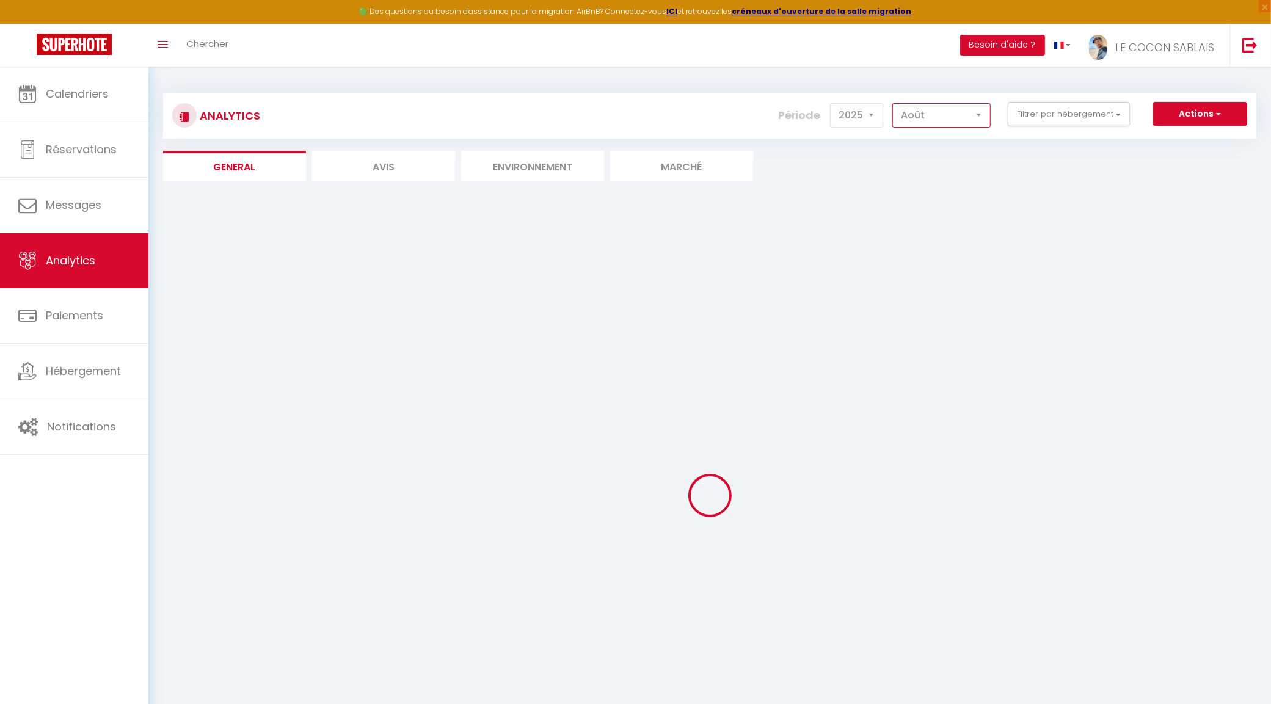
checkbox Cocon "false"
checkbox inclus "false"
checkbox pers "false"
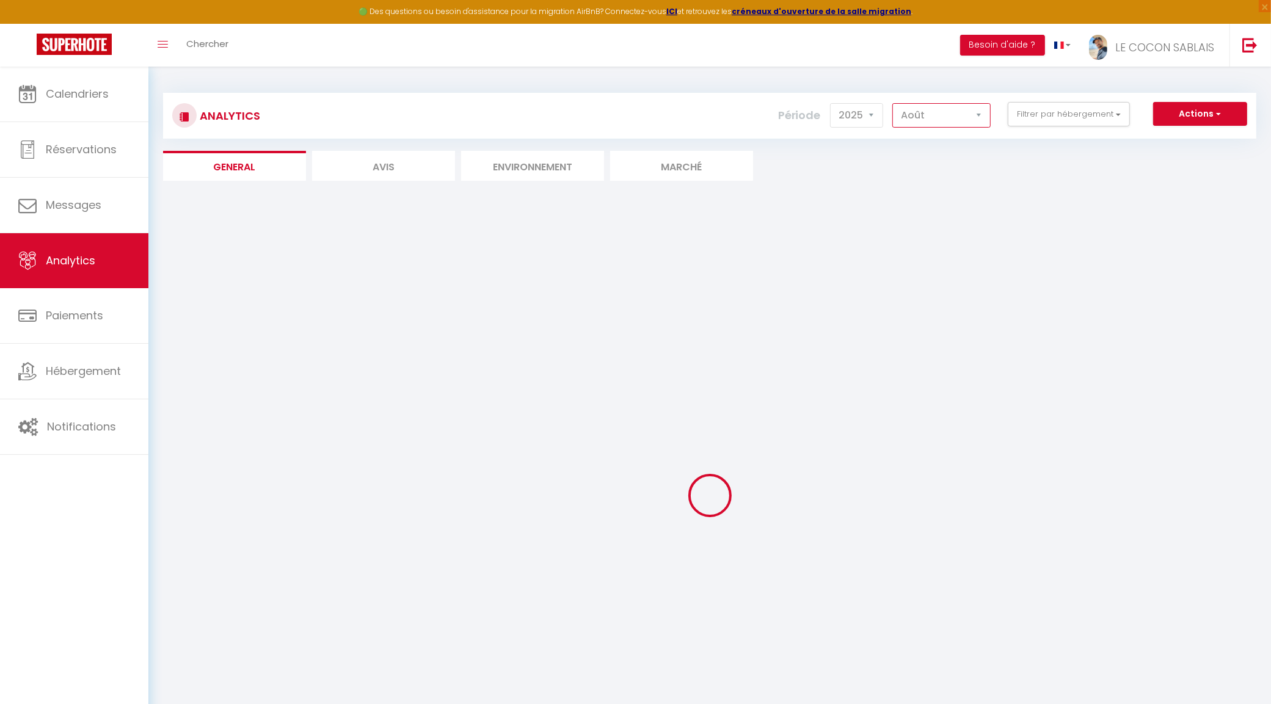
checkbox inclus "false"
checkbox pers\ "false"
checkbox input "false"
checkbox Sablaise "false"
checkbox Port "false"
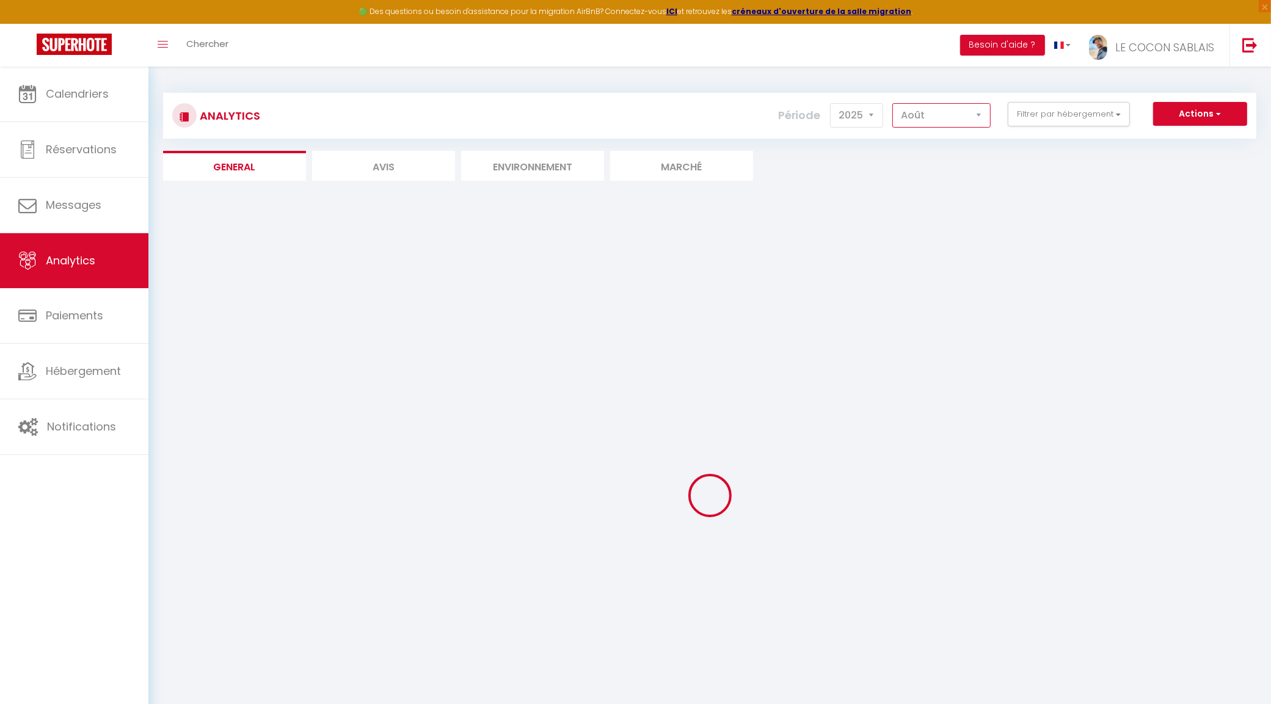
checkbox mer "false"
checkbox Remblai "false"
checkbox \! "false"
checkbox m "false"
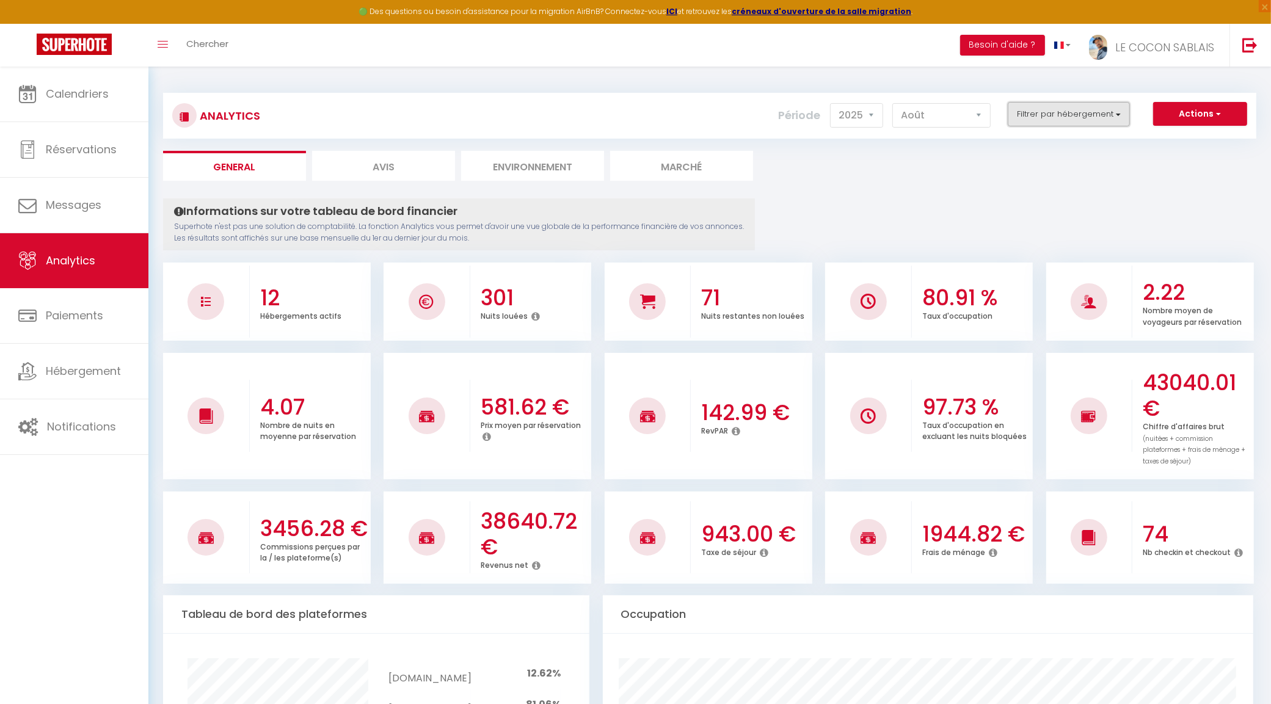
click at [1045, 116] on button "Filtrer par hébergement" at bounding box center [1068, 114] width 122 height 24
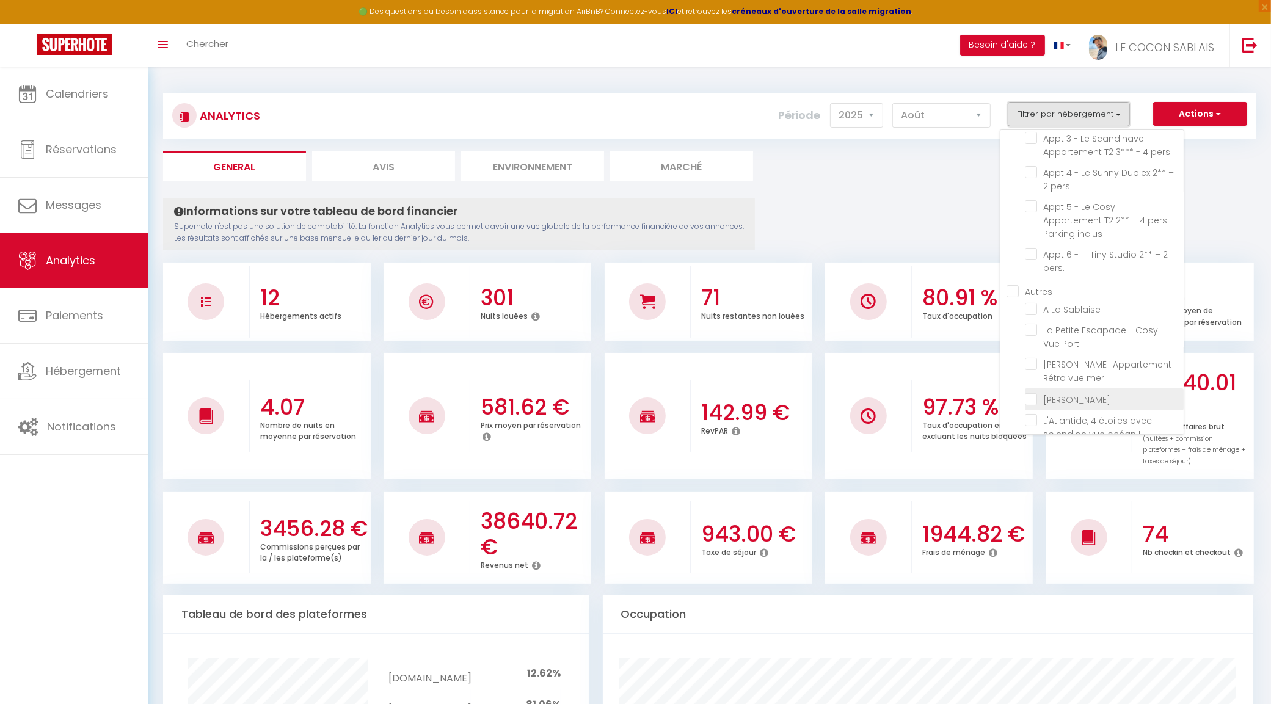
scroll to position [131, 0]
click at [1033, 354] on Remblai "checkbox" at bounding box center [1104, 360] width 159 height 12
checkbox Remblai "true"
checkbox inclus "false"
checkbox pers "false"
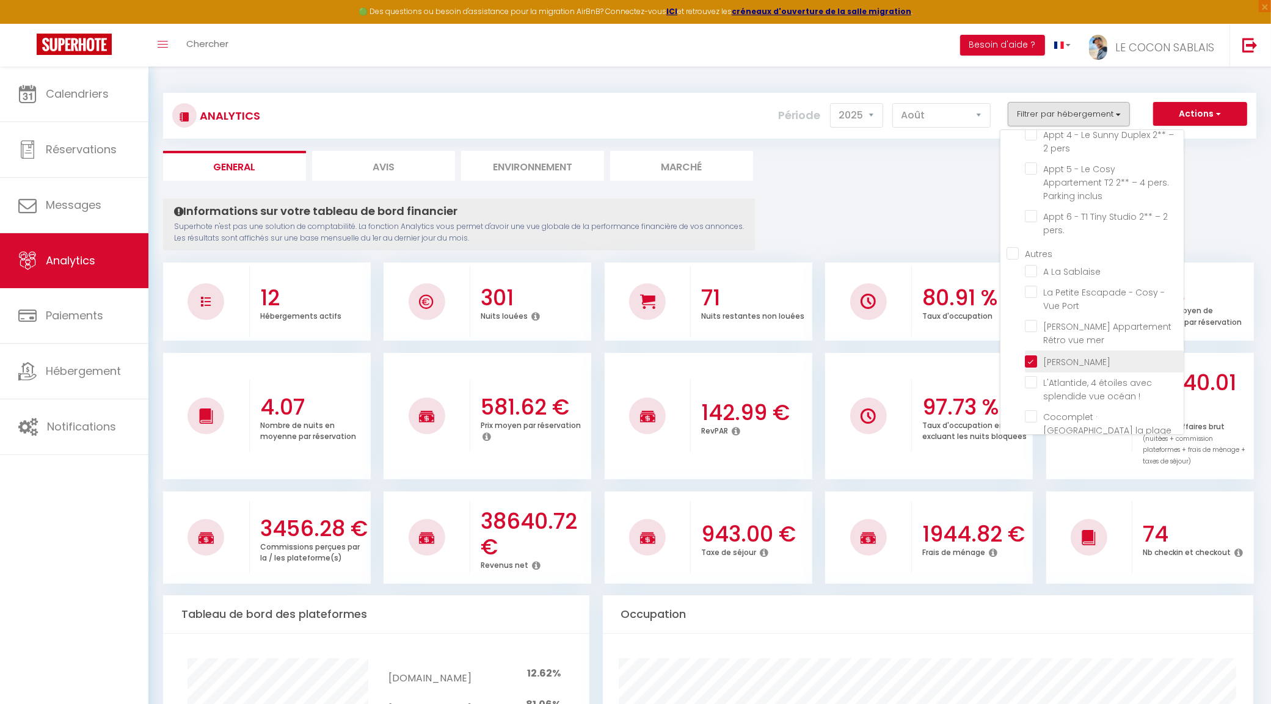
checkbox pers "false"
checkbox inclus "false"
checkbox pers\ "false"
checkbox Sablaise "false"
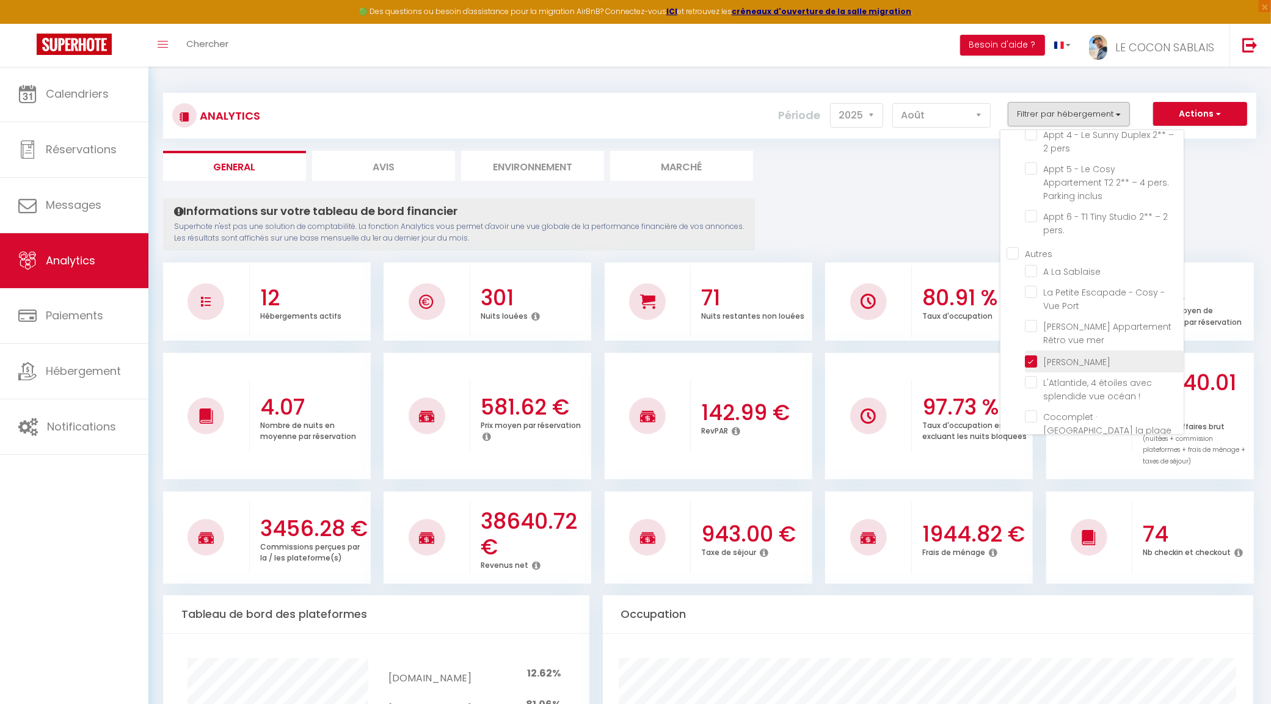
checkbox Port "false"
checkbox mer "false"
checkbox \! "false"
checkbox m "false"
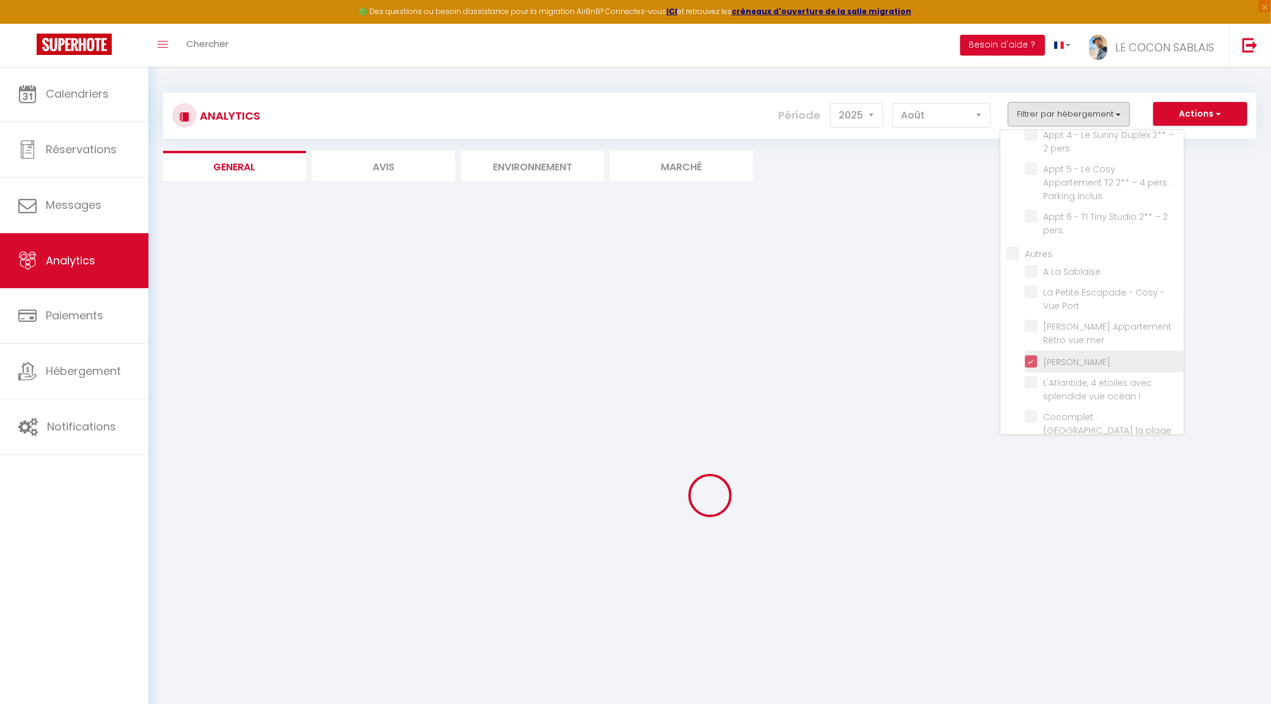
checkbox inclus "false"
checkbox pers "false"
checkbox inclus "false"
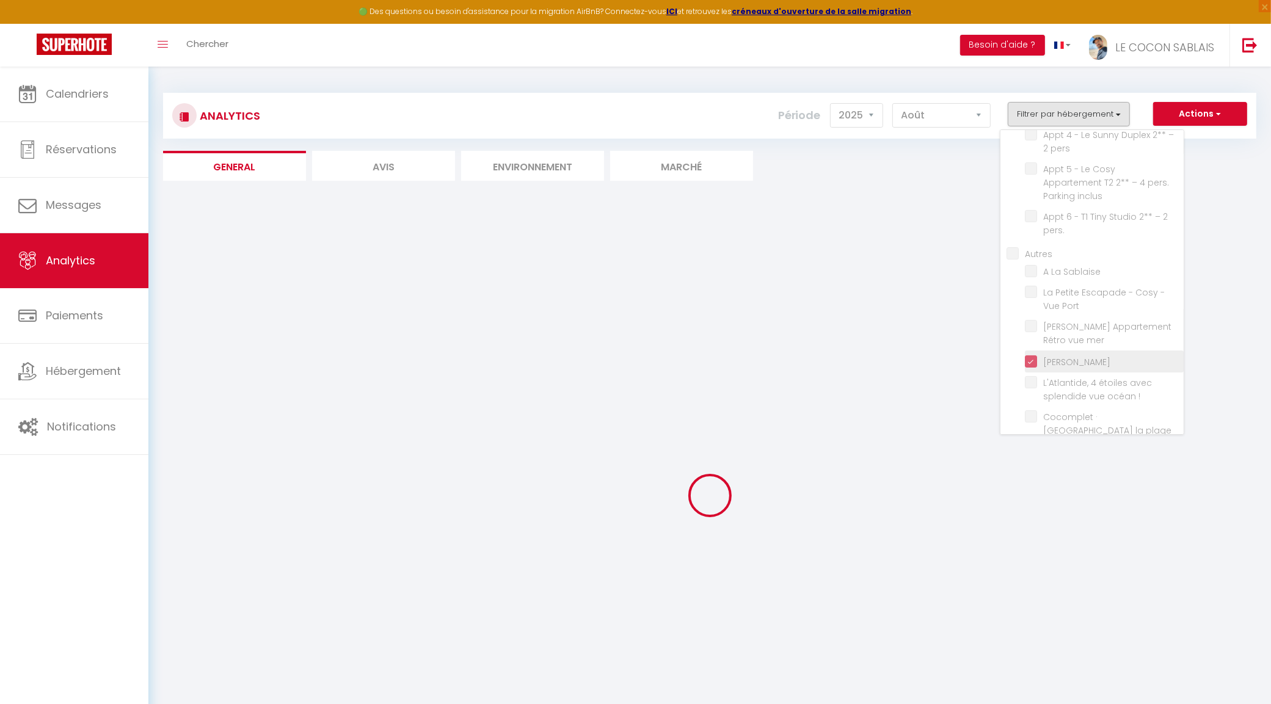
checkbox pers\ "false"
checkbox Sablaise "false"
checkbox Port "false"
checkbox mer "false"
checkbox \! "false"
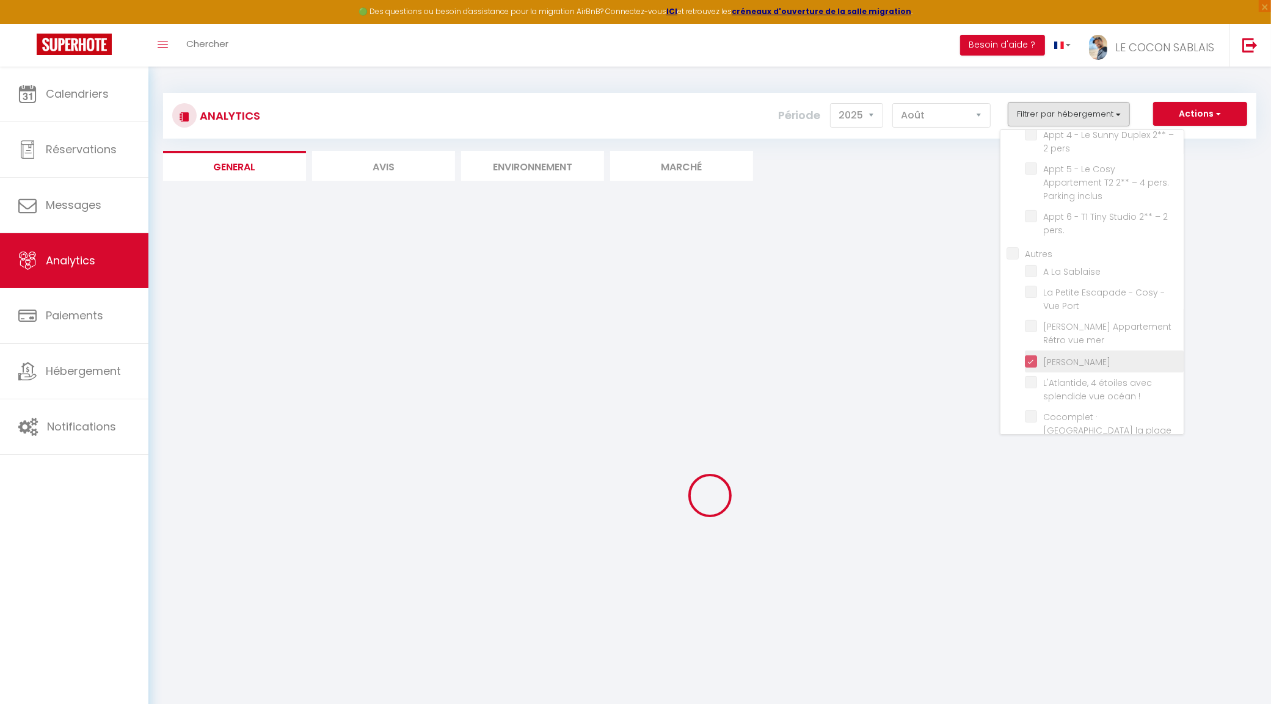
checkbox m "false"
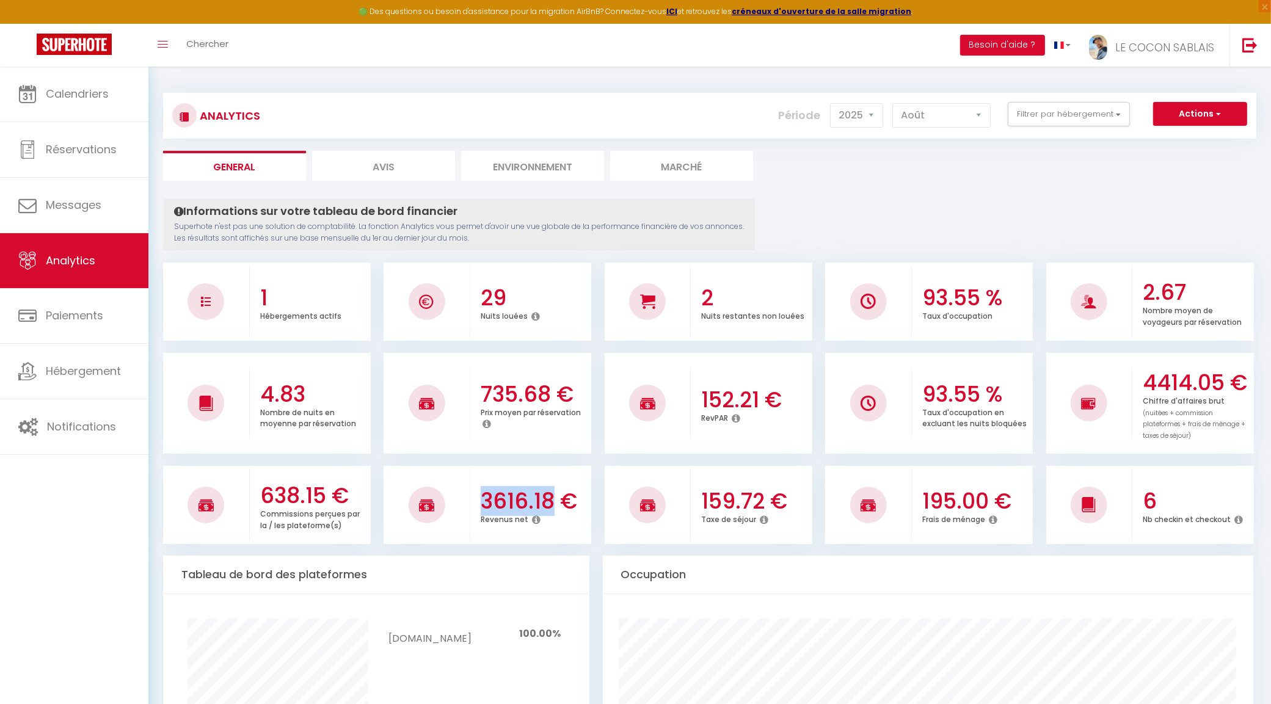
drag, startPoint x: 482, startPoint y: 496, endPoint x: 551, endPoint y: 502, distance: 68.6
click at [551, 502] on h3 "3616.18 €" at bounding box center [534, 501] width 107 height 26
copy h3 "3616.18"
click at [1063, 109] on button "Filtrer par hébergement" at bounding box center [1068, 114] width 122 height 24
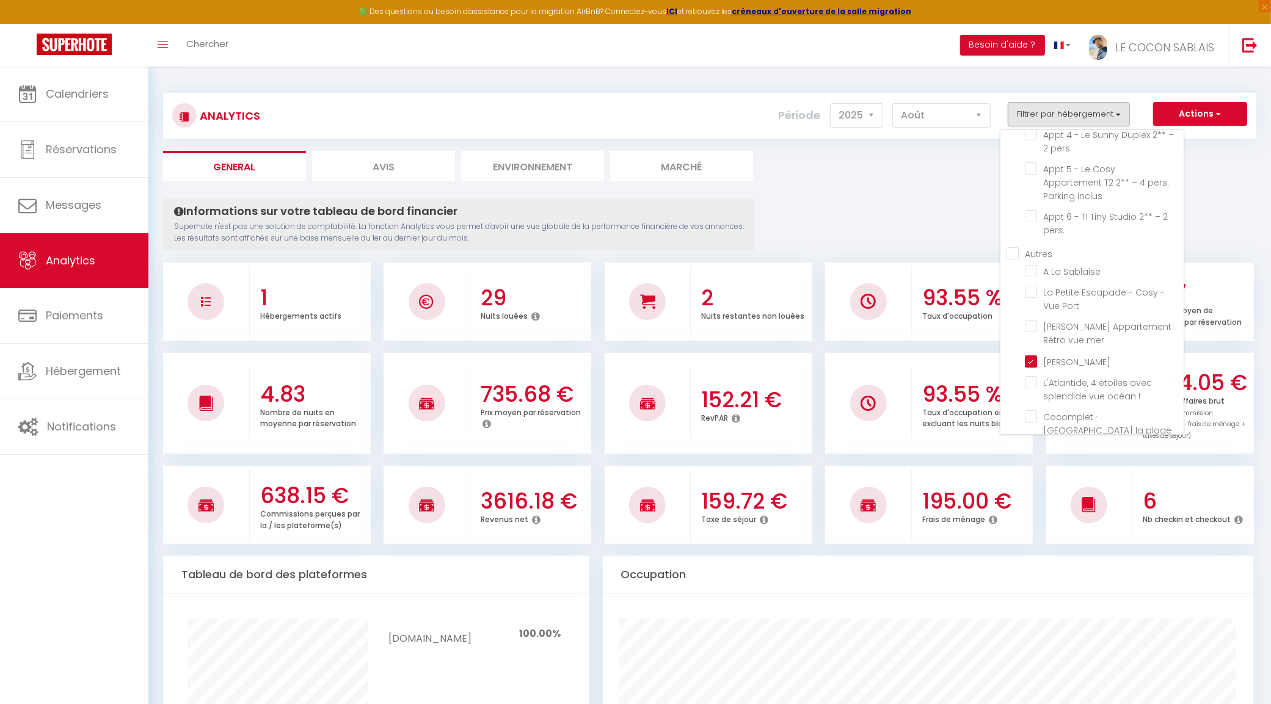
click at [907, 179] on ul "General Avis Environnement Marché" at bounding box center [709, 166] width 1093 height 30
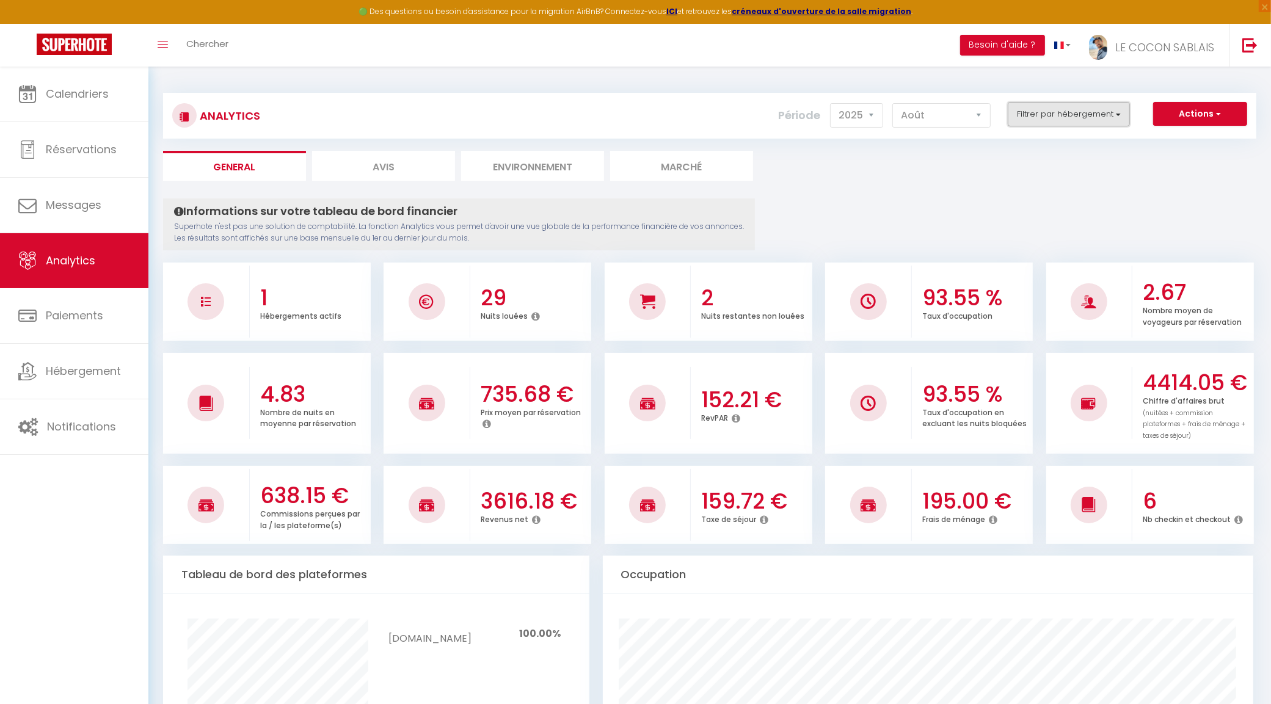
click at [1043, 115] on button "Filtrer par hébergement" at bounding box center [1068, 114] width 122 height 24
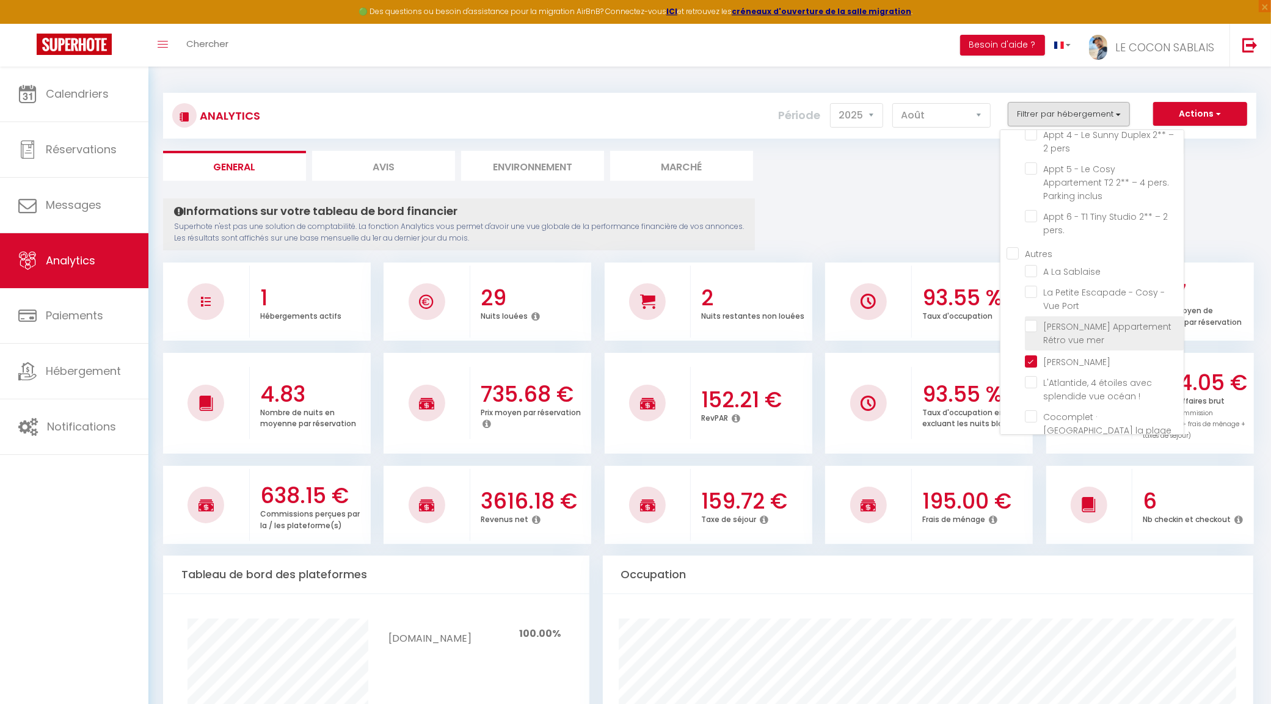
click at [1032, 320] on mer "checkbox" at bounding box center [1104, 326] width 159 height 12
checkbox mer "true"
checkbox inclus "false"
checkbox pers "false"
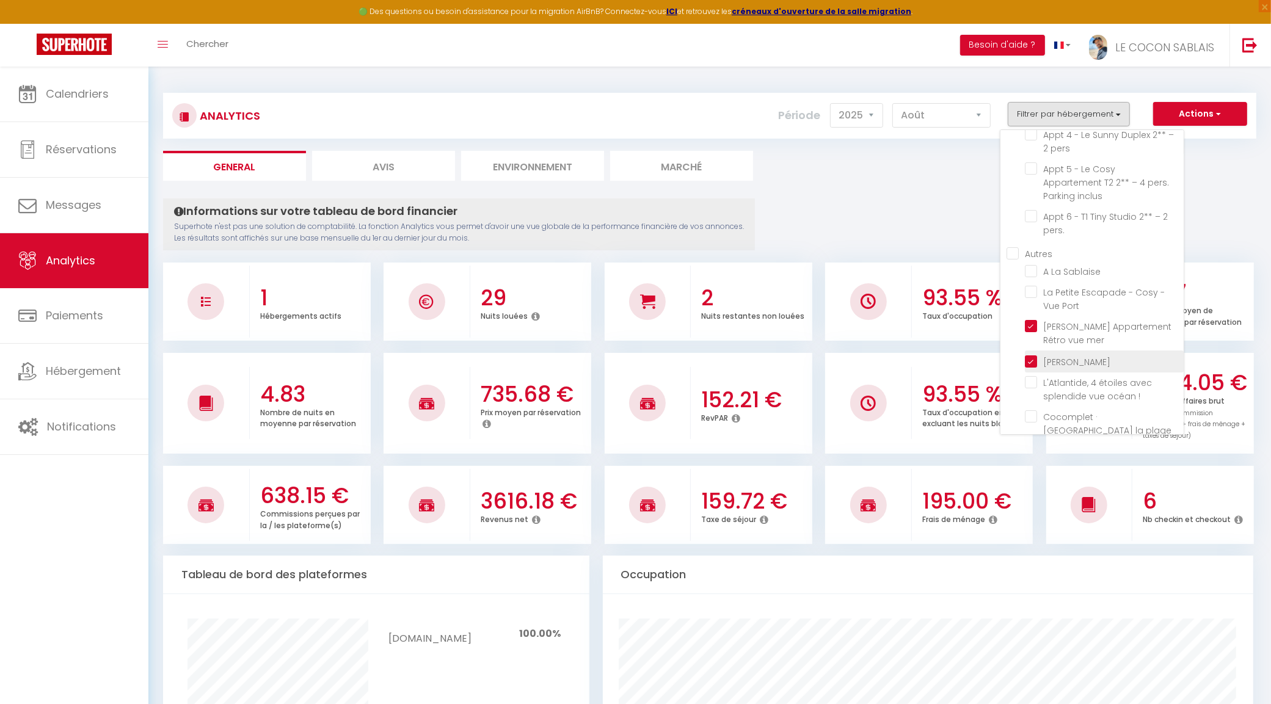
checkbox pers "false"
checkbox inclus "false"
checkbox pers\ "false"
checkbox Sablaise "false"
checkbox Port "false"
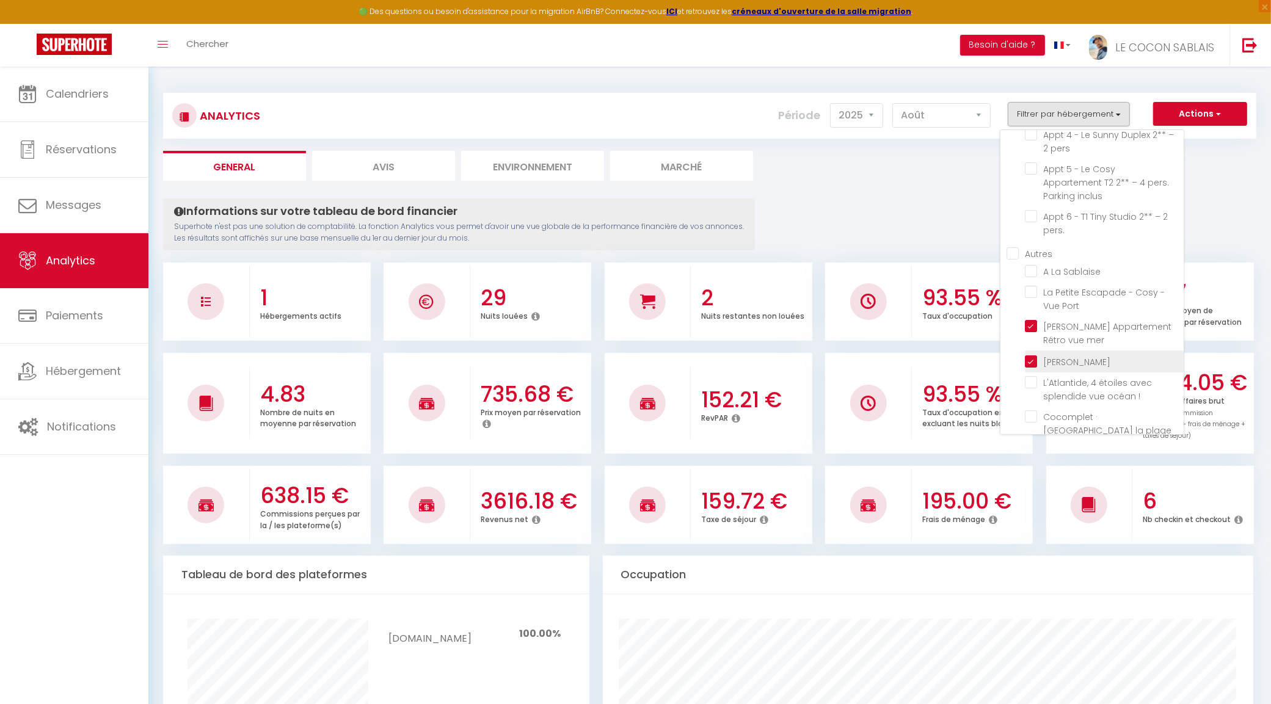
checkbox \! "false"
checkbox m "false"
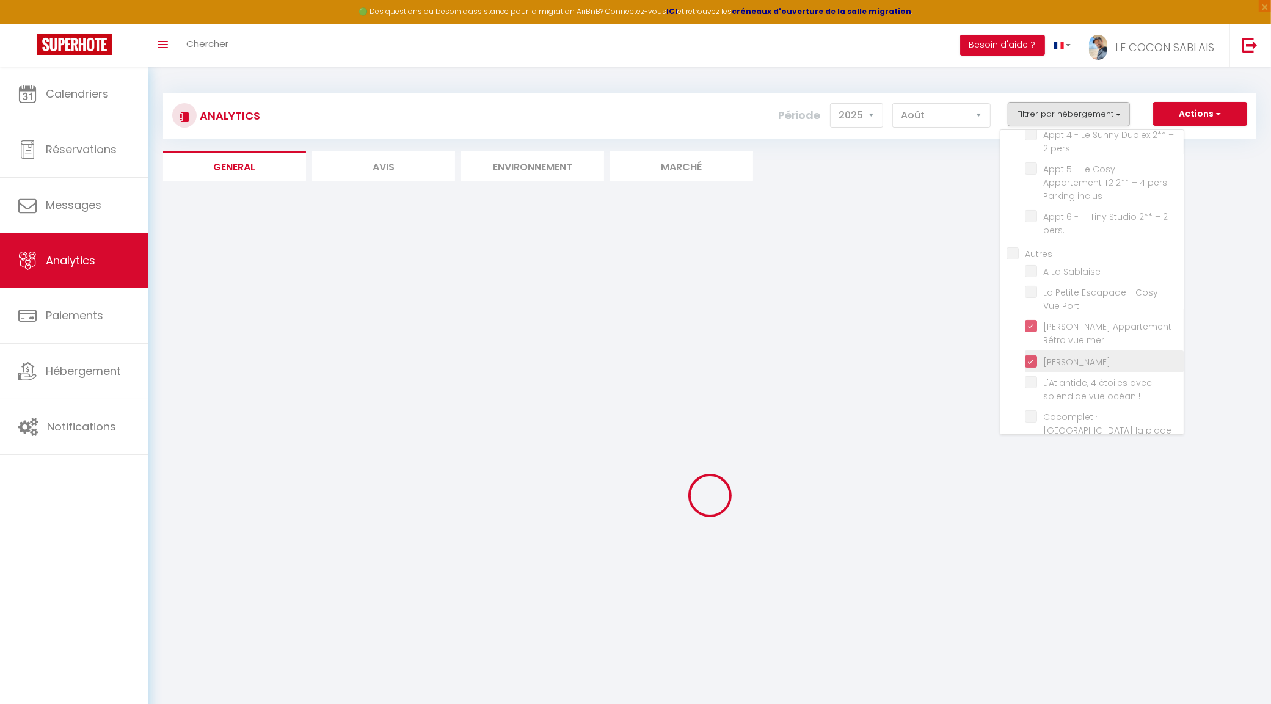
checkbox inclus "false"
checkbox pers "false"
checkbox inclus "false"
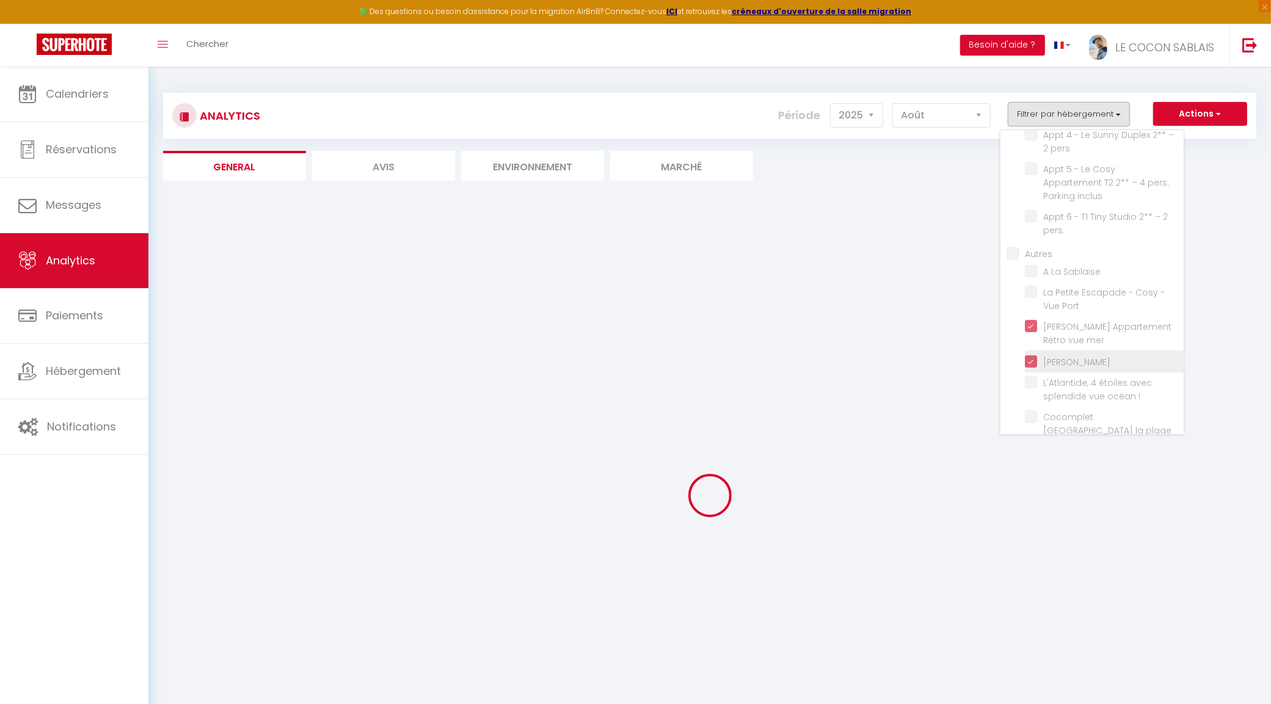
checkbox pers\ "false"
checkbox Sablaise "false"
checkbox Port "false"
checkbox \! "false"
checkbox m "false"
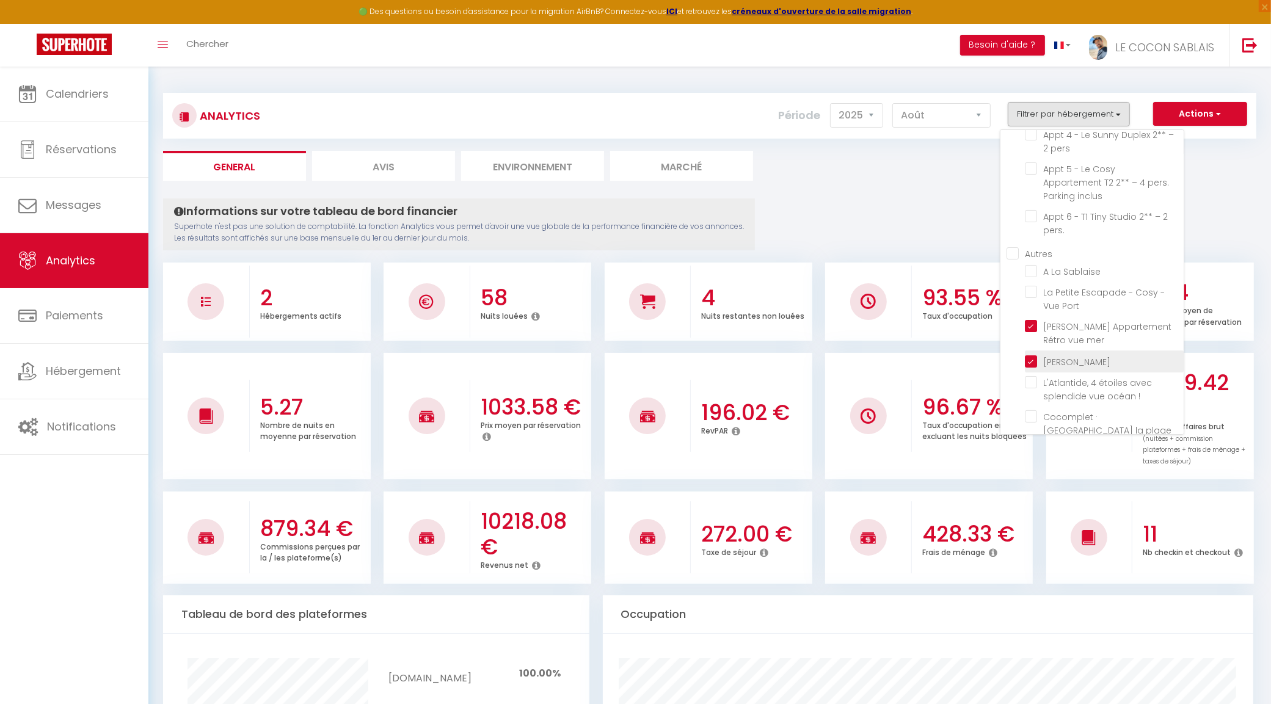
click at [1032, 354] on Remblai "checkbox" at bounding box center [1104, 360] width 159 height 12
checkbox Remblai "false"
checkbox inclus "false"
checkbox pers "false"
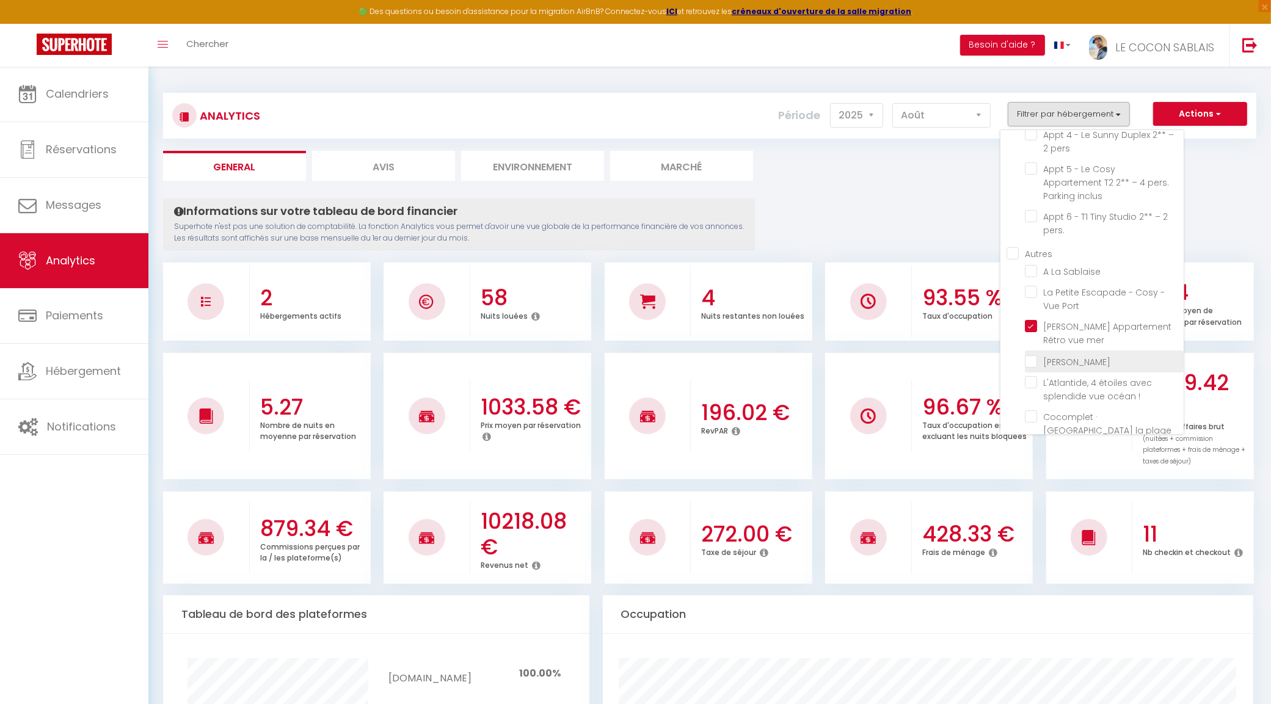
checkbox pers "false"
checkbox inclus "false"
checkbox pers\ "false"
checkbox Sablaise "false"
checkbox Port "false"
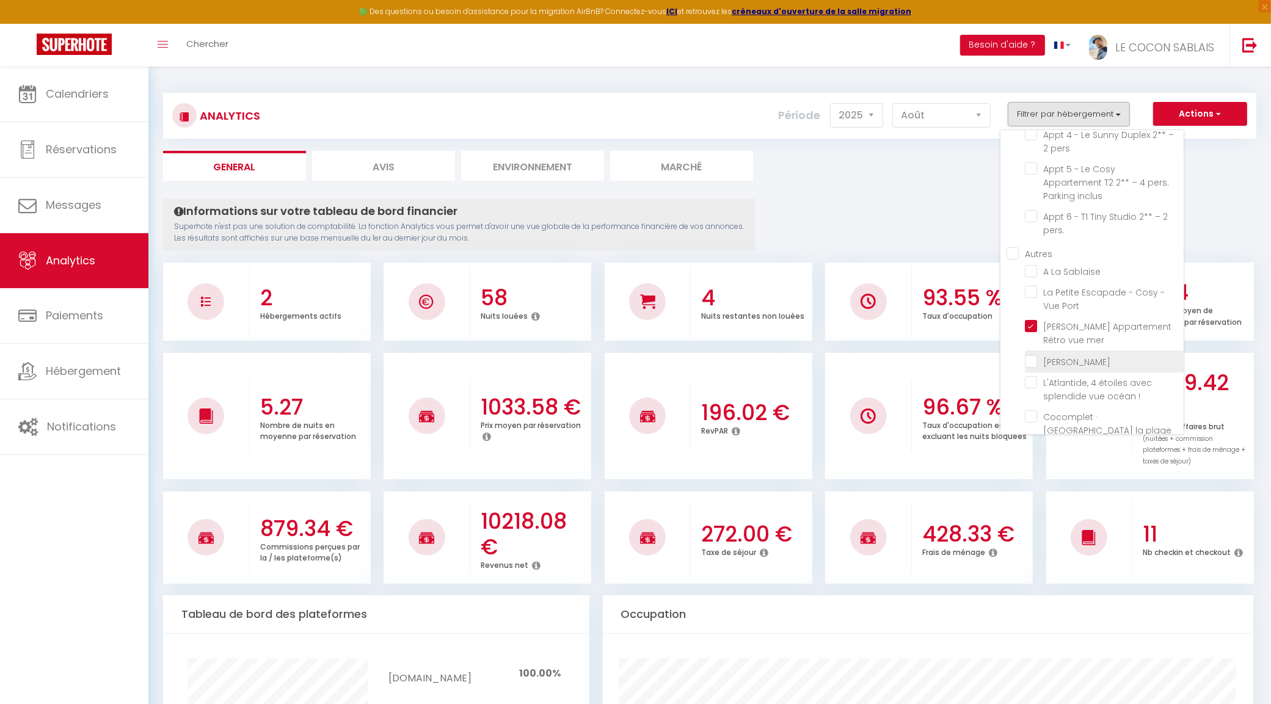
checkbox \! "false"
checkbox m "false"
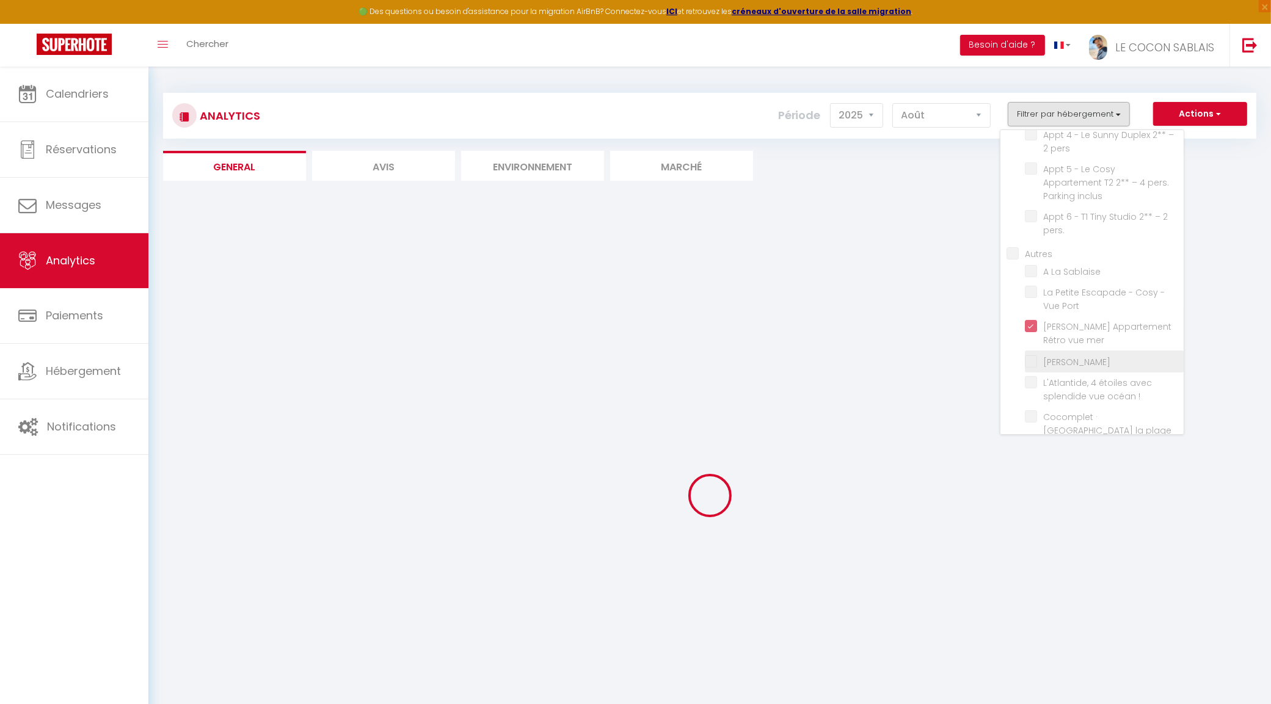
checkbox inclus "false"
checkbox pers "false"
checkbox inclus "false"
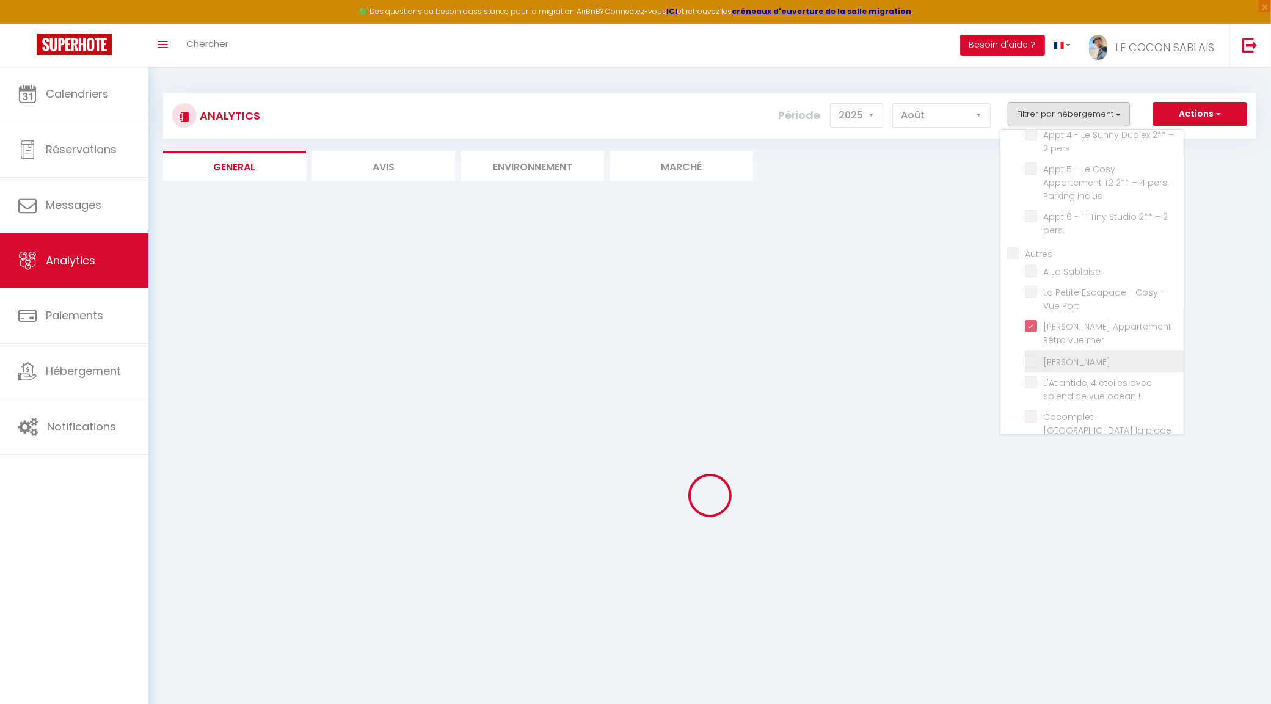
checkbox pers\ "false"
checkbox Sablaise "false"
checkbox Port "false"
checkbox \! "false"
checkbox m "false"
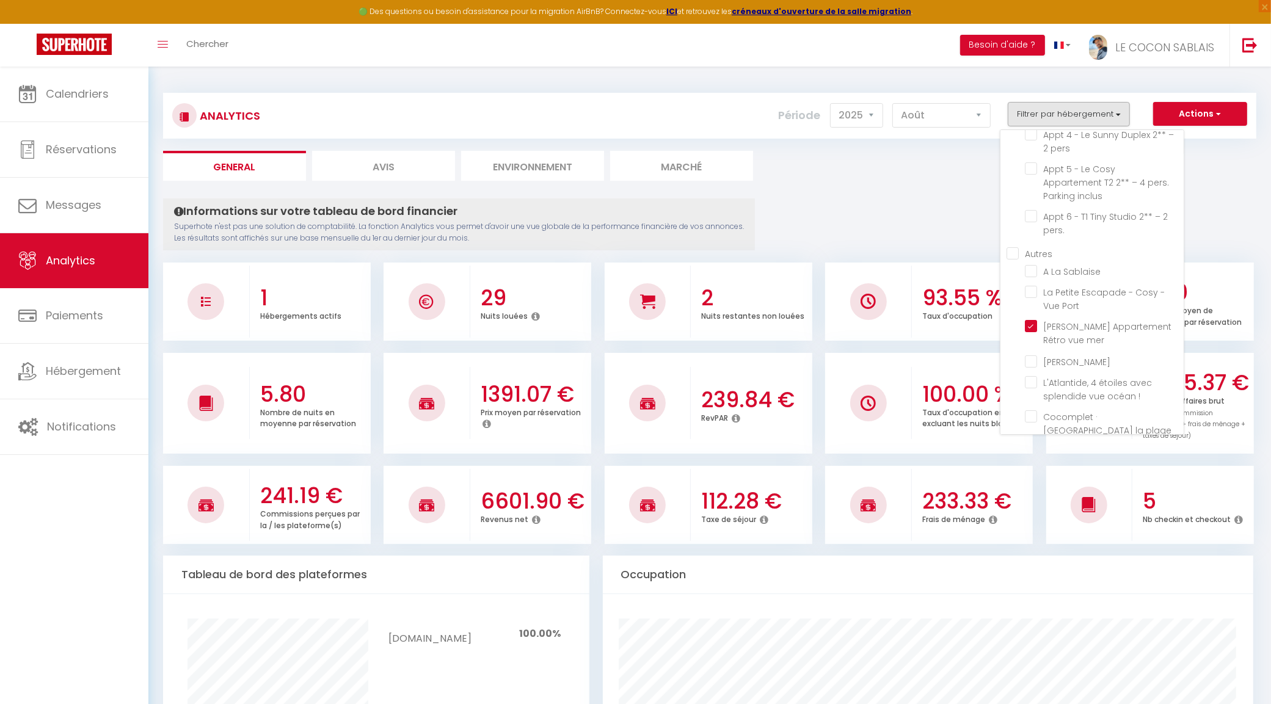
click at [822, 174] on ul "General Avis Environnement Marché" at bounding box center [709, 166] width 1093 height 30
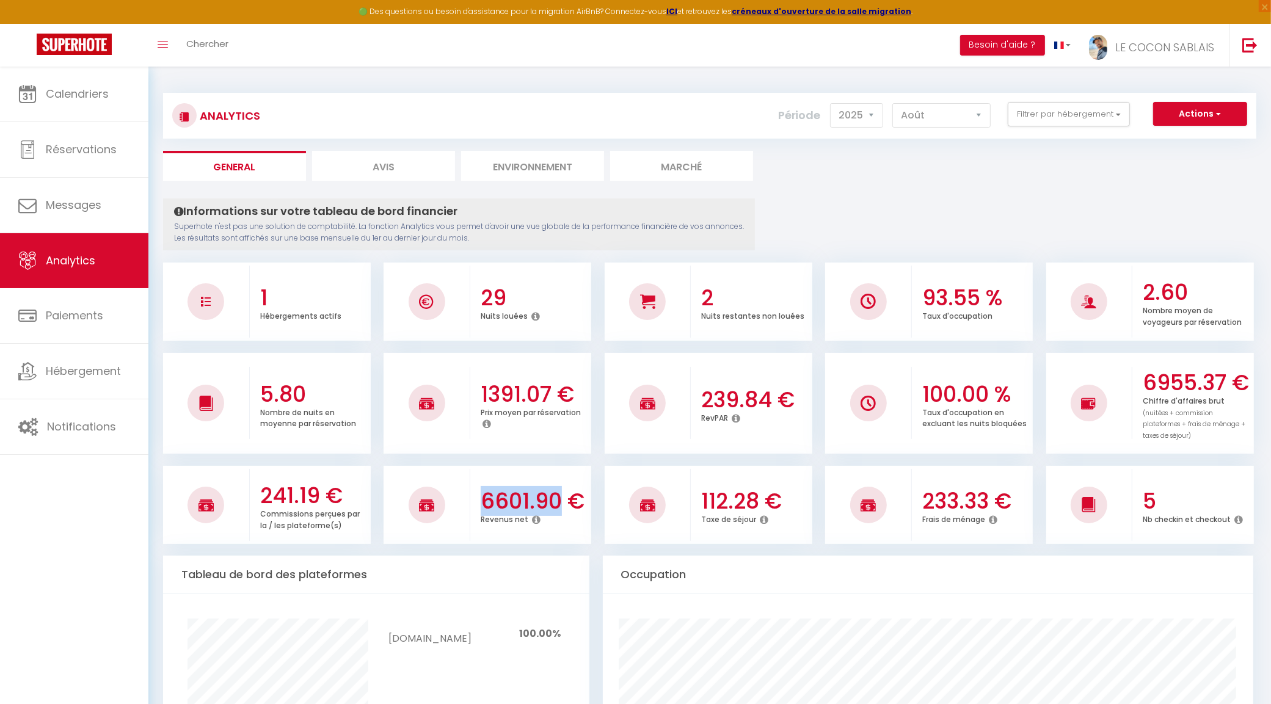
drag, startPoint x: 480, startPoint y: 501, endPoint x: 557, endPoint y: 498, distance: 77.0
click at [557, 498] on h3 "6601.90 €" at bounding box center [534, 501] width 107 height 26
click at [507, 496] on h3 "6601.90 €" at bounding box center [534, 501] width 107 height 26
